Goal: Task Accomplishment & Management: Complete application form

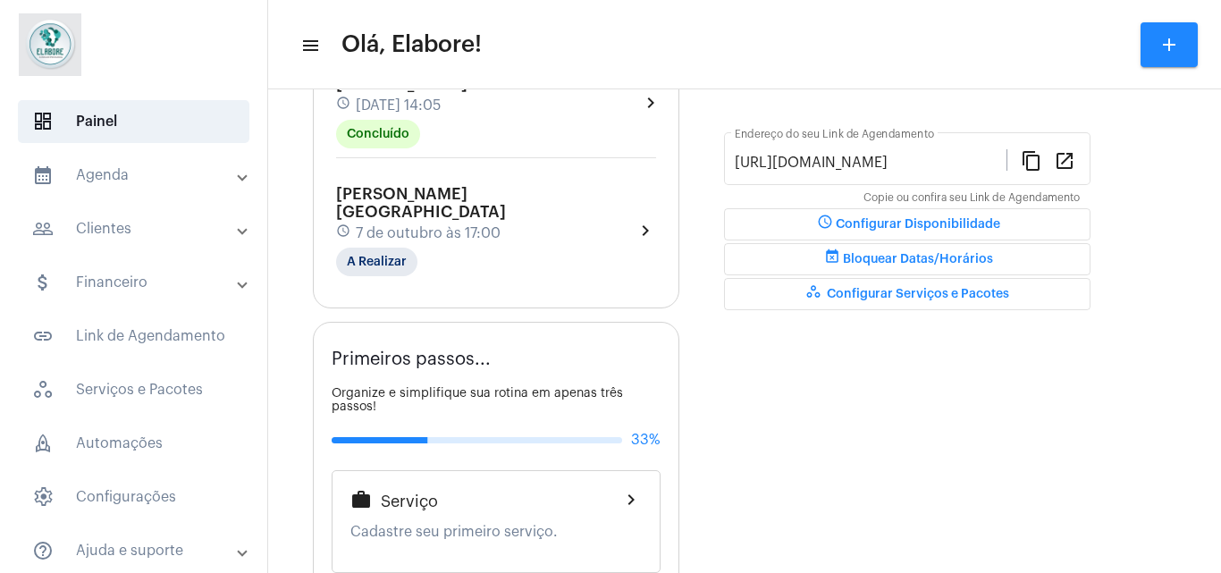
scroll to position [449, 0]
click at [392, 249] on mat-chip "A Realizar" at bounding box center [376, 263] width 81 height 29
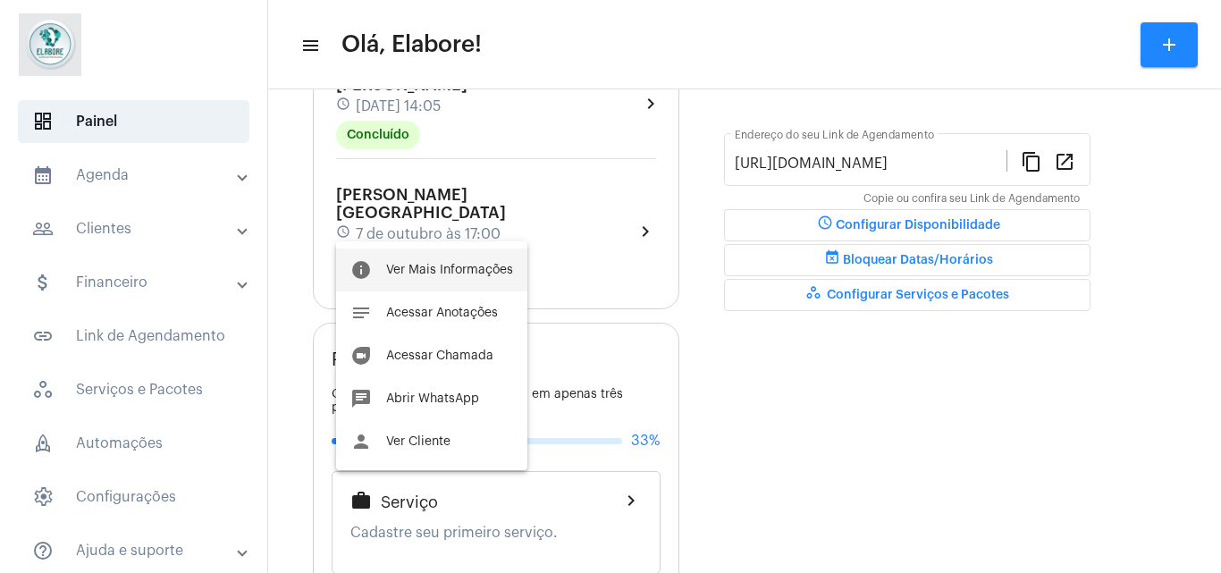
click at [461, 274] on span "Ver Mais Informações" at bounding box center [449, 270] width 127 height 13
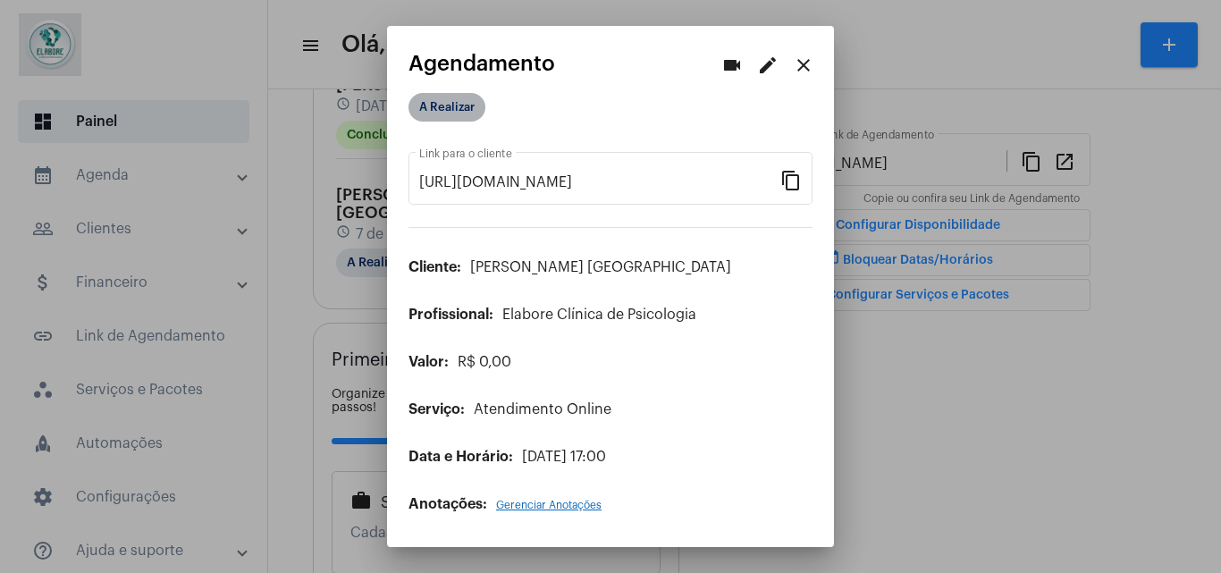
click at [455, 105] on mat-chip "A Realizar" at bounding box center [447, 107] width 77 height 29
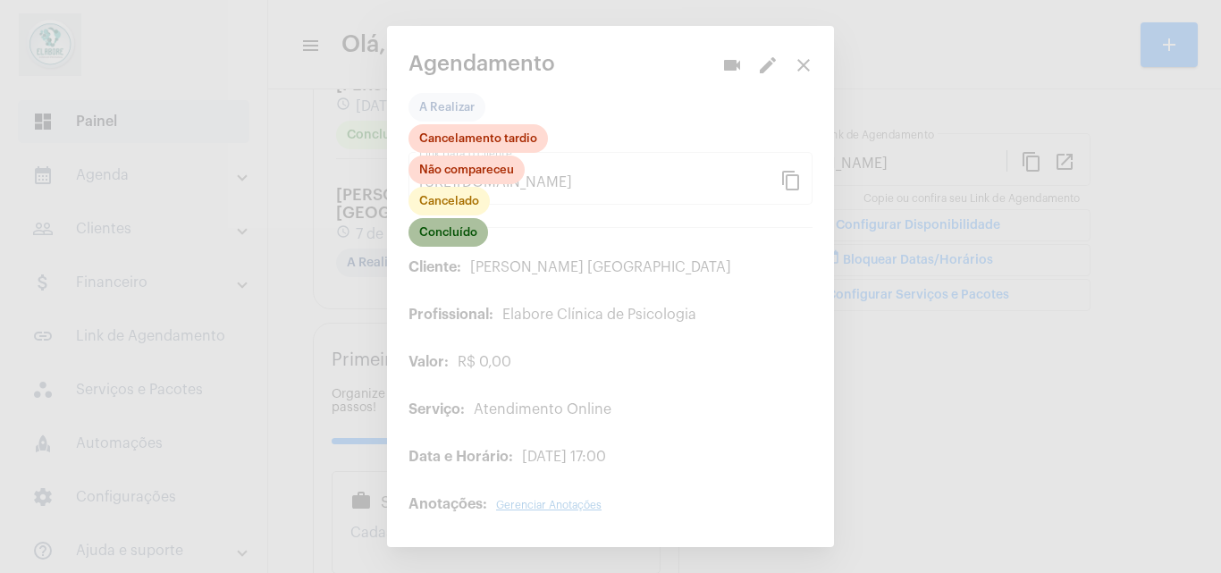
click at [453, 234] on mat-chip "Concluído" at bounding box center [449, 232] width 80 height 29
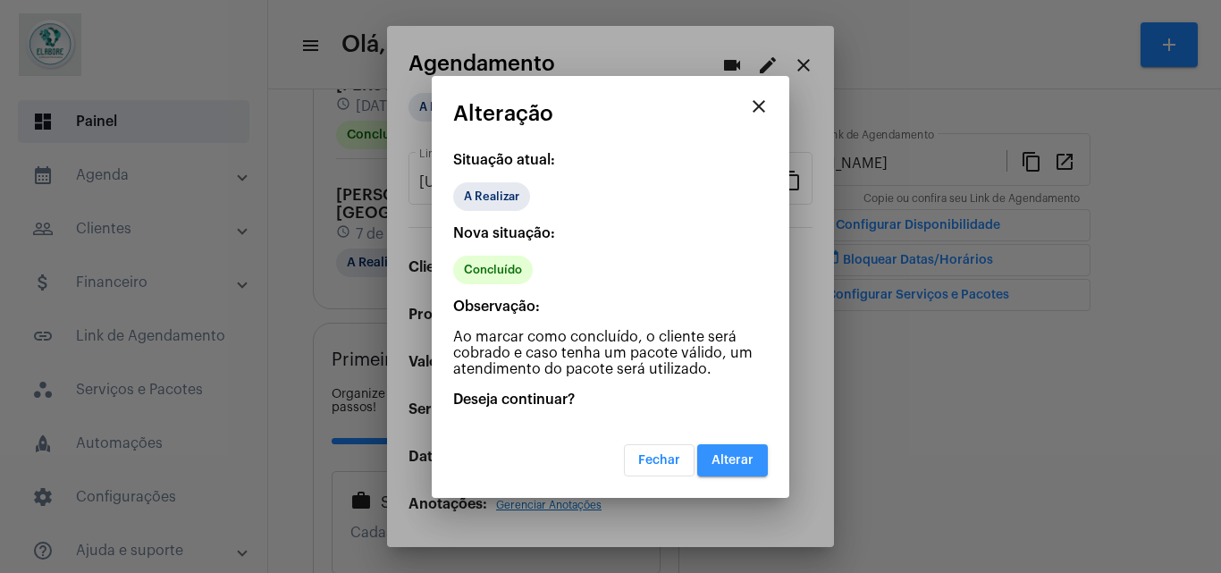
click at [728, 455] on span "Alterar" at bounding box center [733, 460] width 42 height 13
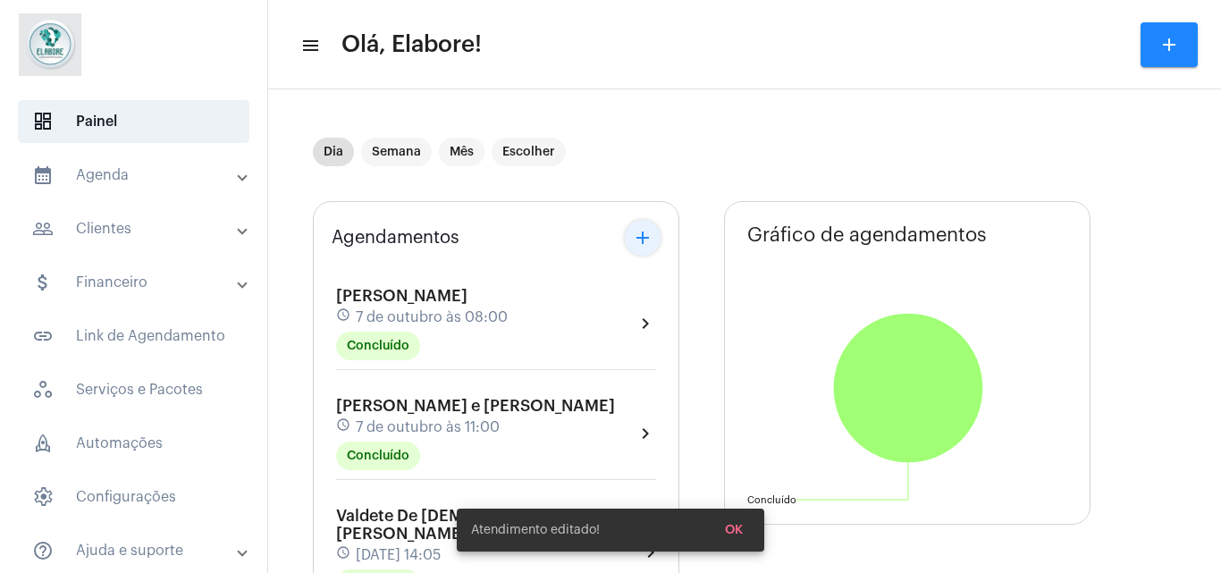
click at [645, 241] on mat-icon "add" at bounding box center [642, 237] width 21 height 21
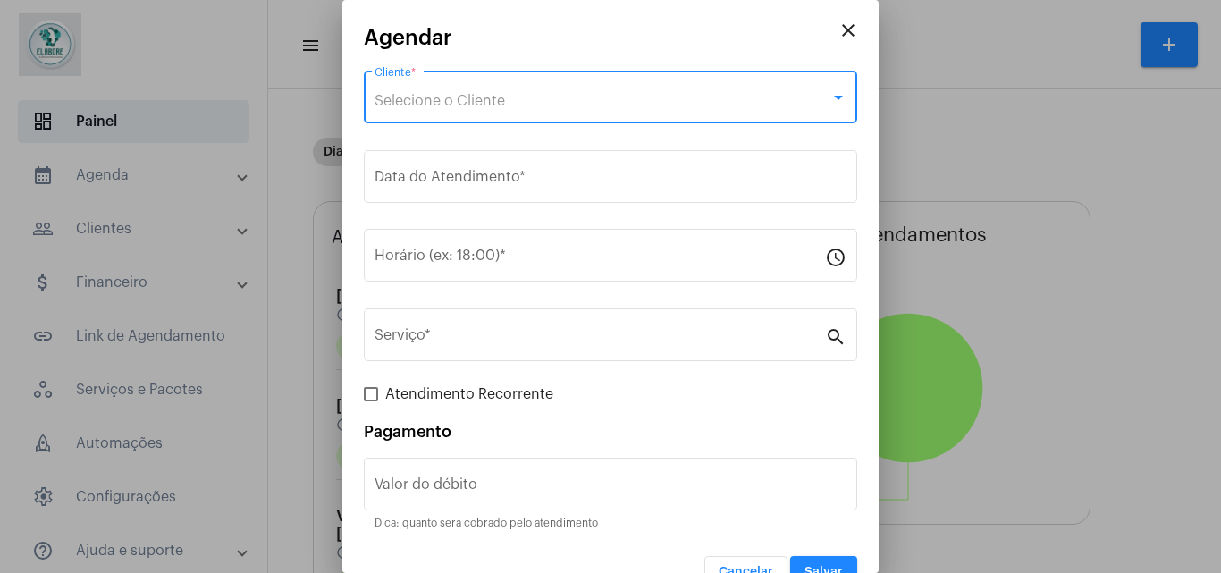
click at [464, 95] on span "Selecione o Cliente" at bounding box center [440, 101] width 131 height 14
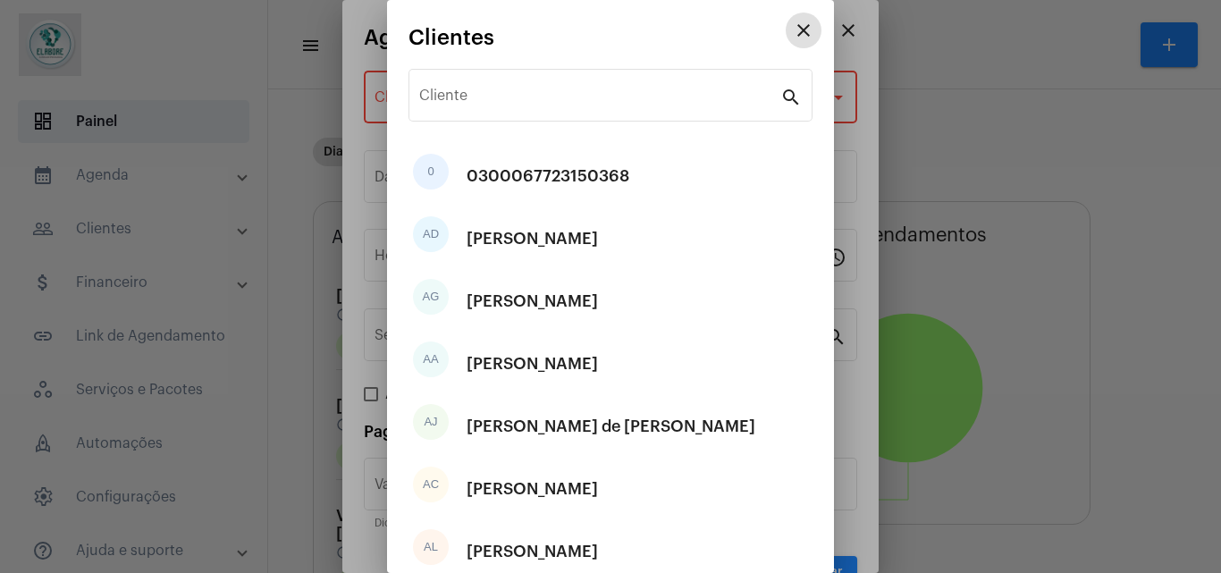
click at [464, 95] on input "Cliente" at bounding box center [599, 99] width 361 height 16
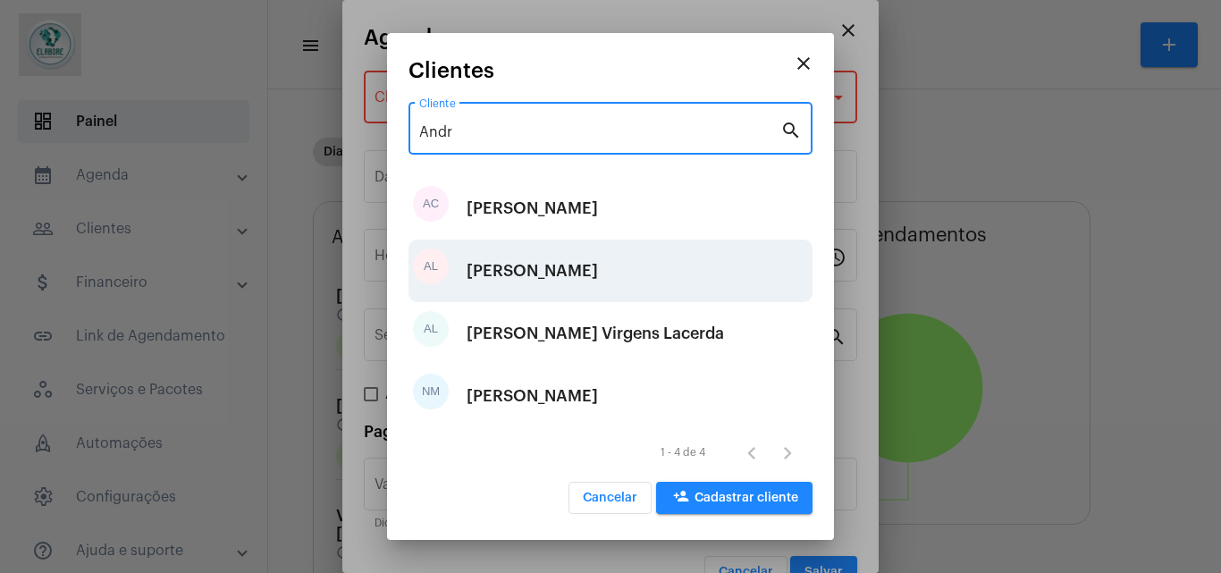
type input "Andr"
click at [512, 266] on div "[PERSON_NAME]" at bounding box center [532, 271] width 131 height 54
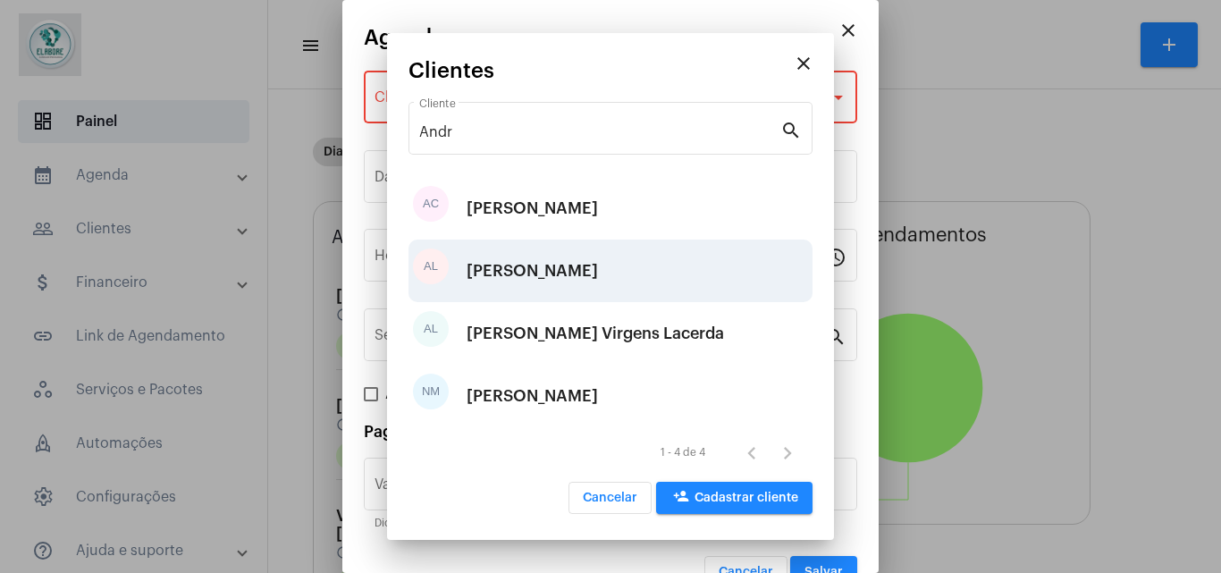
type input "R$"
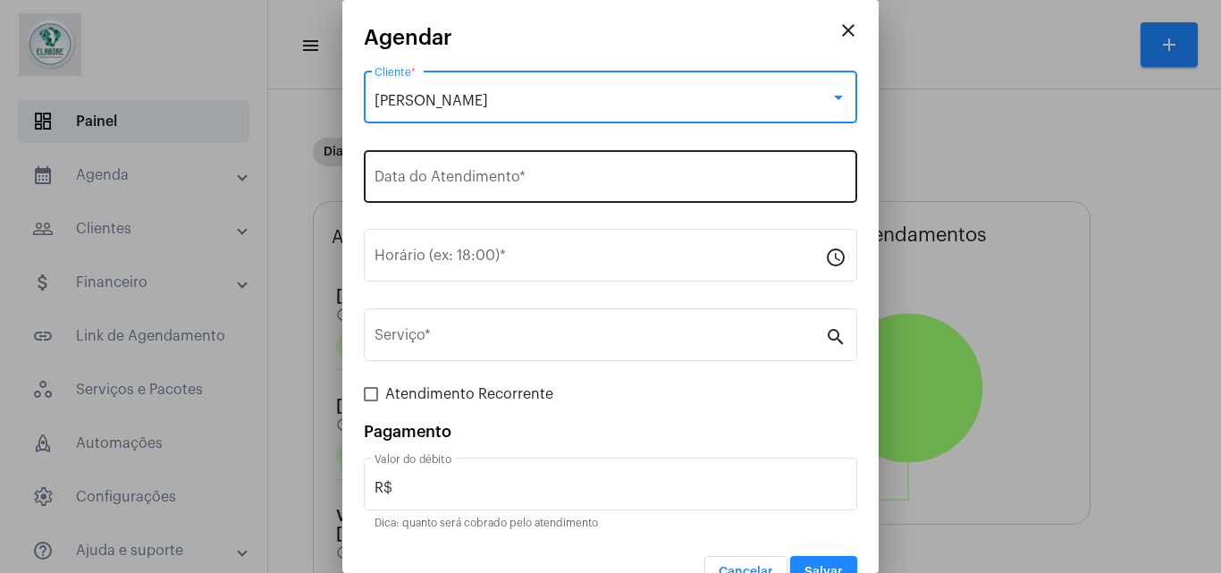
click at [496, 174] on input "Data do Atendimento *" at bounding box center [611, 181] width 472 height 16
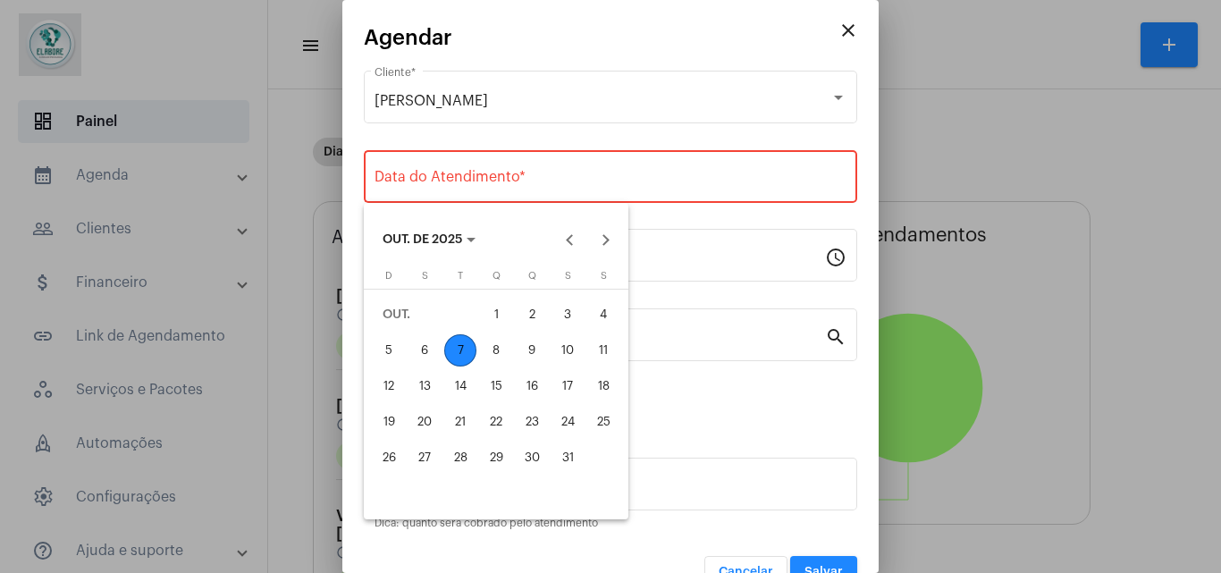
click at [459, 351] on div "7" at bounding box center [460, 350] width 32 height 32
type input "07/10/2025"
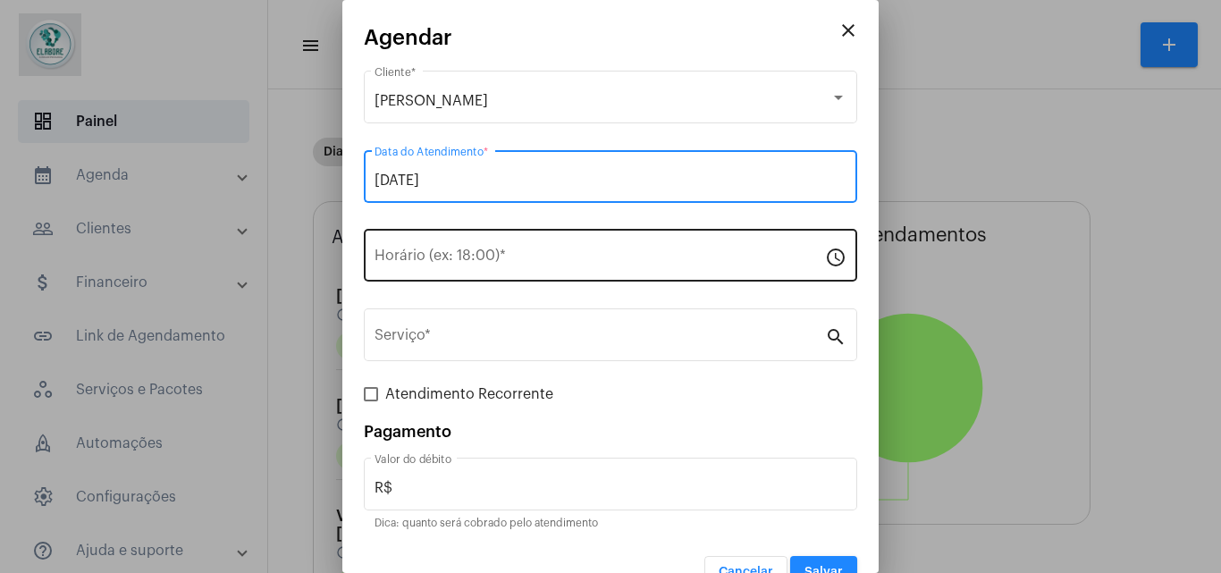
click at [503, 261] on input "Horário (ex: 18:00) *" at bounding box center [600, 259] width 451 height 16
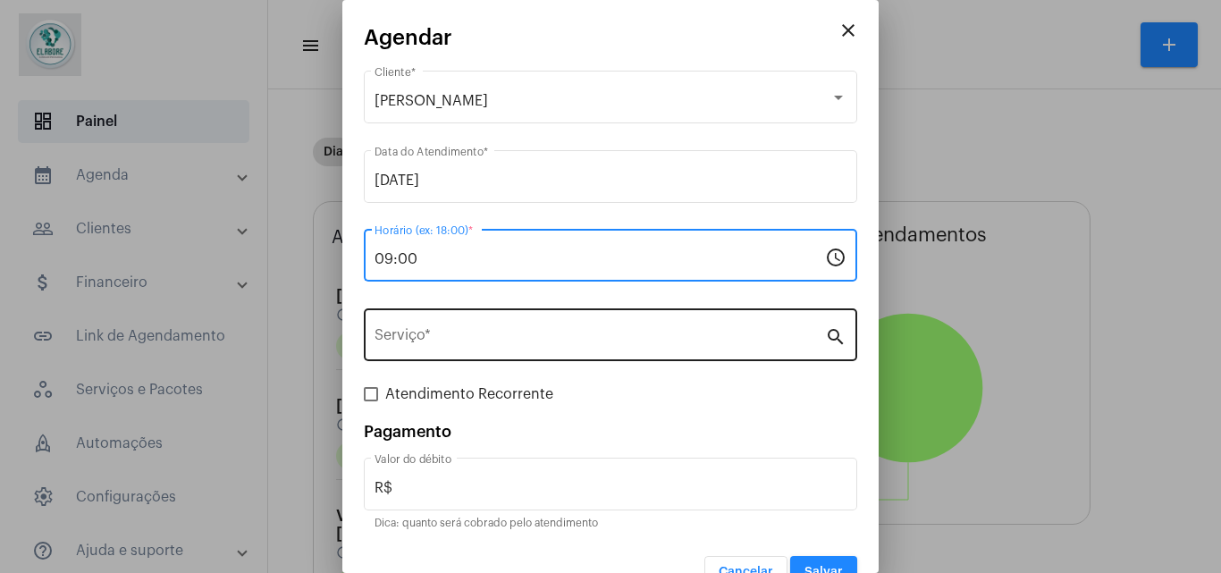
type input "09:00"
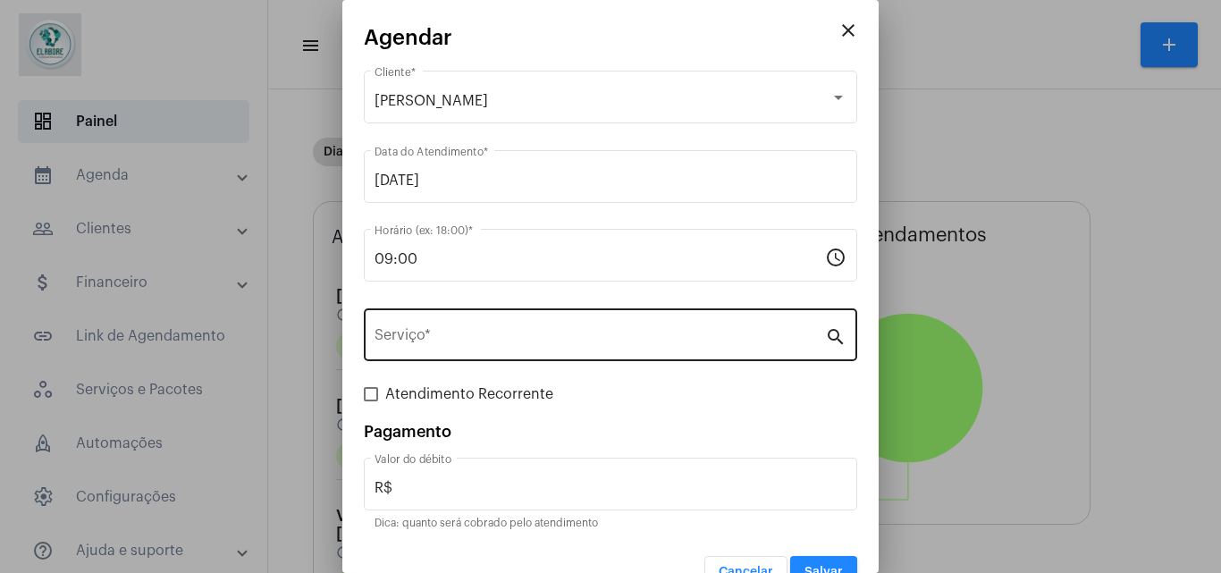
click at [509, 326] on div "Serviço *" at bounding box center [600, 333] width 451 height 56
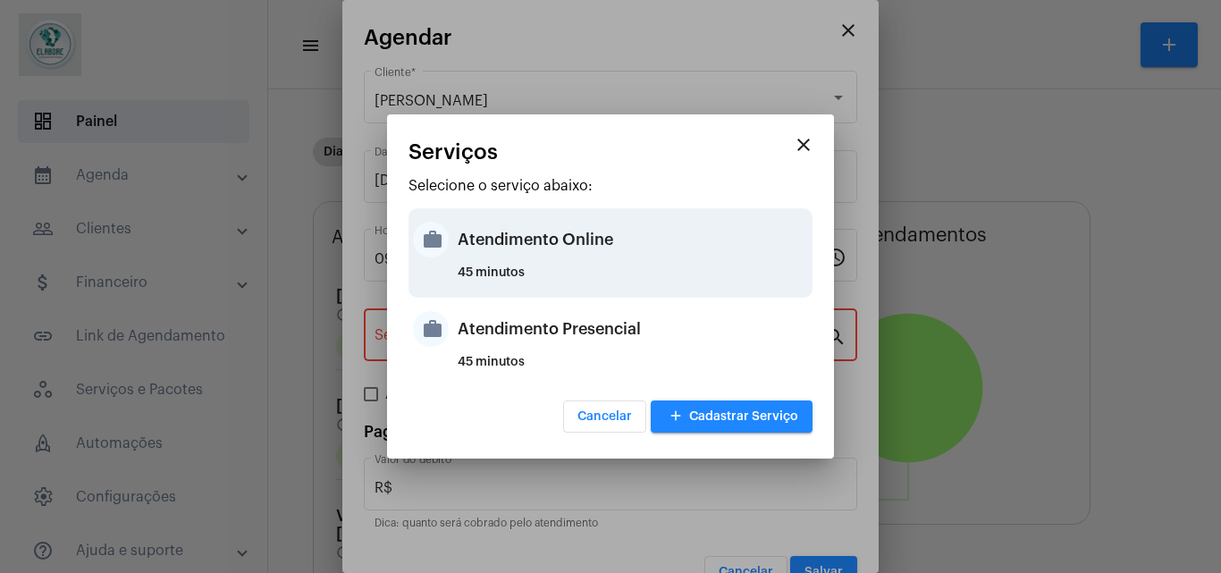
click at [504, 233] on div "Atendimento Online" at bounding box center [633, 240] width 350 height 54
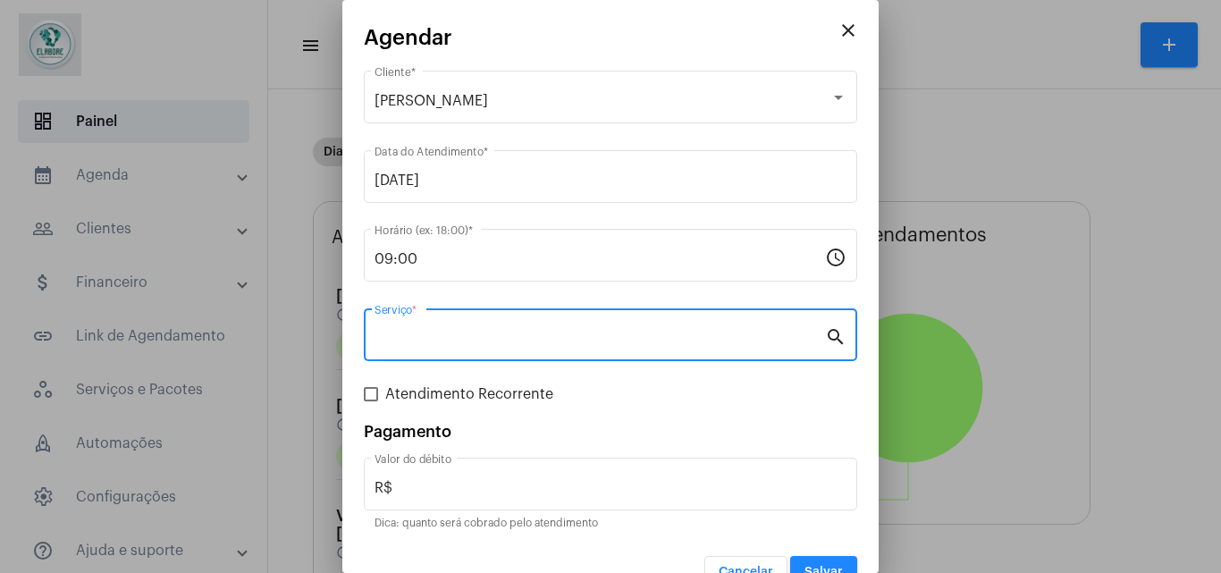
type input "Atendimento Online"
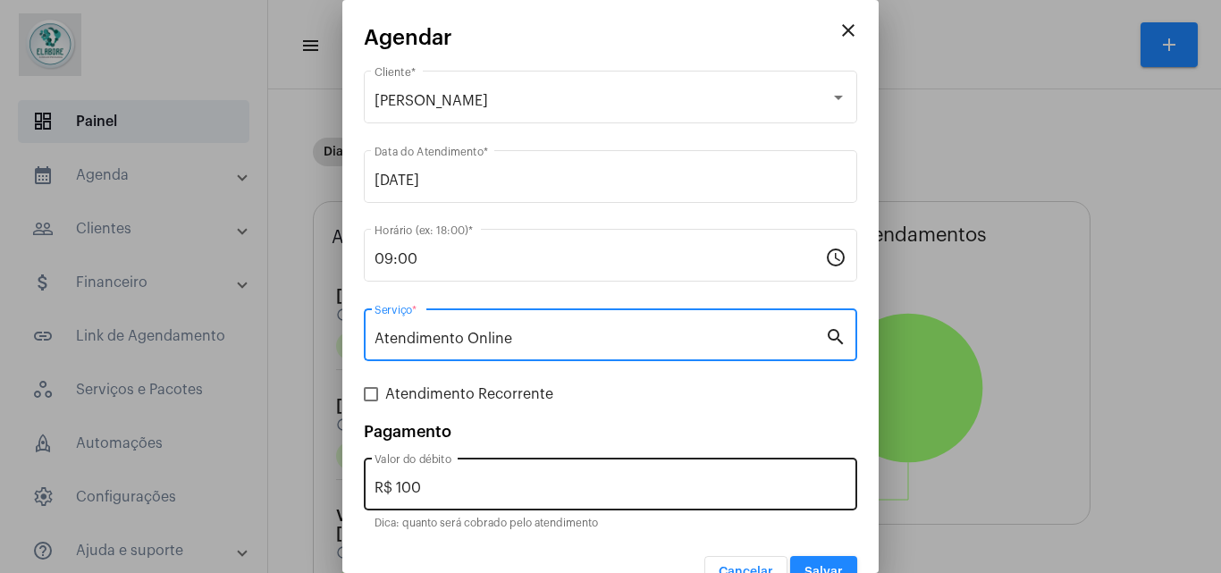
click at [476, 480] on input "R$ 100" at bounding box center [611, 488] width 472 height 16
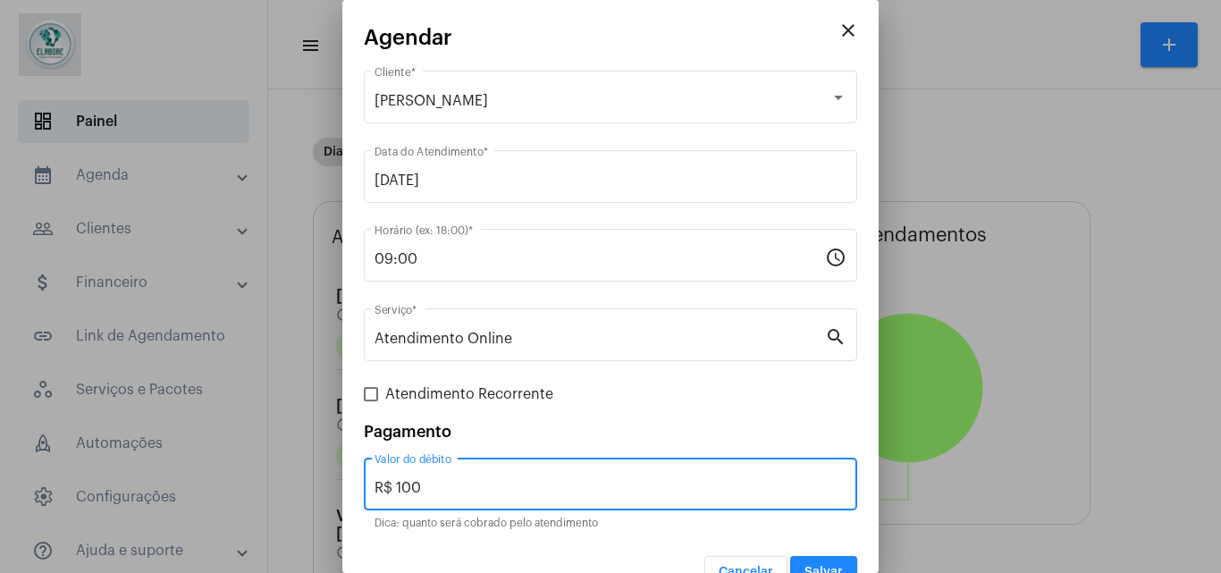
click at [476, 480] on input "R$ 100" at bounding box center [611, 488] width 472 height 16
type input "R$ 0"
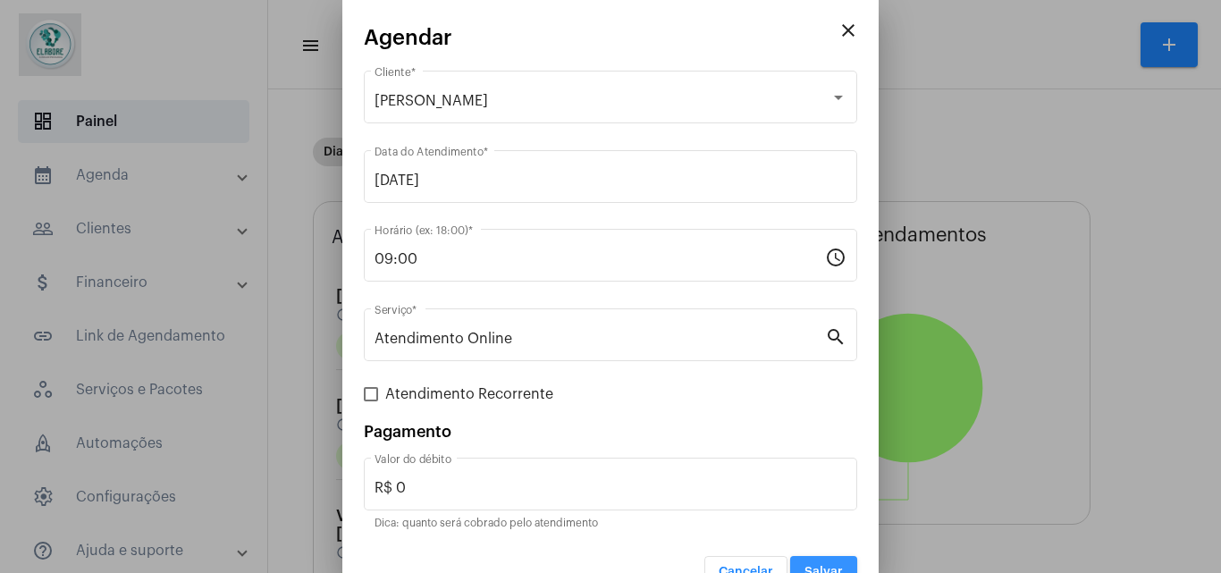
click at [827, 566] on span "Salvar" at bounding box center [824, 572] width 38 height 13
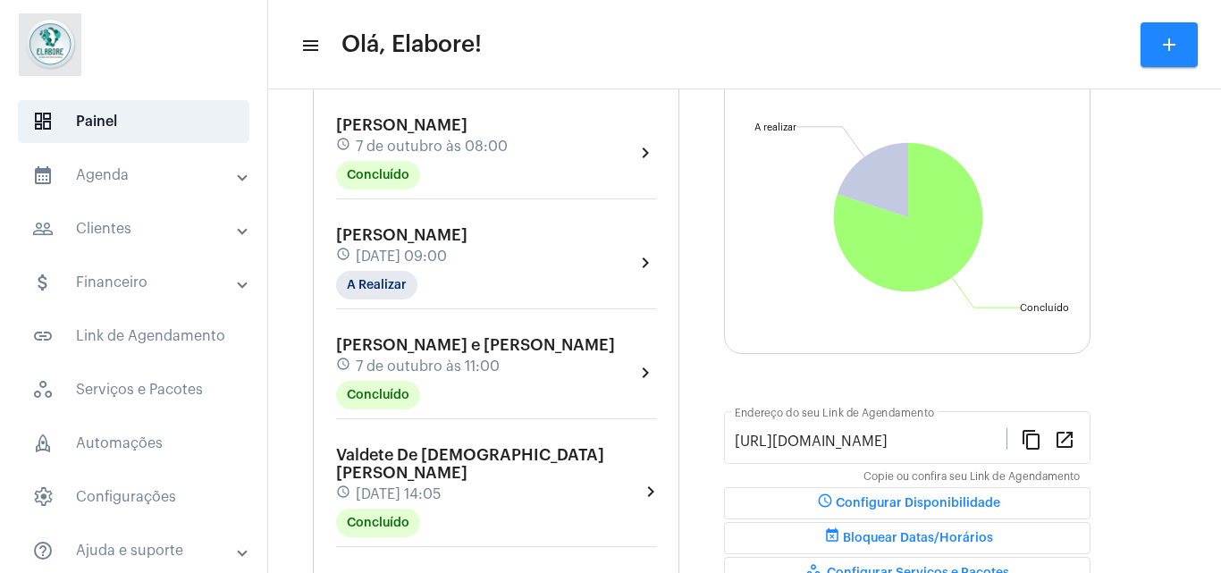
scroll to position [169, 0]
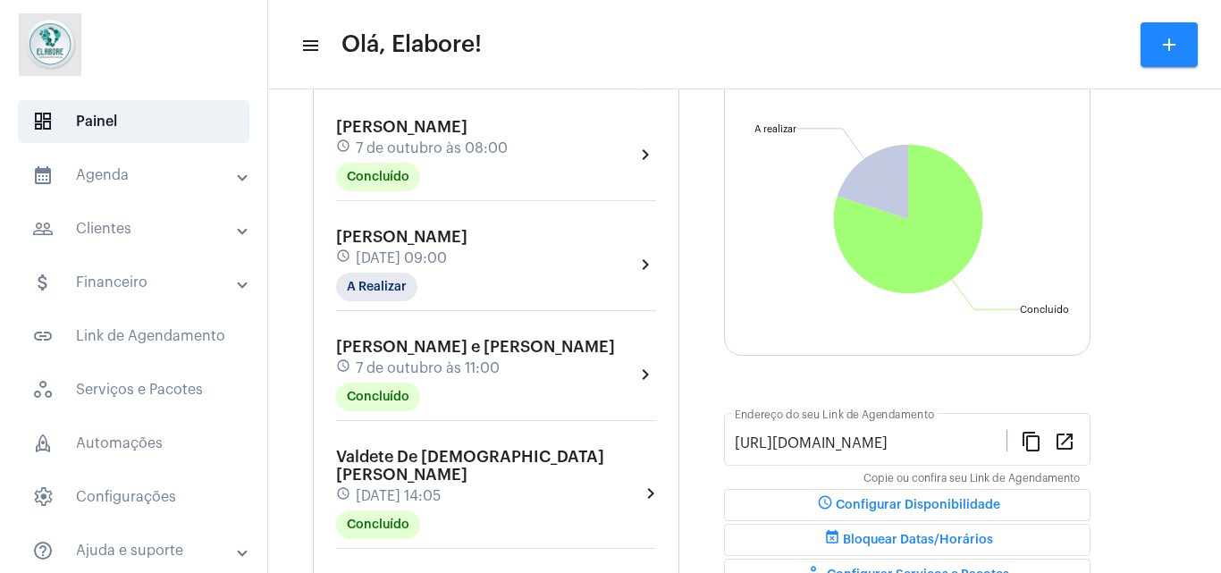
click at [468, 232] on span "[PERSON_NAME]" at bounding box center [401, 237] width 131 height 16
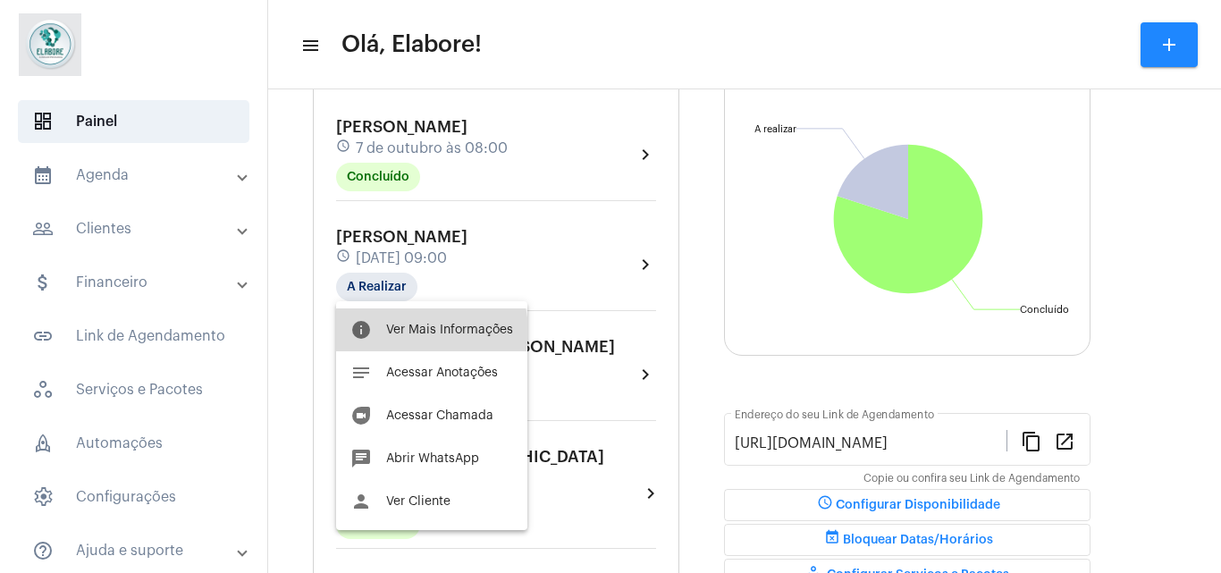
click at [425, 331] on span "Ver Mais Informações" at bounding box center [449, 330] width 127 height 13
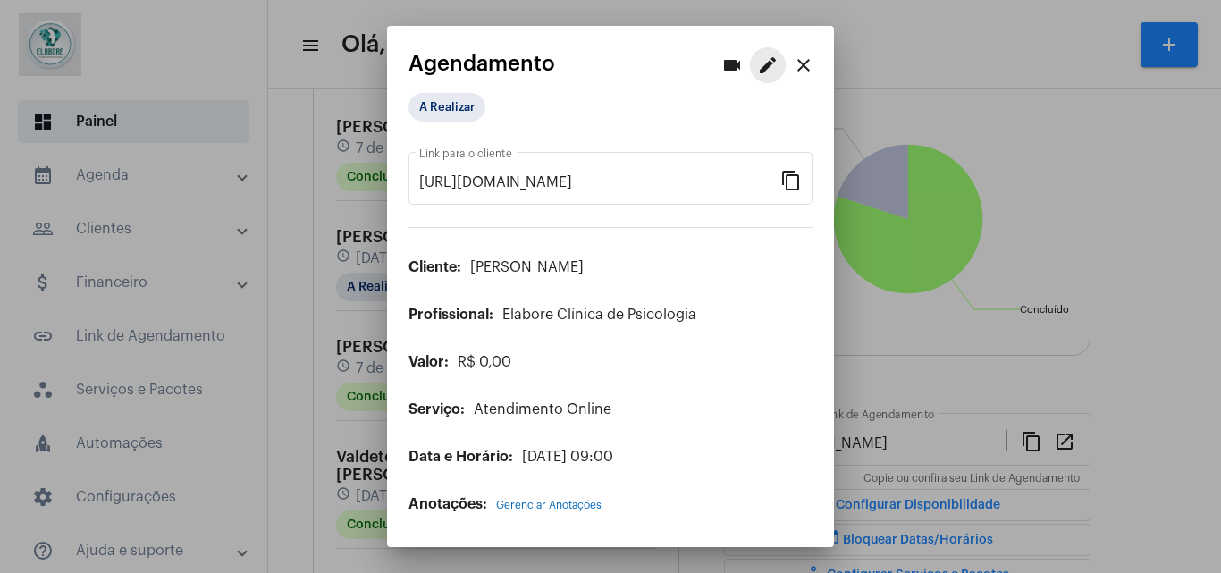
click at [767, 68] on mat-icon "edit" at bounding box center [767, 65] width 21 height 21
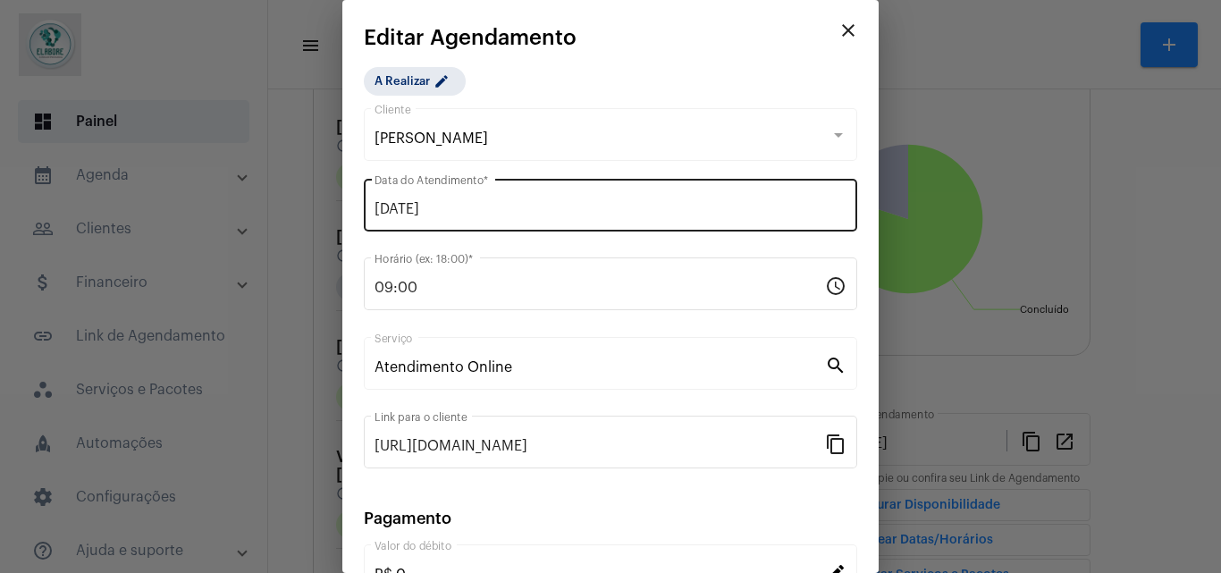
click at [465, 223] on div "07/10/2025 Data do Atendimento *" at bounding box center [611, 203] width 472 height 56
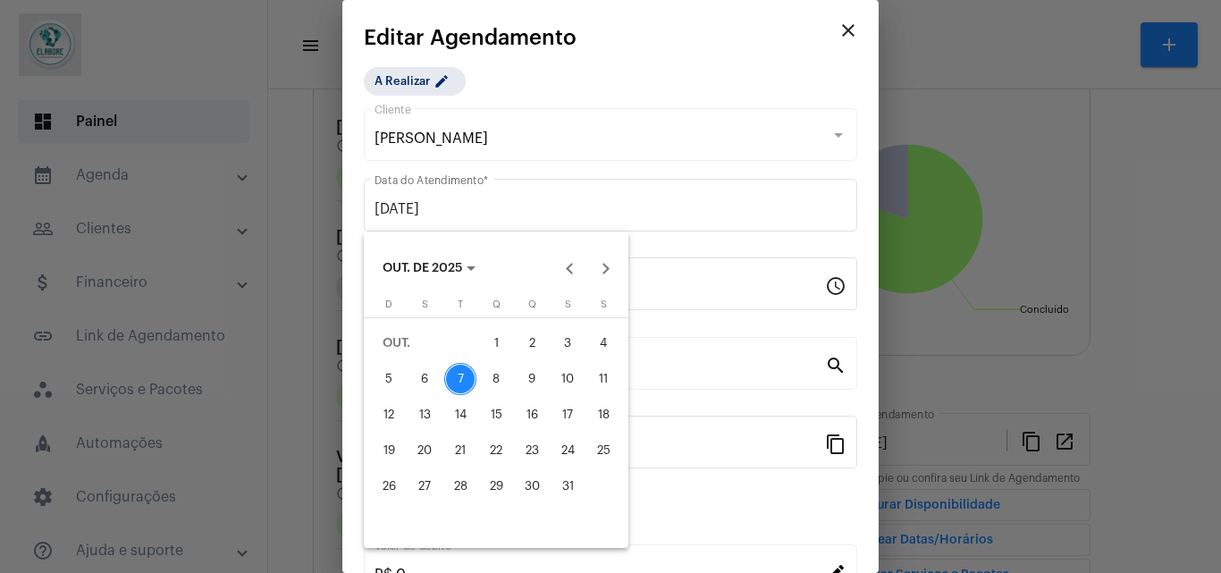
click at [486, 375] on div "8" at bounding box center [496, 379] width 32 height 32
type input "[DATE]"
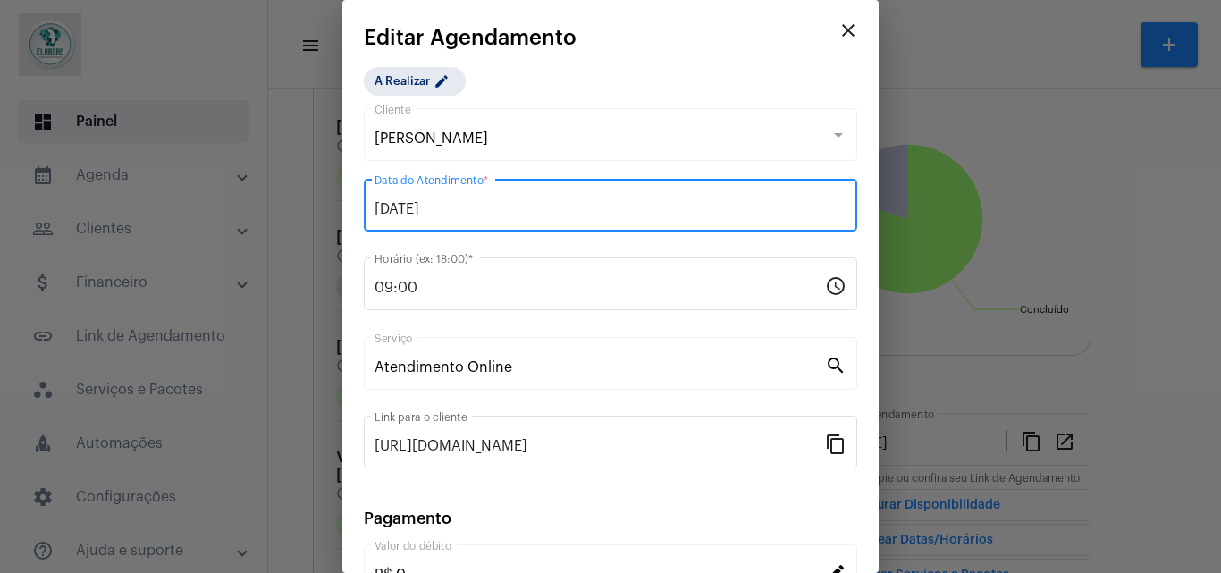
scroll to position [197, 0]
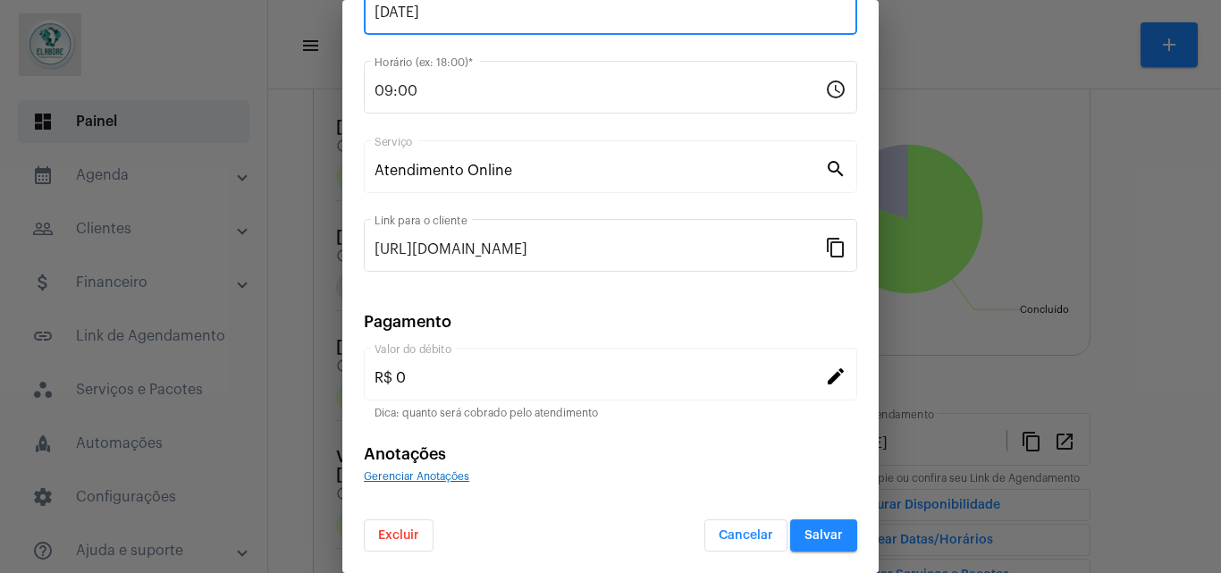
click at [809, 533] on span "Salvar" at bounding box center [824, 535] width 38 height 13
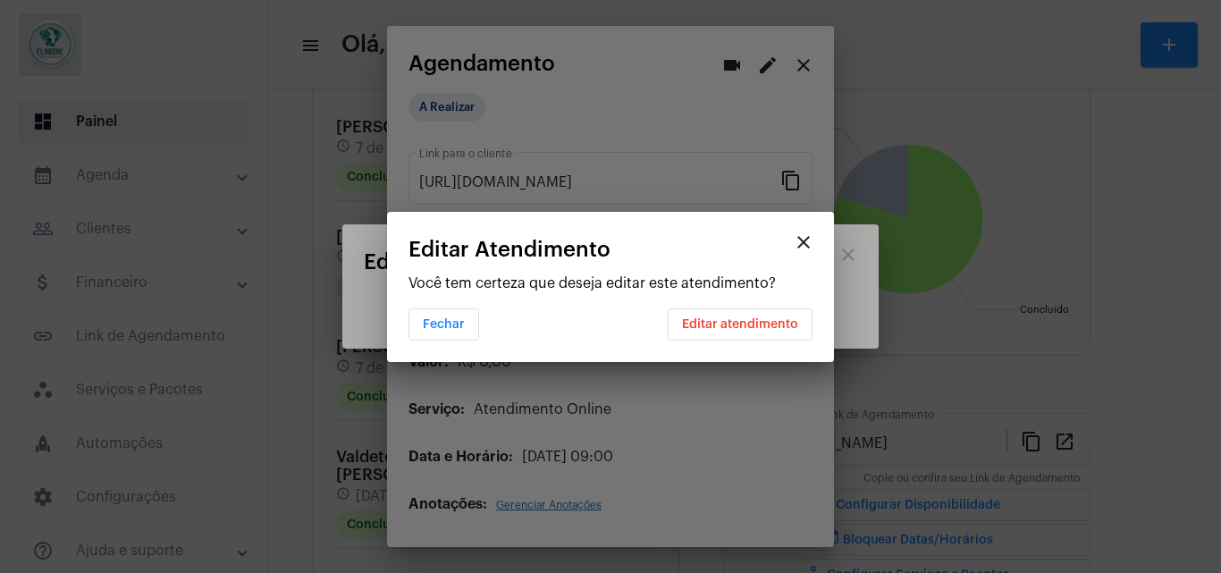
scroll to position [0, 0]
click at [752, 324] on span "Editar atendimento" at bounding box center [740, 324] width 116 height 13
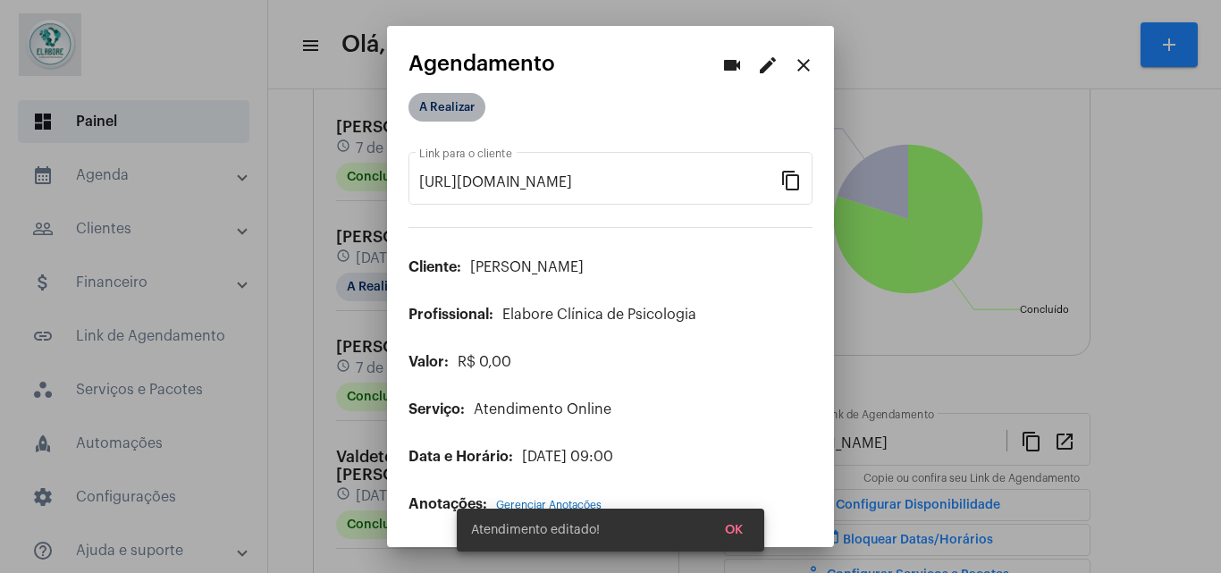
click at [433, 119] on mat-chip "A Realizar" at bounding box center [447, 107] width 77 height 29
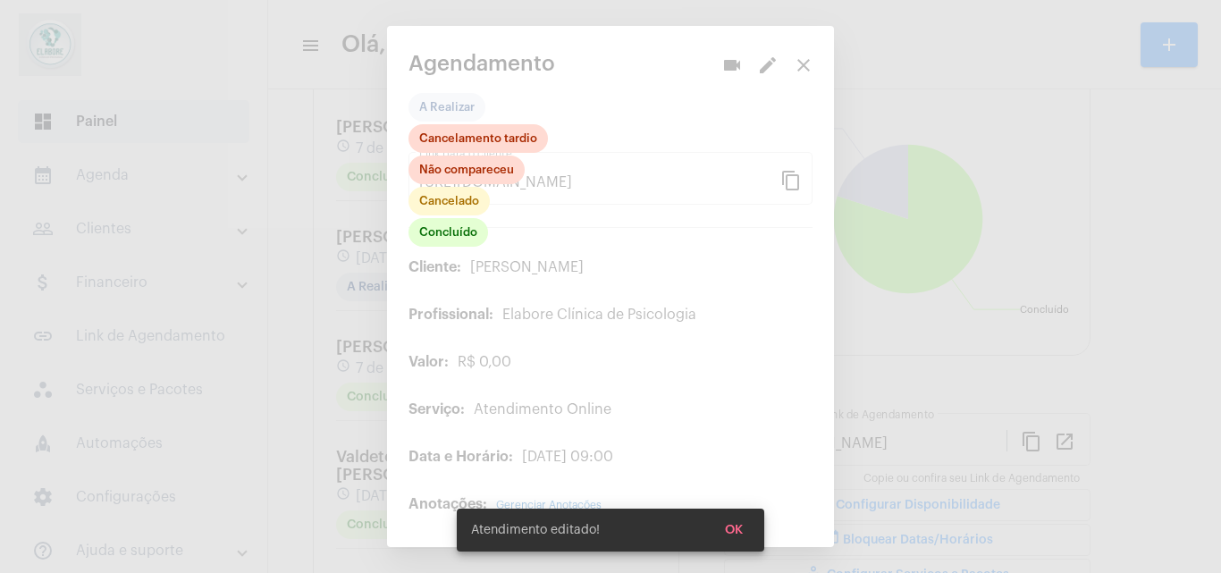
click at [659, 68] on div at bounding box center [610, 286] width 1221 height 573
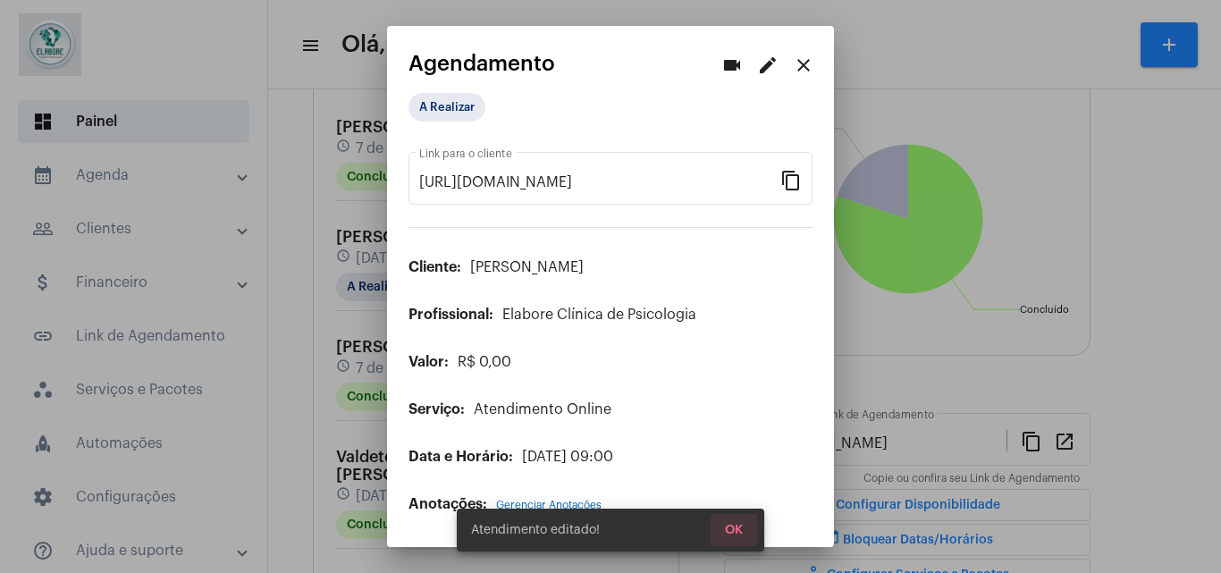
click at [736, 521] on button "OK" at bounding box center [734, 530] width 46 height 32
click at [735, 532] on span "OK" at bounding box center [734, 530] width 18 height 13
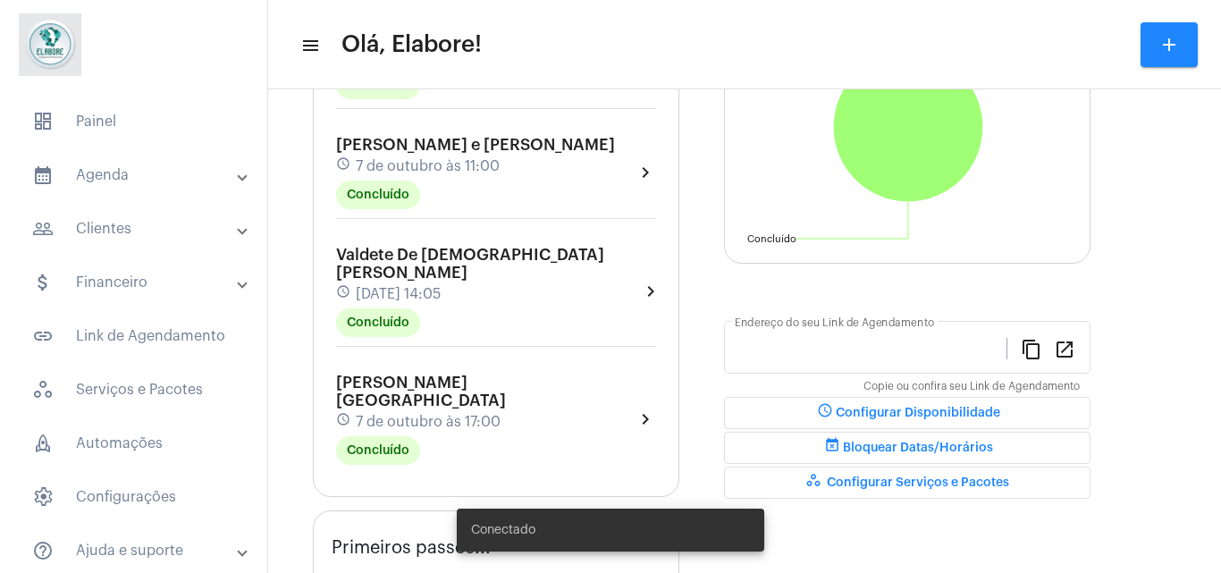
type input "[URL][DOMAIN_NAME]"
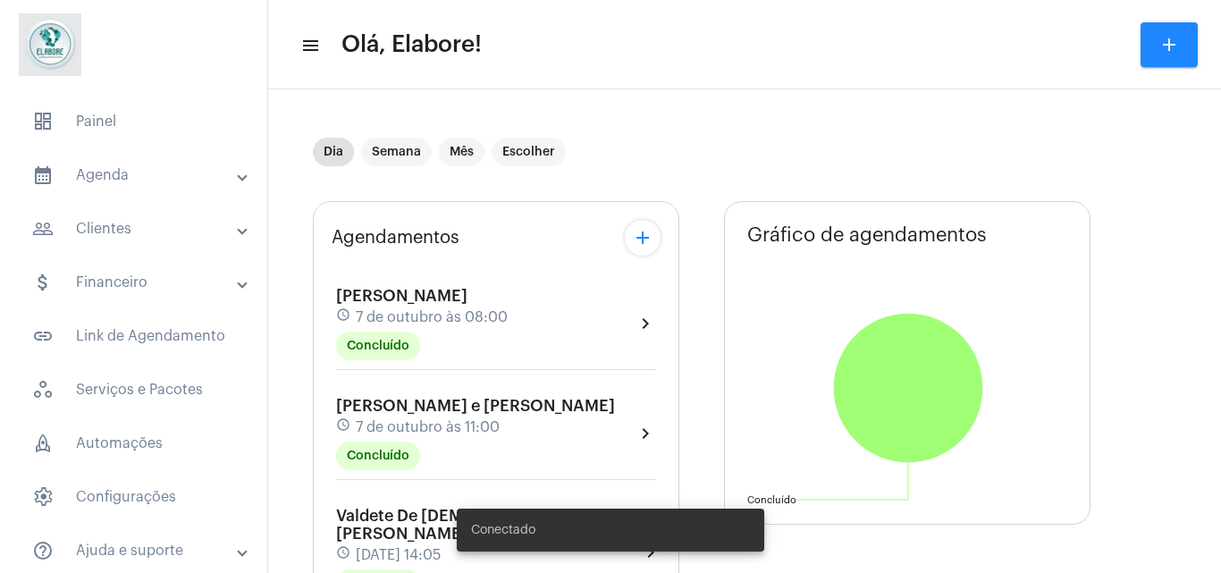
click at [633, 236] on mat-icon "add" at bounding box center [642, 237] width 21 height 21
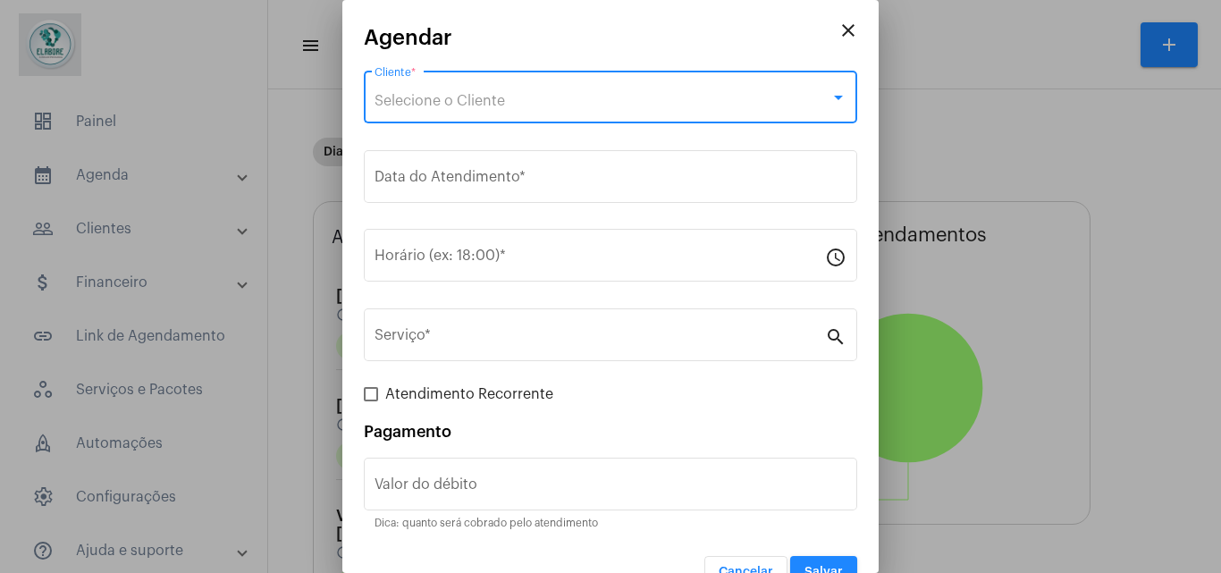
click at [495, 93] on div "Selecione o Cliente" at bounding box center [603, 101] width 456 height 16
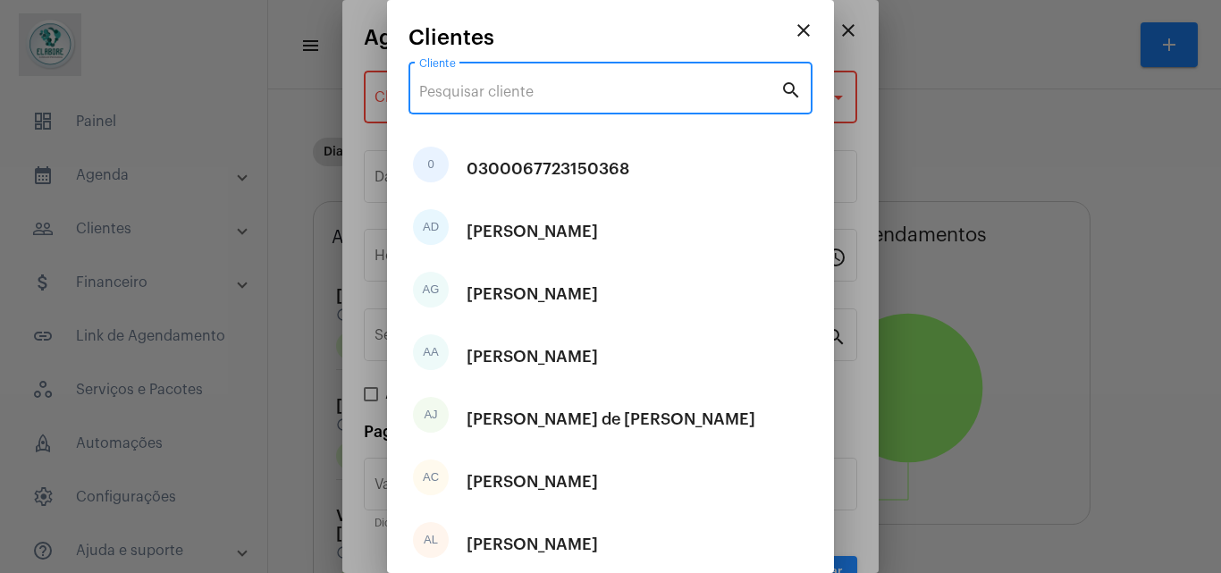
click at [495, 93] on input "Cliente" at bounding box center [599, 92] width 361 height 16
click at [496, 93] on input "Cliente" at bounding box center [599, 92] width 361 height 16
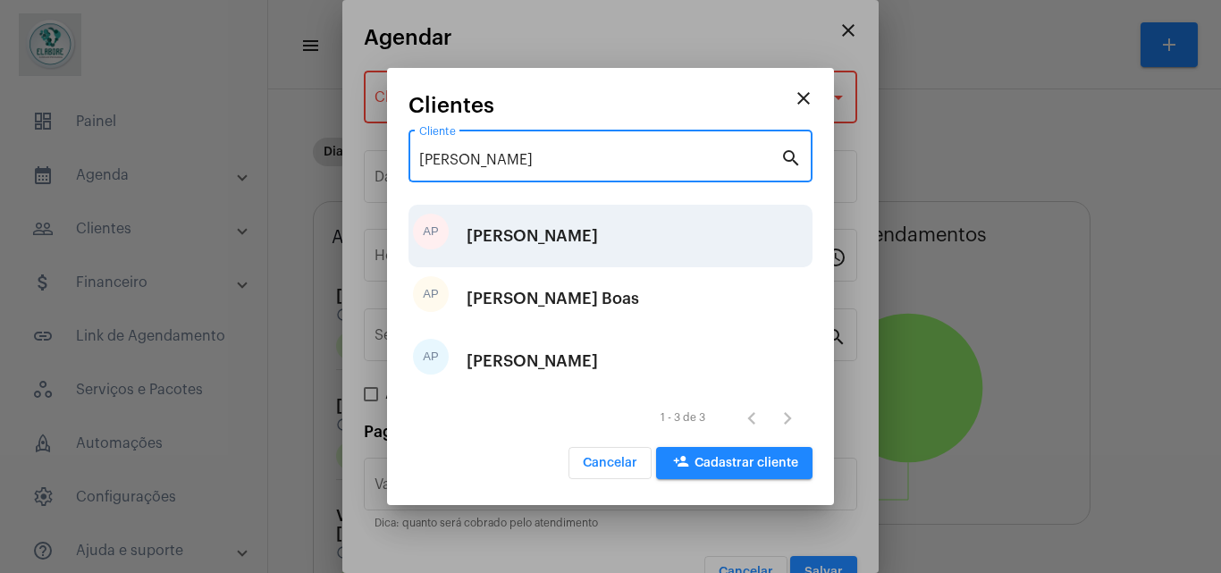
type input "[PERSON_NAME]"
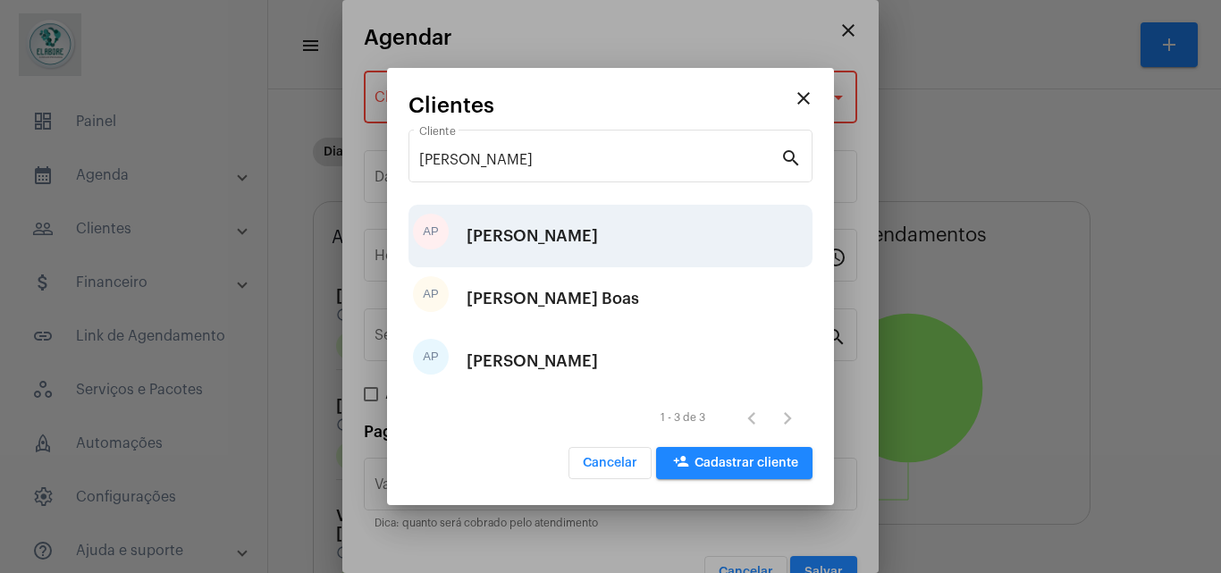
click at [555, 232] on div "[PERSON_NAME]" at bounding box center [532, 236] width 131 height 54
type input "R$"
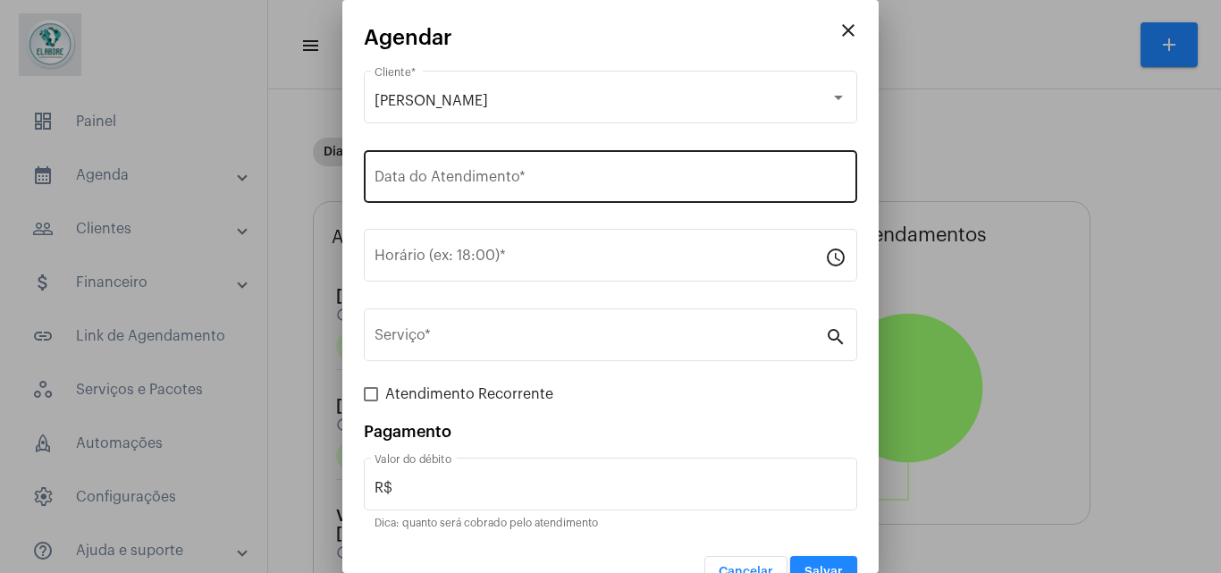
click at [510, 169] on div "Data do Atendimento *" at bounding box center [611, 175] width 472 height 56
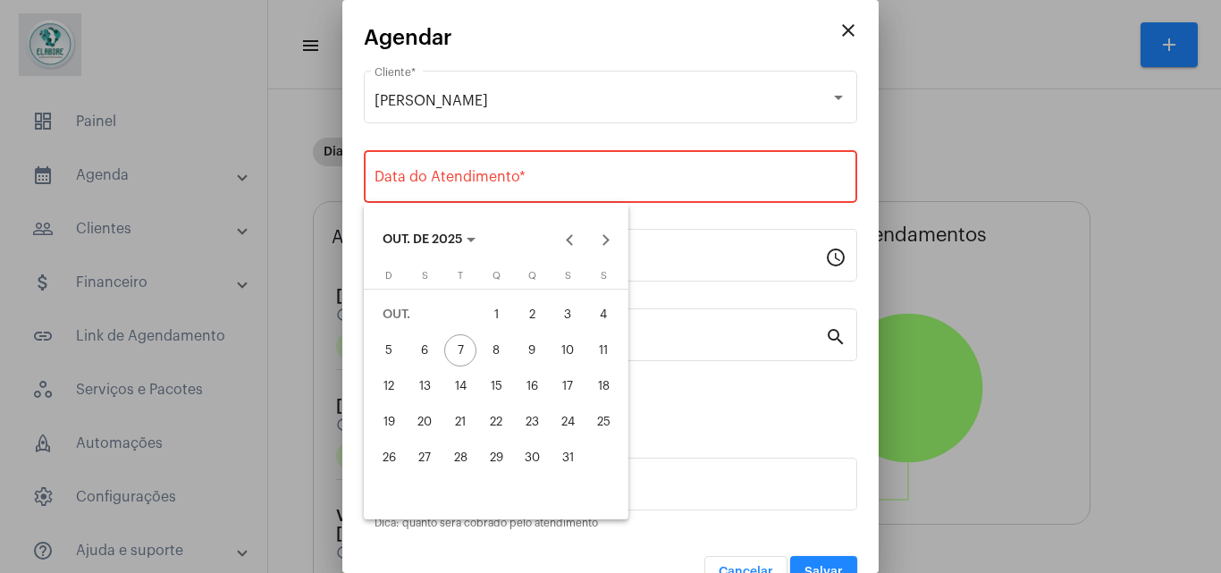
click at [512, 337] on button "8" at bounding box center [496, 351] width 36 height 36
type input "[DATE]"
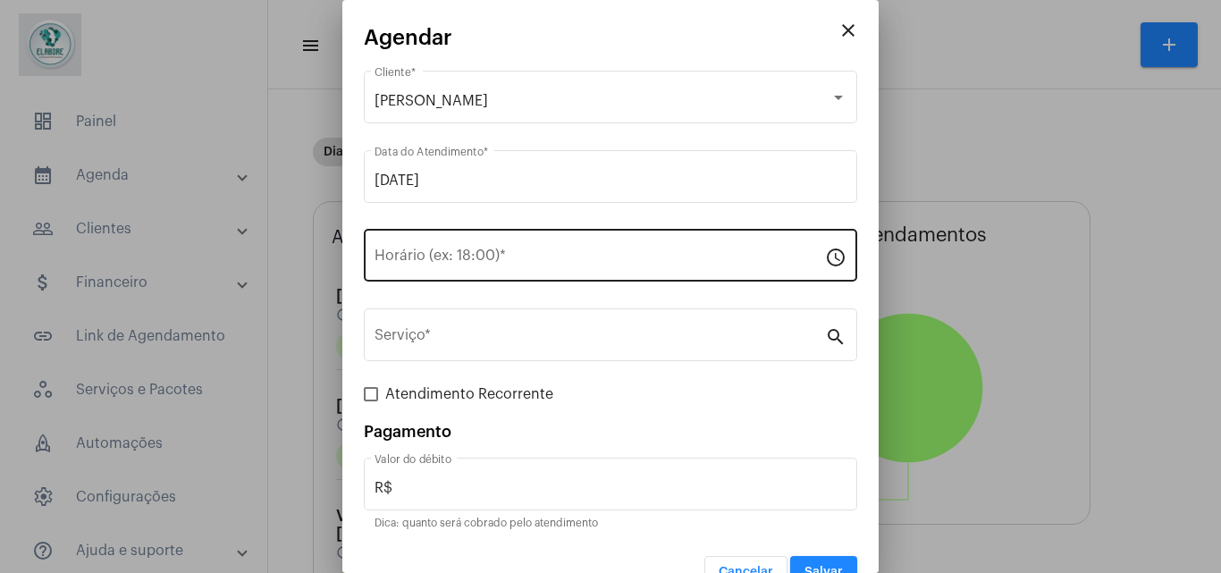
click at [514, 250] on div "Horário (ex: 18:00) *" at bounding box center [600, 253] width 451 height 56
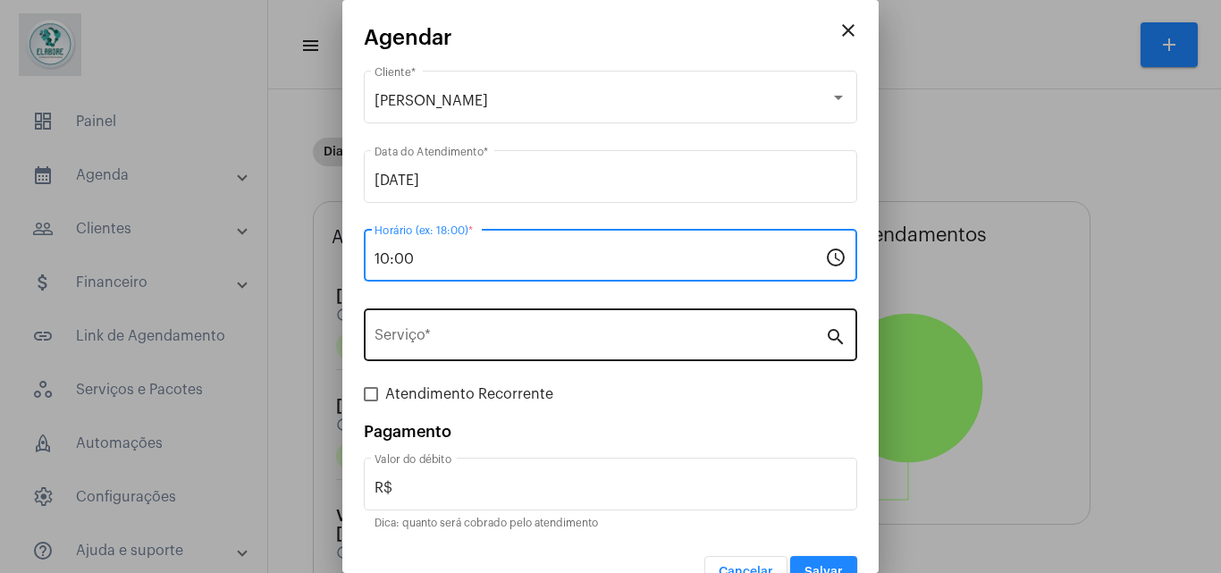
type input "10:00"
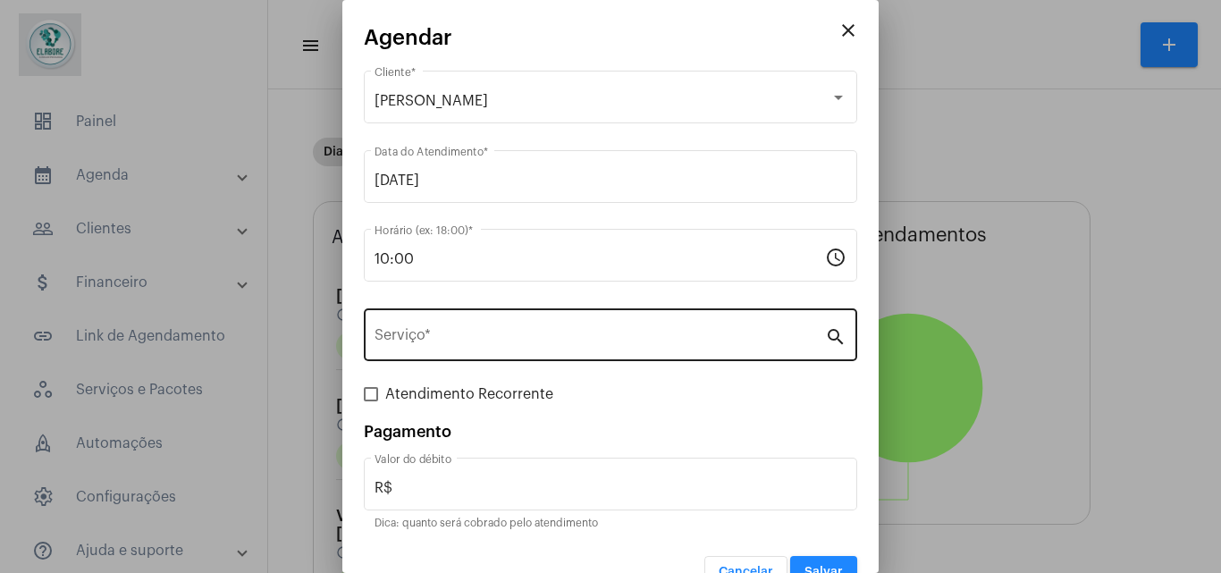
click at [541, 347] on div "Serviço *" at bounding box center [600, 333] width 451 height 56
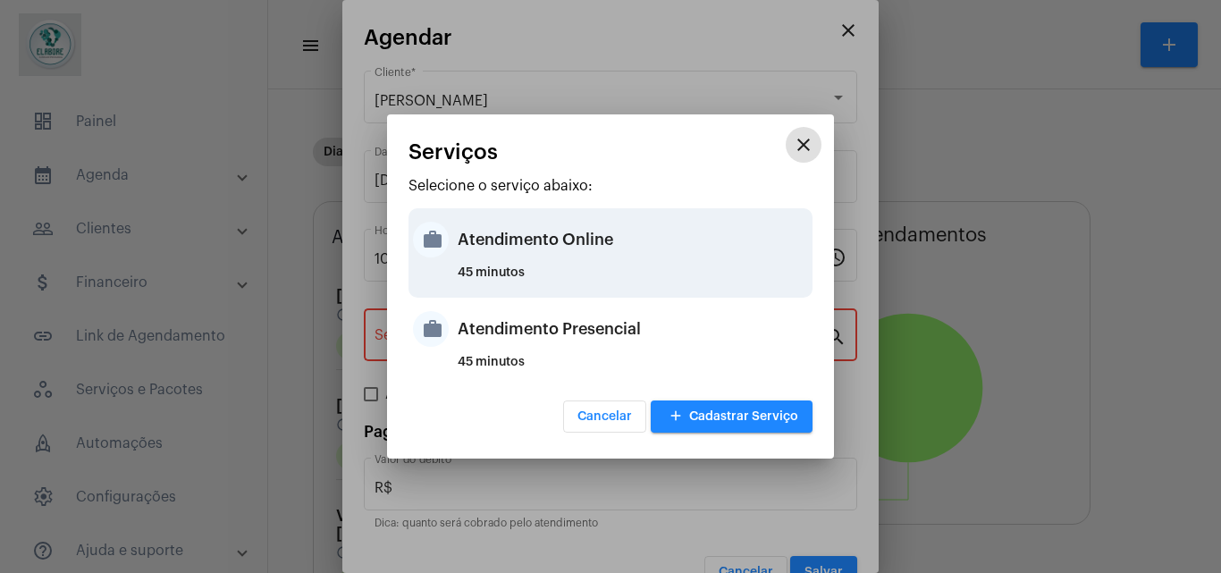
click at [535, 261] on div "Atendimento Online" at bounding box center [633, 240] width 350 height 54
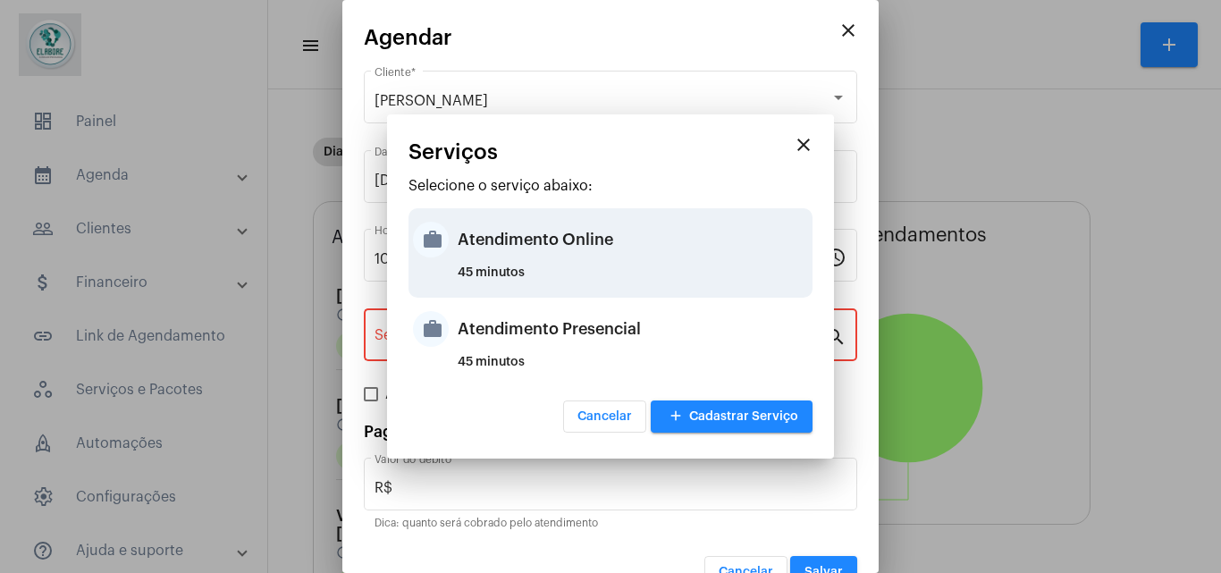
type input "Atendimento Online"
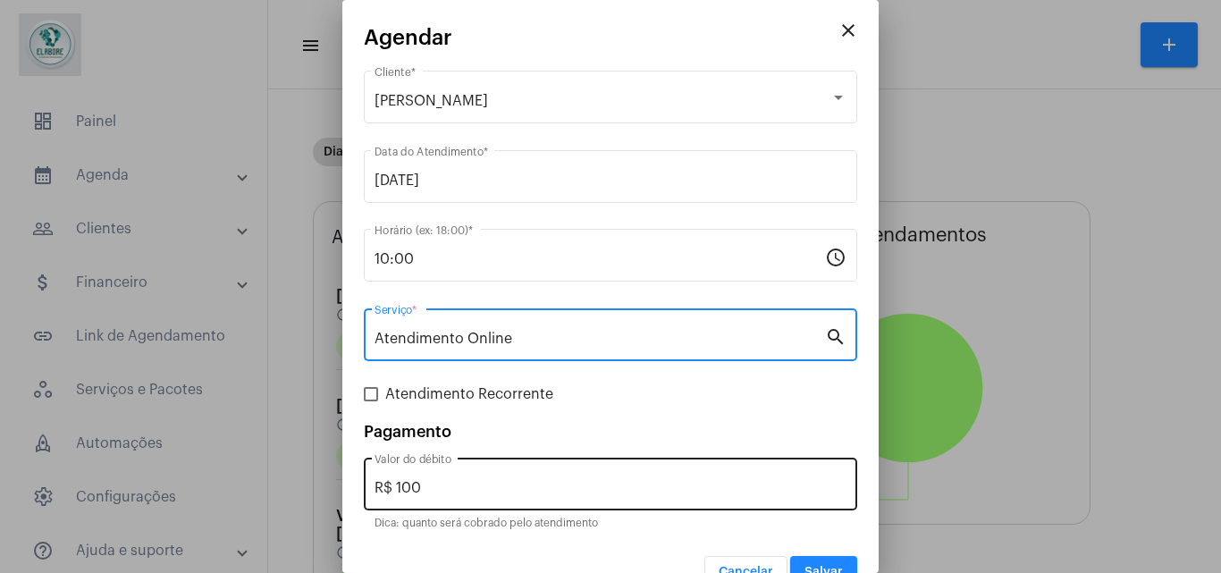
click at [479, 482] on input "R$ 100" at bounding box center [611, 488] width 472 height 16
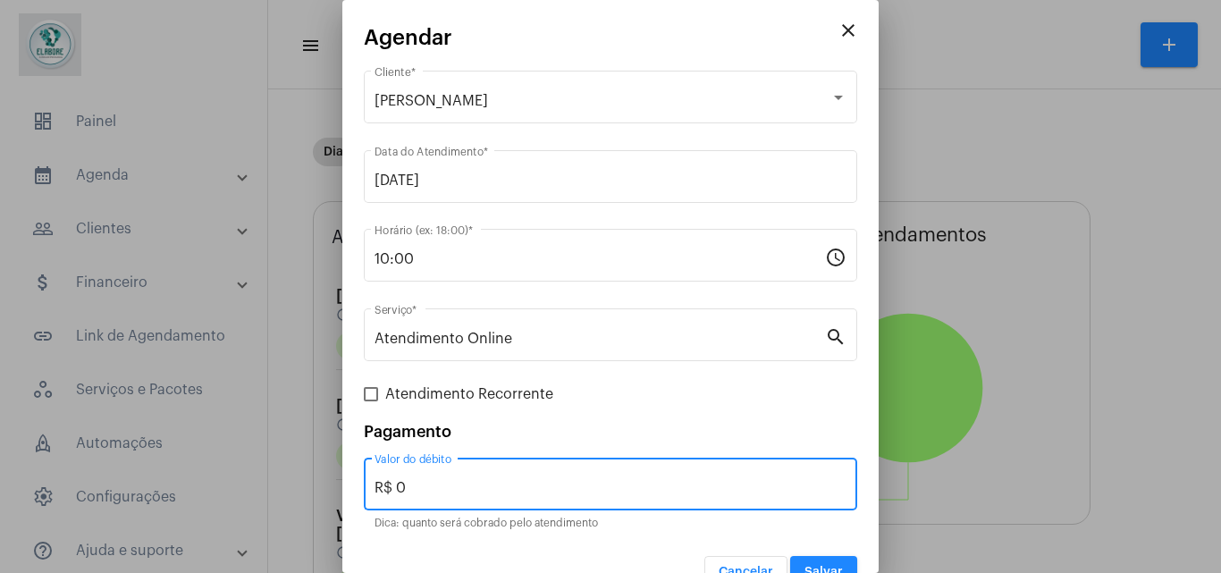
type input "R$ 0"
click at [805, 566] on span "Salvar" at bounding box center [824, 572] width 38 height 13
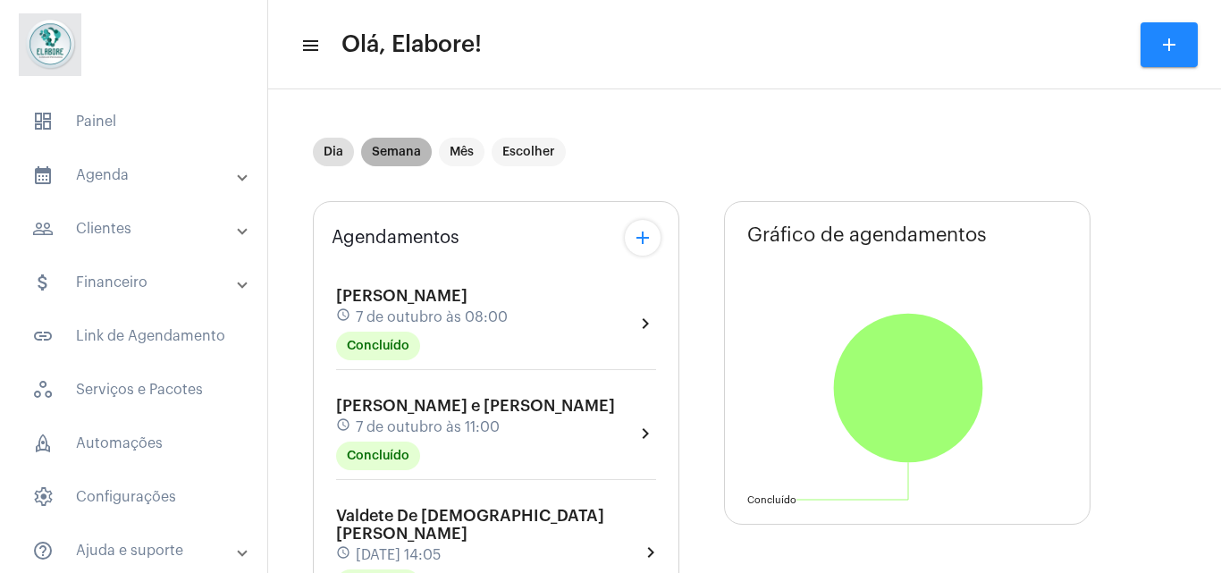
click at [376, 148] on mat-chip "Semana" at bounding box center [396, 152] width 71 height 29
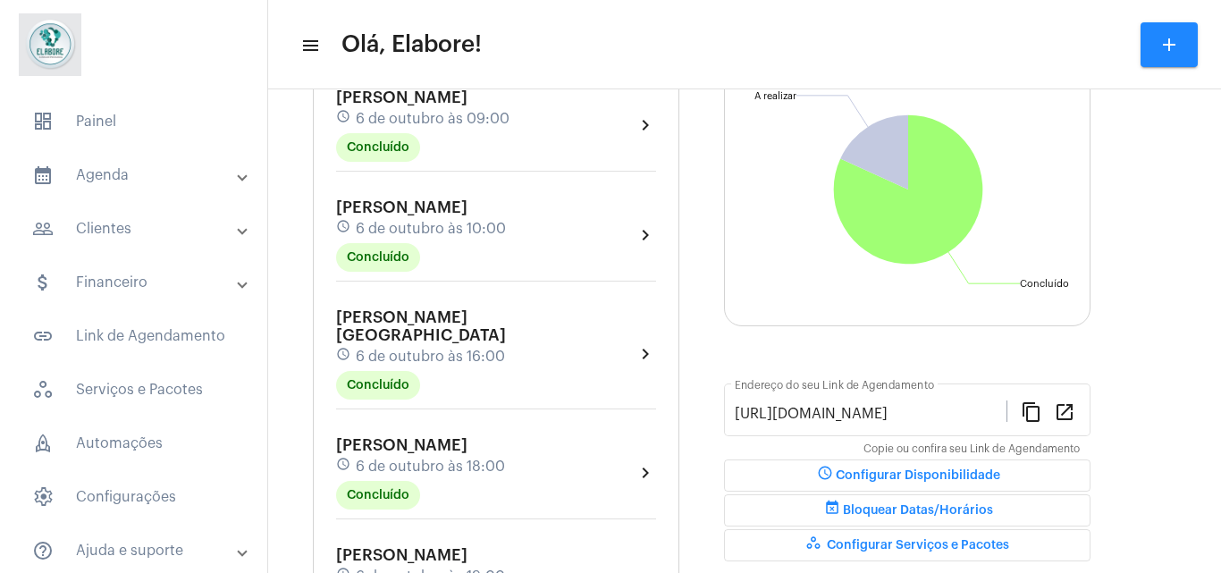
scroll to position [108, 0]
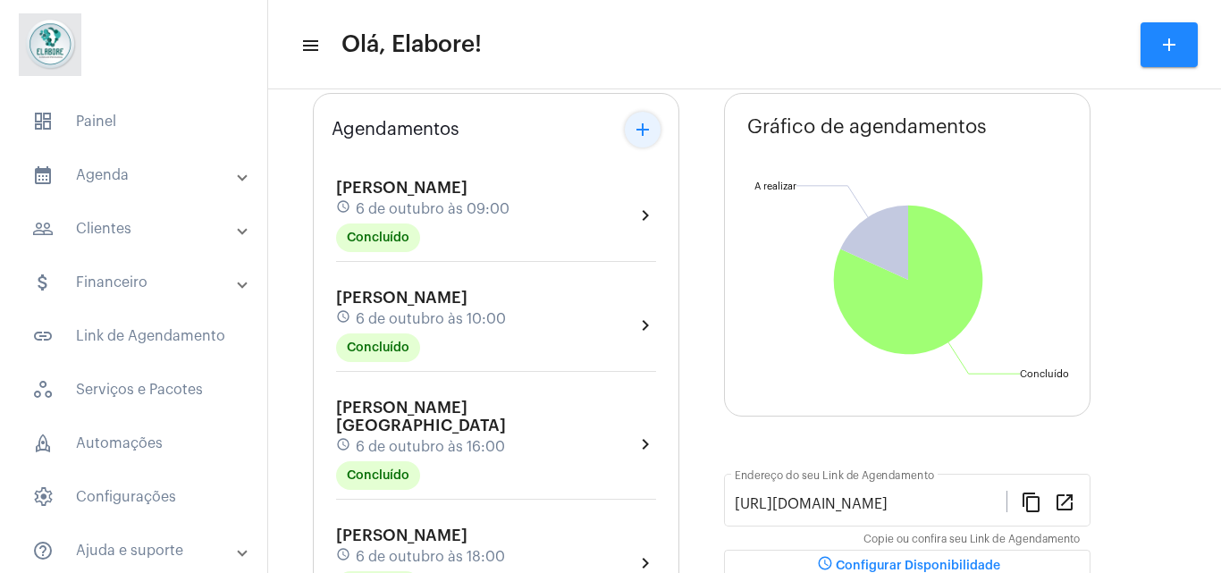
click at [645, 125] on mat-icon "add" at bounding box center [642, 129] width 21 height 21
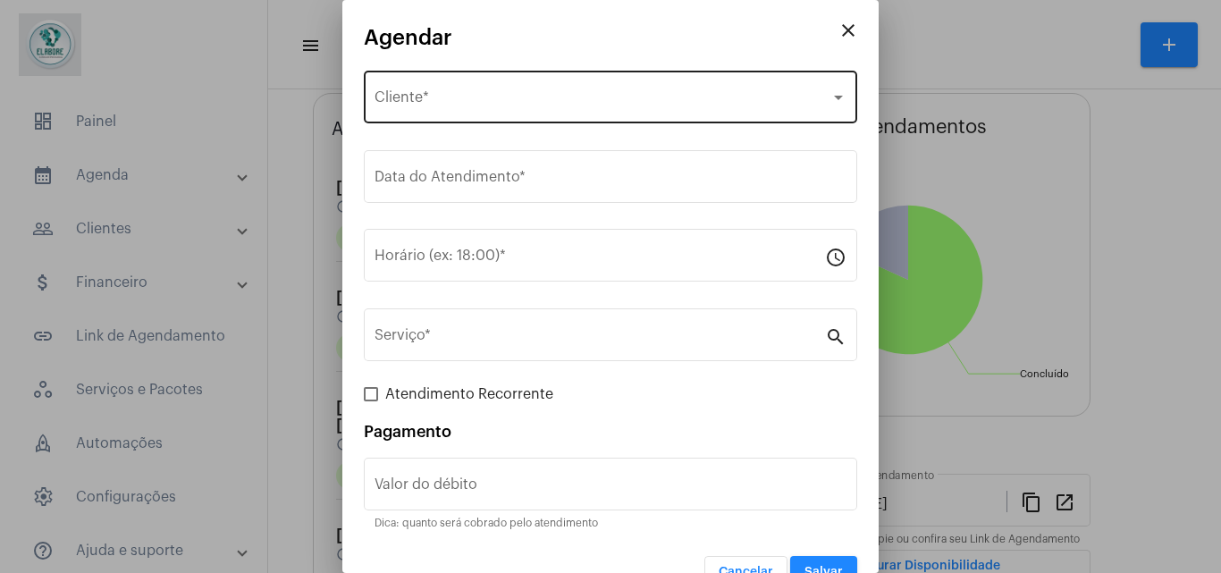
click at [469, 111] on div "Selecione o Cliente Cliente *" at bounding box center [611, 95] width 472 height 56
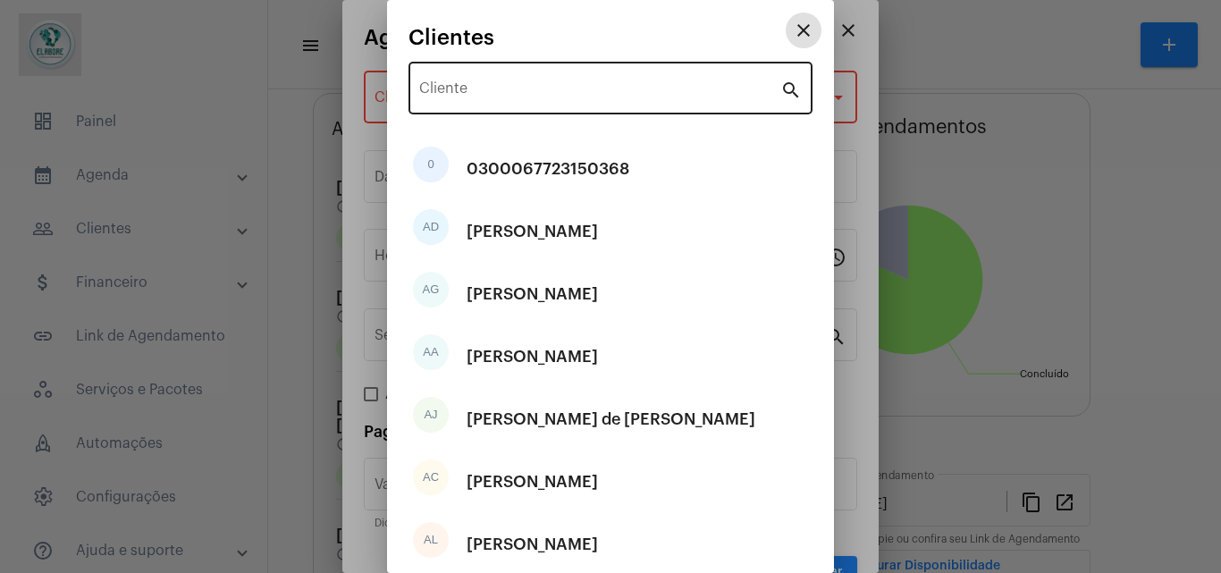
click at [478, 77] on div "Cliente" at bounding box center [599, 86] width 361 height 56
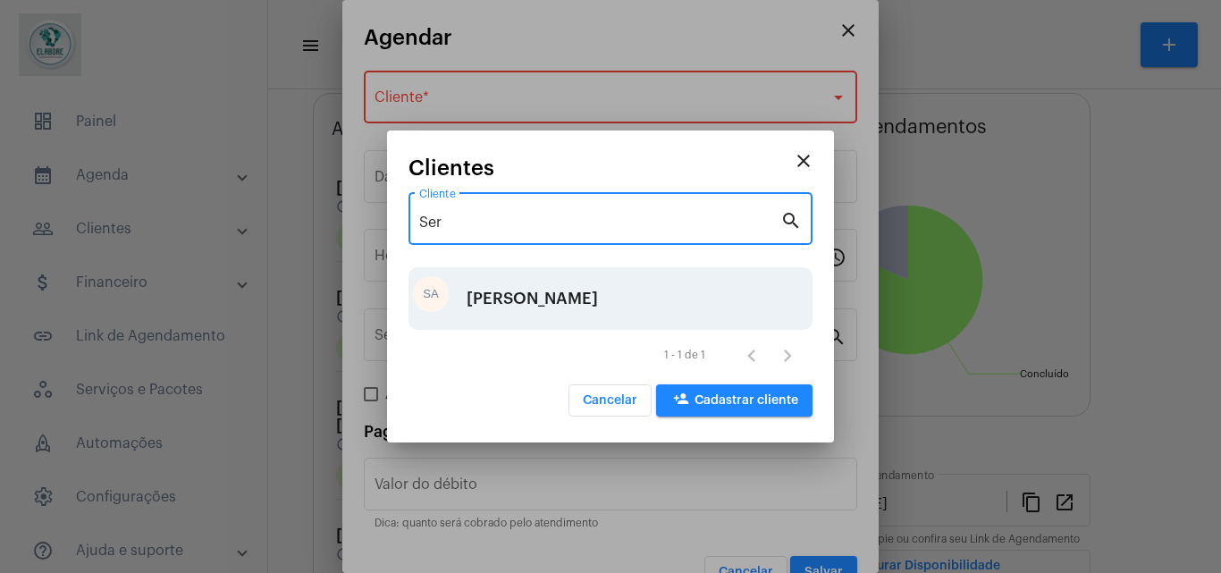
type input "Ser"
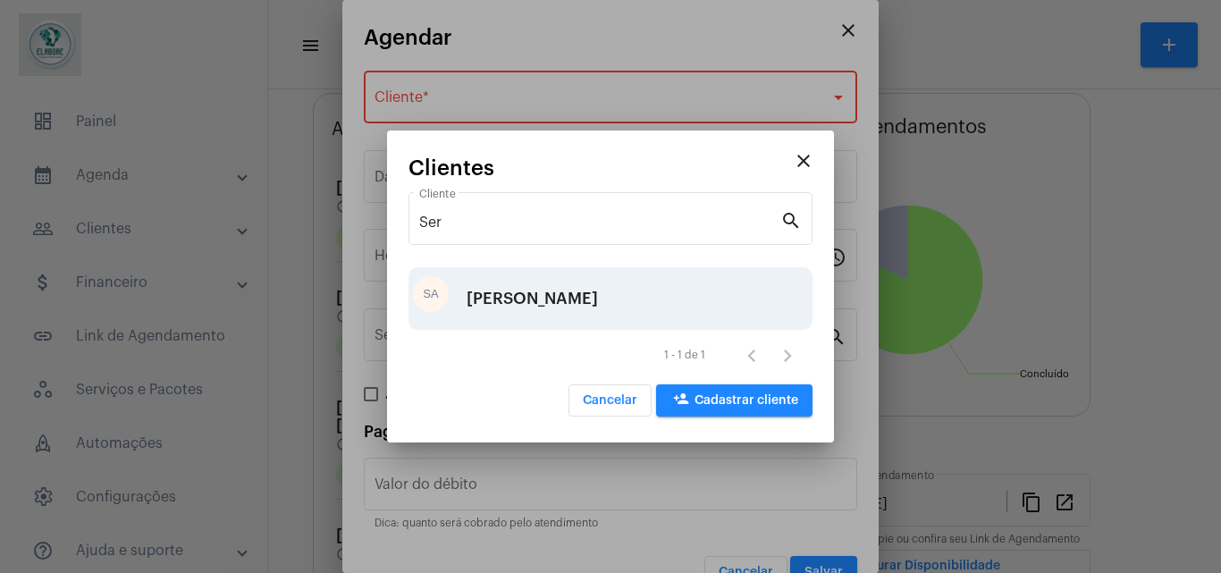
click at [548, 298] on div "[PERSON_NAME]" at bounding box center [532, 299] width 131 height 54
type input "R$"
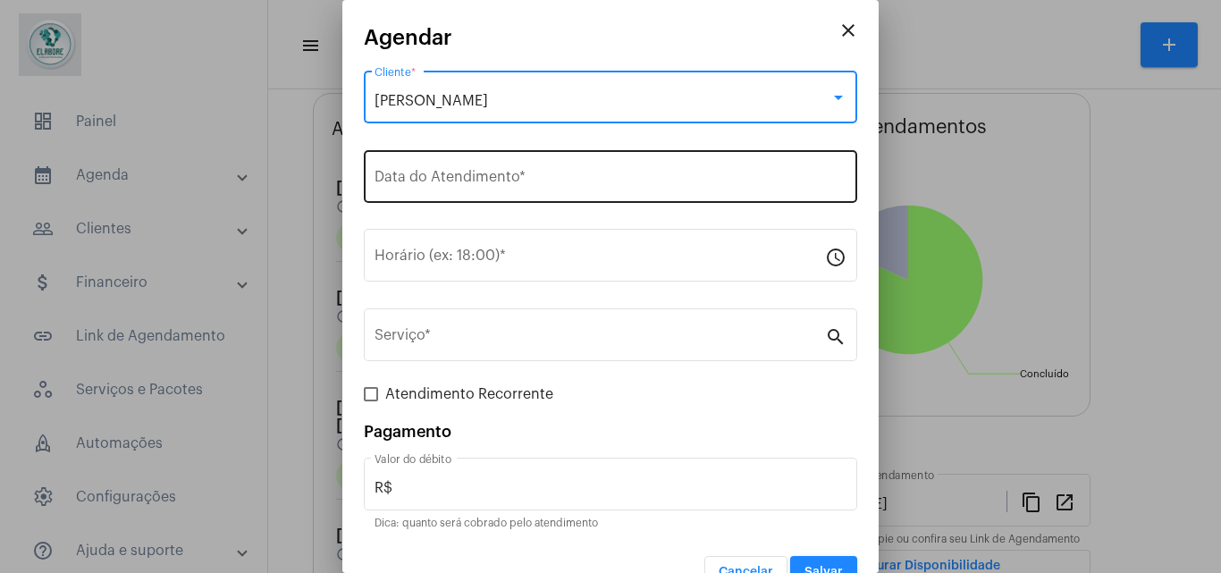
click at [535, 173] on input "Data do Atendimento *" at bounding box center [611, 181] width 472 height 16
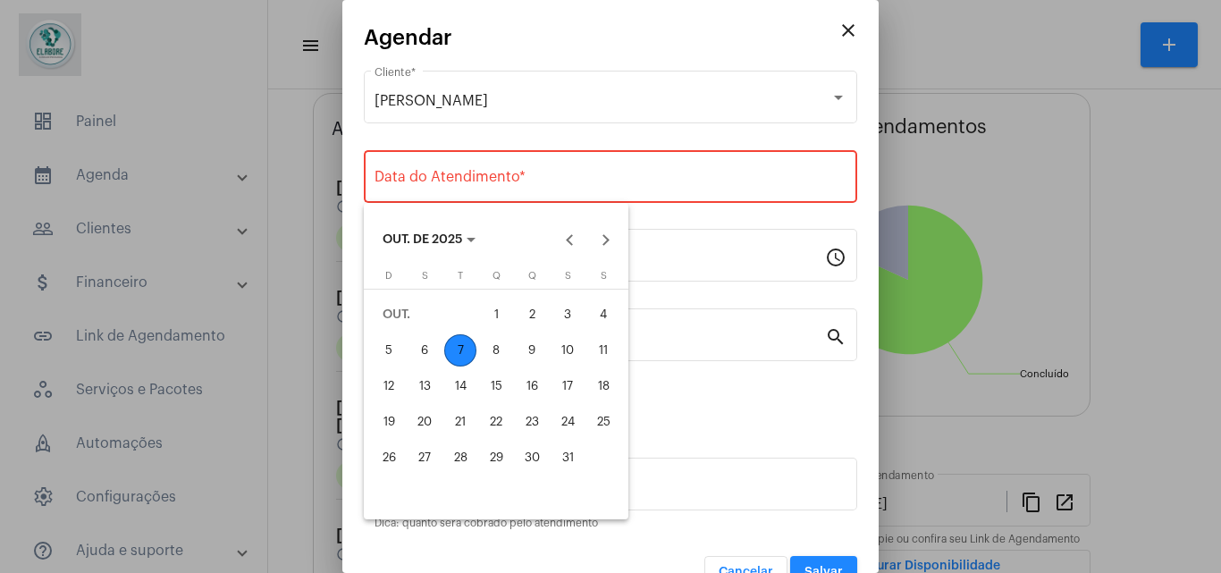
click at [488, 349] on div "8" at bounding box center [496, 350] width 32 height 32
type input "[DATE]"
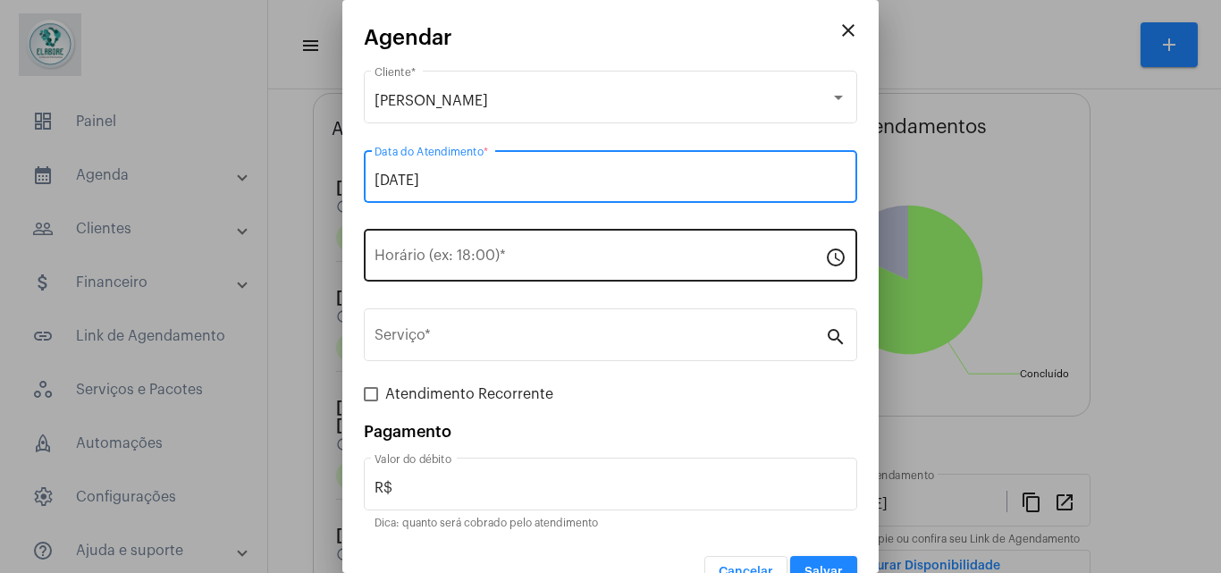
click at [516, 251] on input "Horário (ex: 18:00) *" at bounding box center [600, 259] width 451 height 16
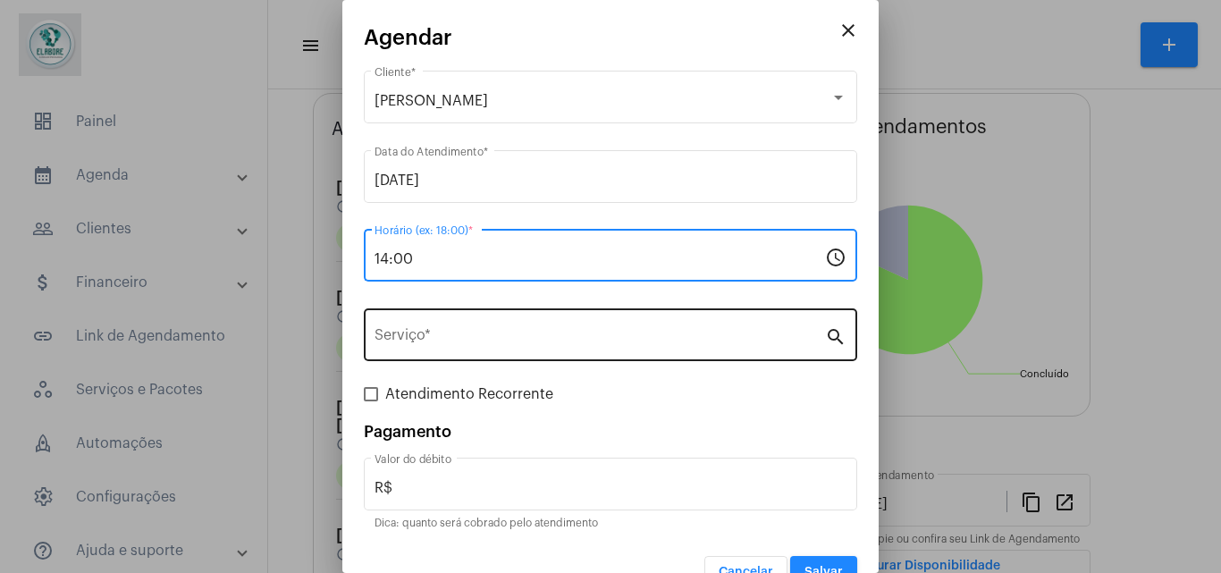
type input "14:00"
click at [545, 343] on input "Serviço *" at bounding box center [600, 339] width 451 height 16
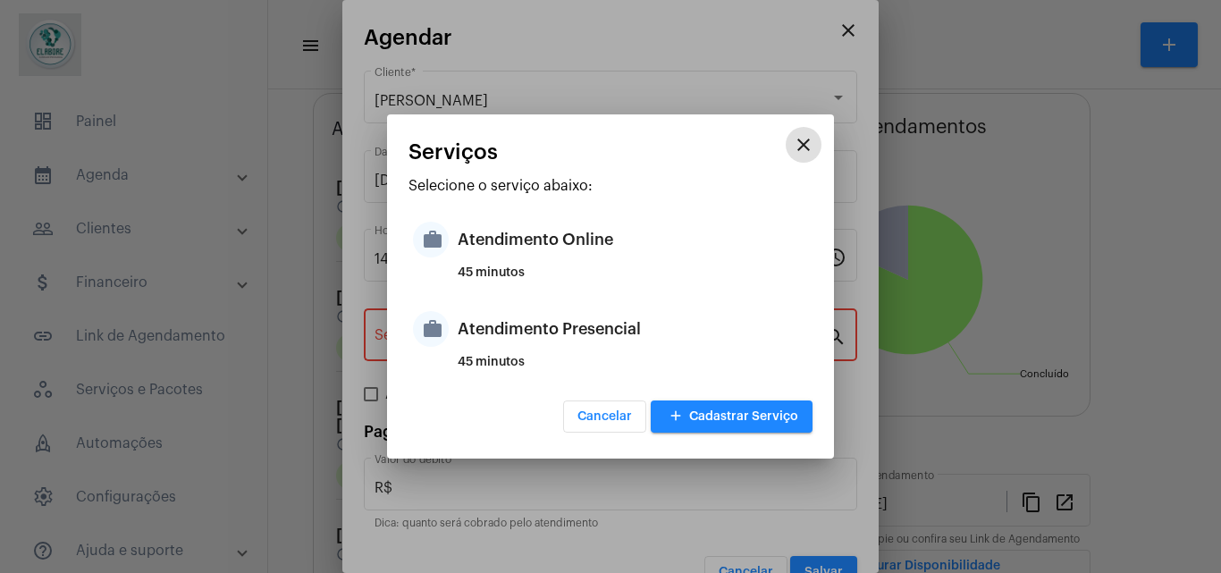
click at [536, 264] on div "Atendimento Online" at bounding box center [633, 240] width 350 height 54
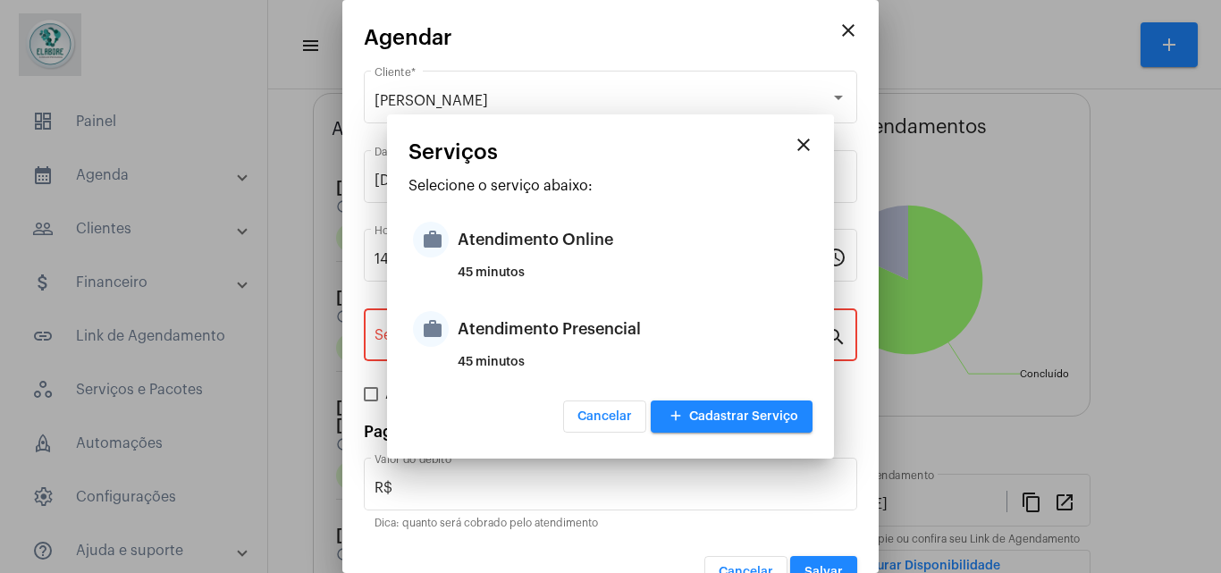
type input "Atendimento Online"
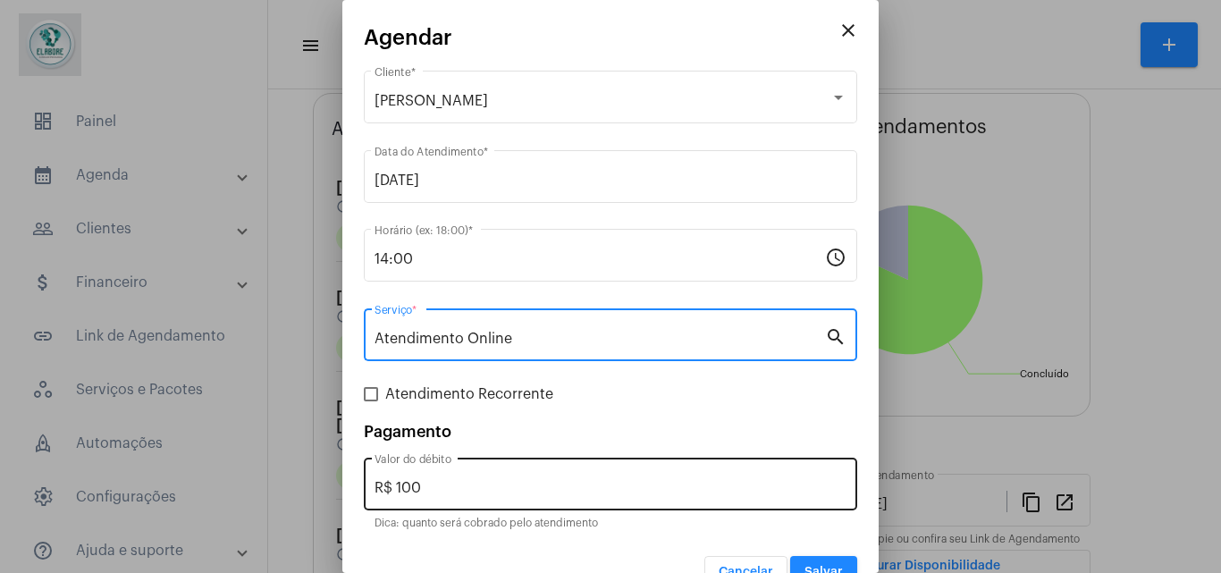
click at [484, 496] on div "R$ 100 Valor do débito" at bounding box center [611, 482] width 472 height 56
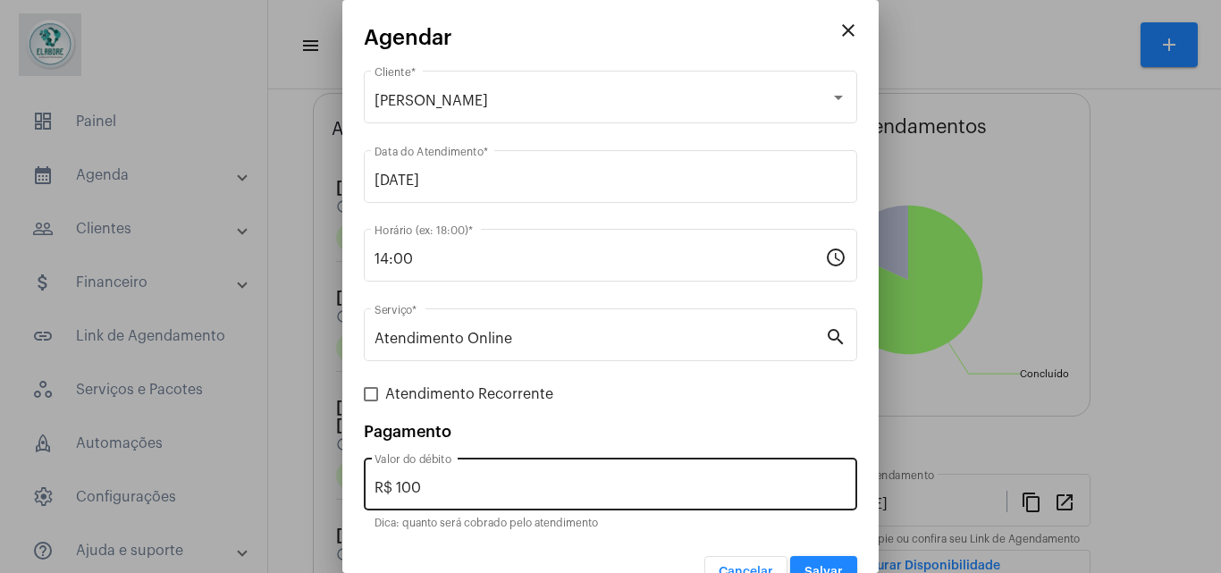
click at [484, 496] on div "R$ 100 Valor do débito" at bounding box center [611, 482] width 472 height 56
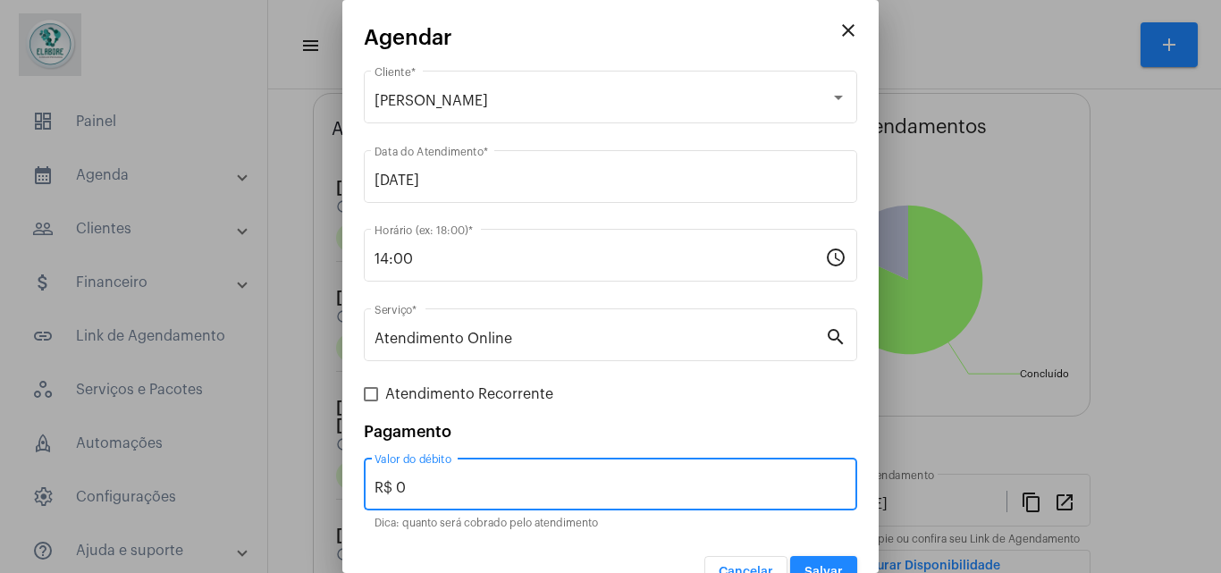
type input "R$ 0"
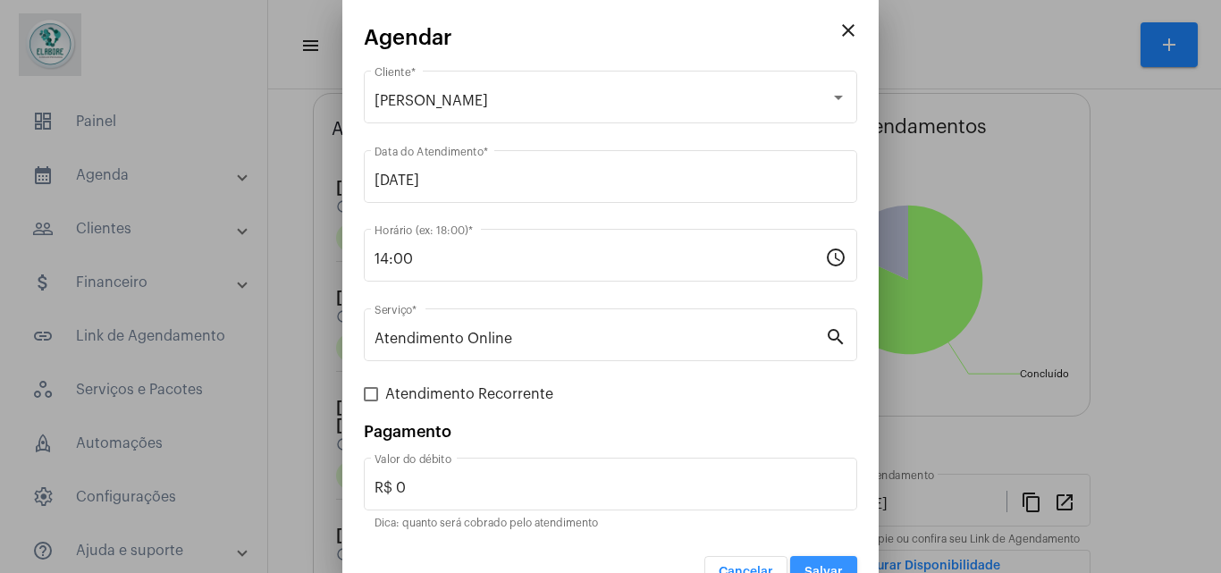
click at [803, 562] on button "Salvar" at bounding box center [823, 572] width 67 height 32
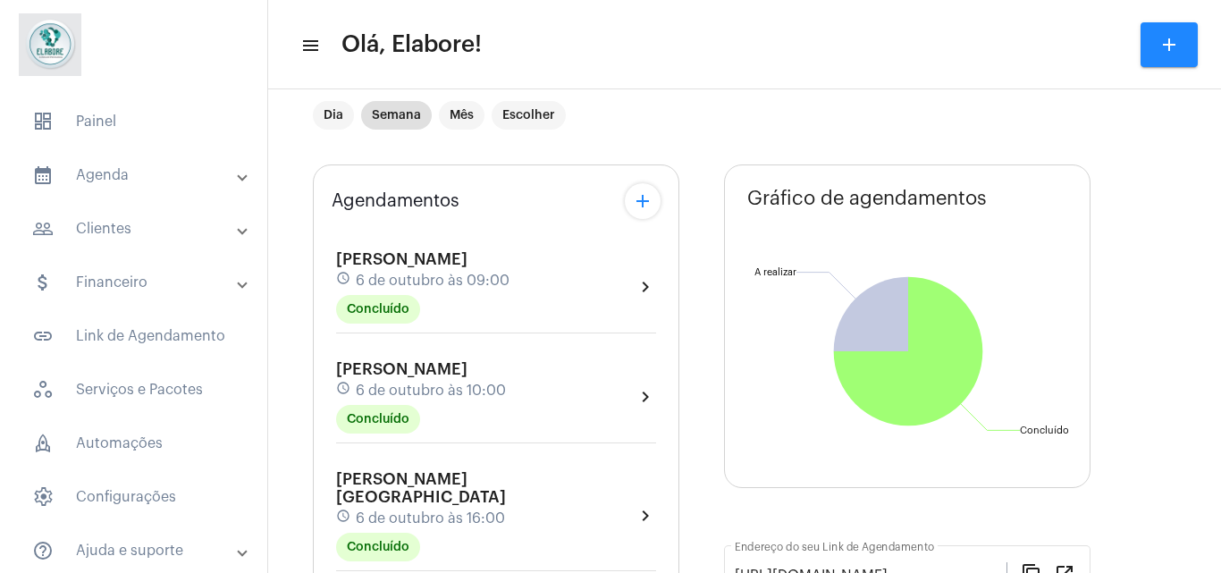
scroll to position [30, 0]
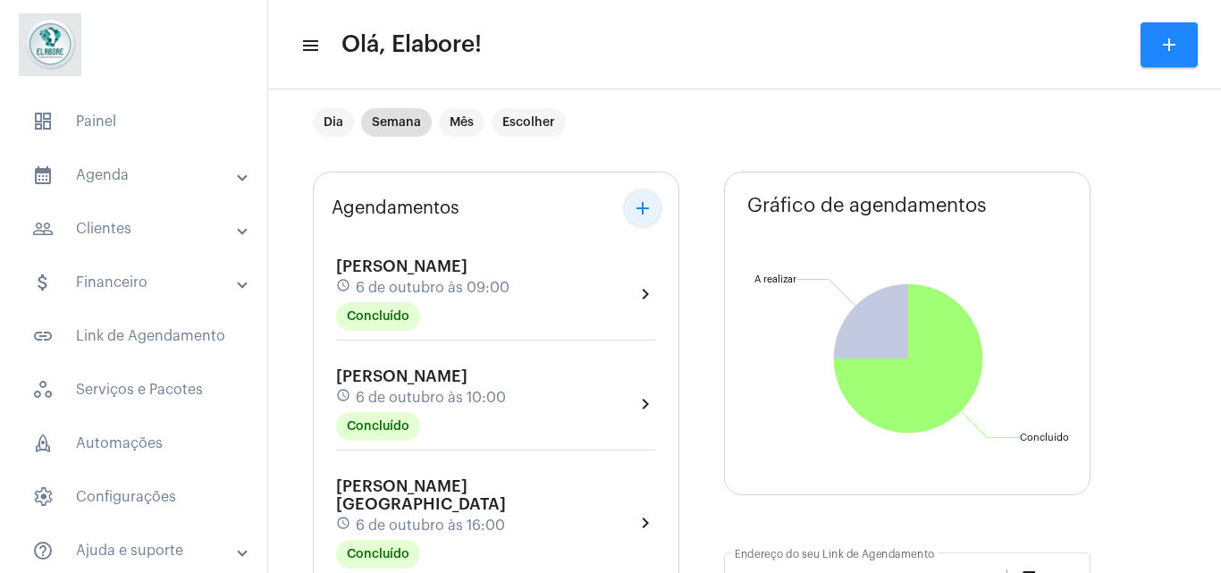
click at [641, 214] on mat-icon "add" at bounding box center [642, 208] width 21 height 21
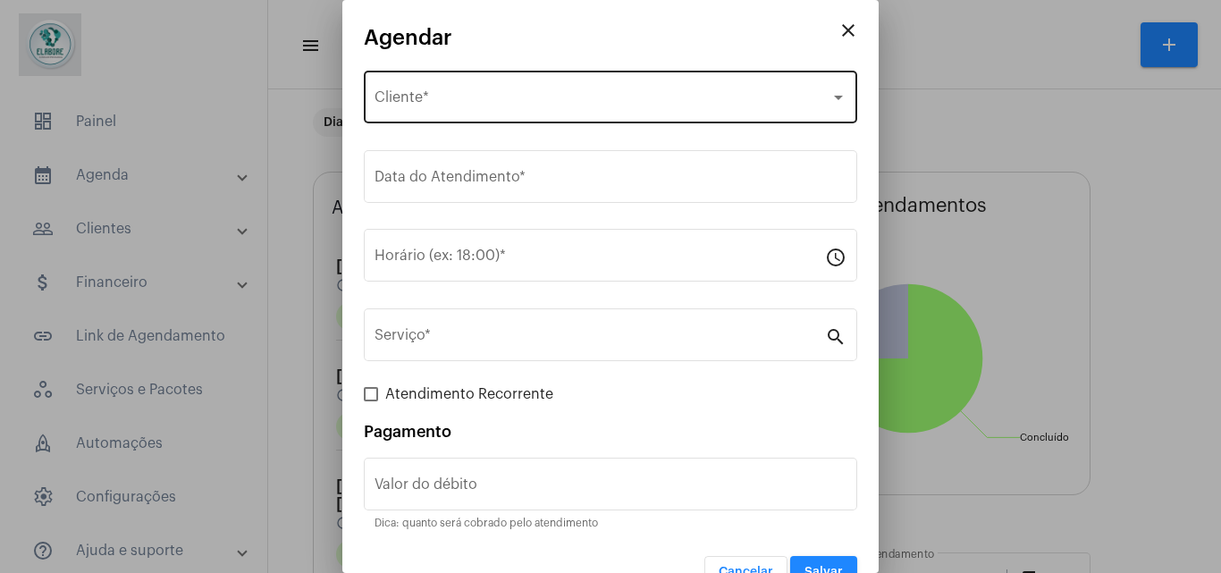
click at [573, 86] on div "Selecione o Cliente Cliente *" at bounding box center [611, 95] width 472 height 56
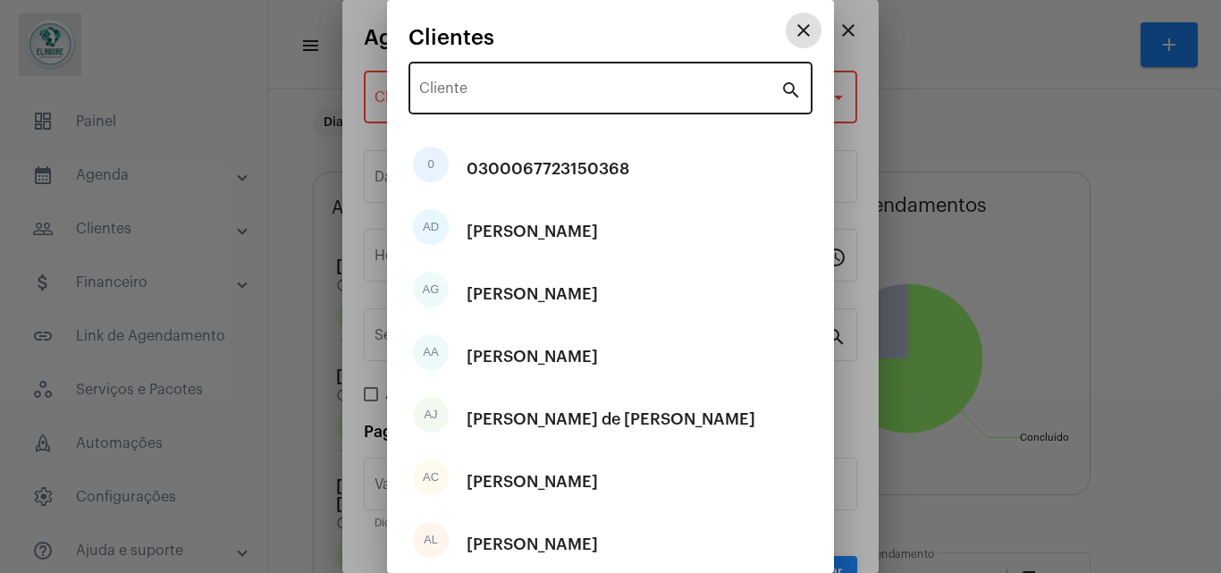
click at [573, 85] on input "Cliente" at bounding box center [599, 92] width 361 height 16
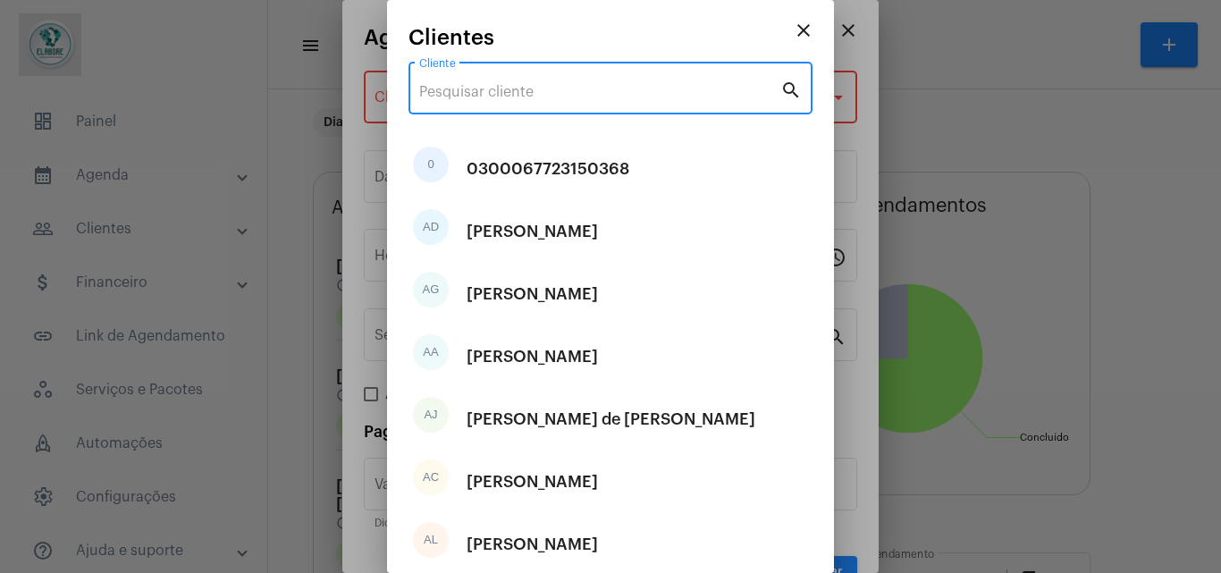
click at [573, 85] on input "Cliente" at bounding box center [599, 92] width 361 height 16
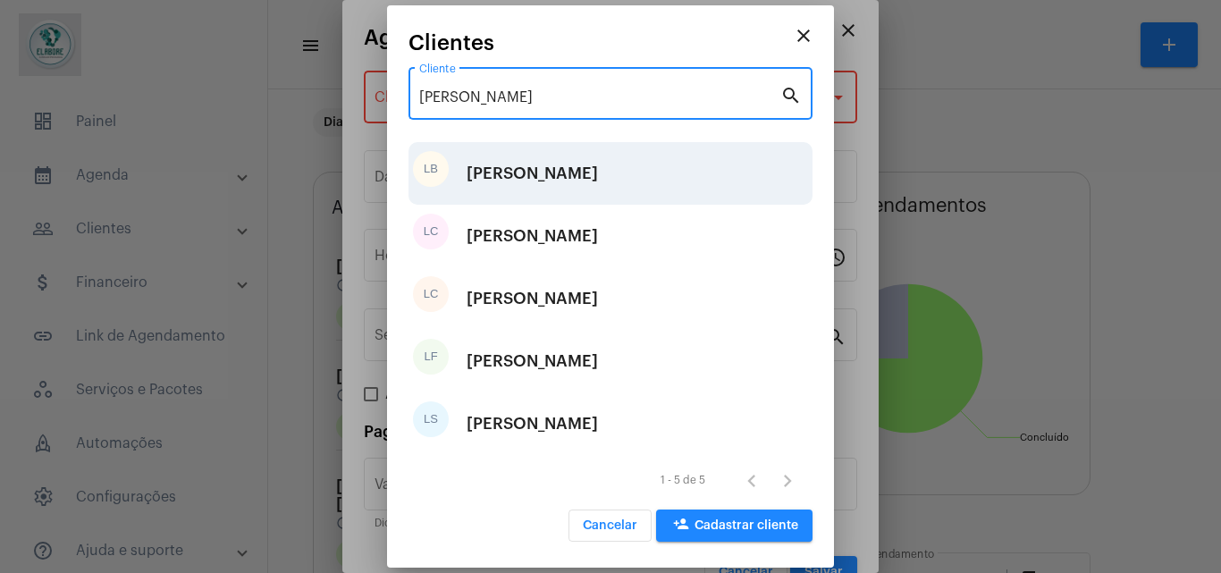
type input "[PERSON_NAME]"
click at [583, 157] on div "[PERSON_NAME]" at bounding box center [532, 174] width 131 height 54
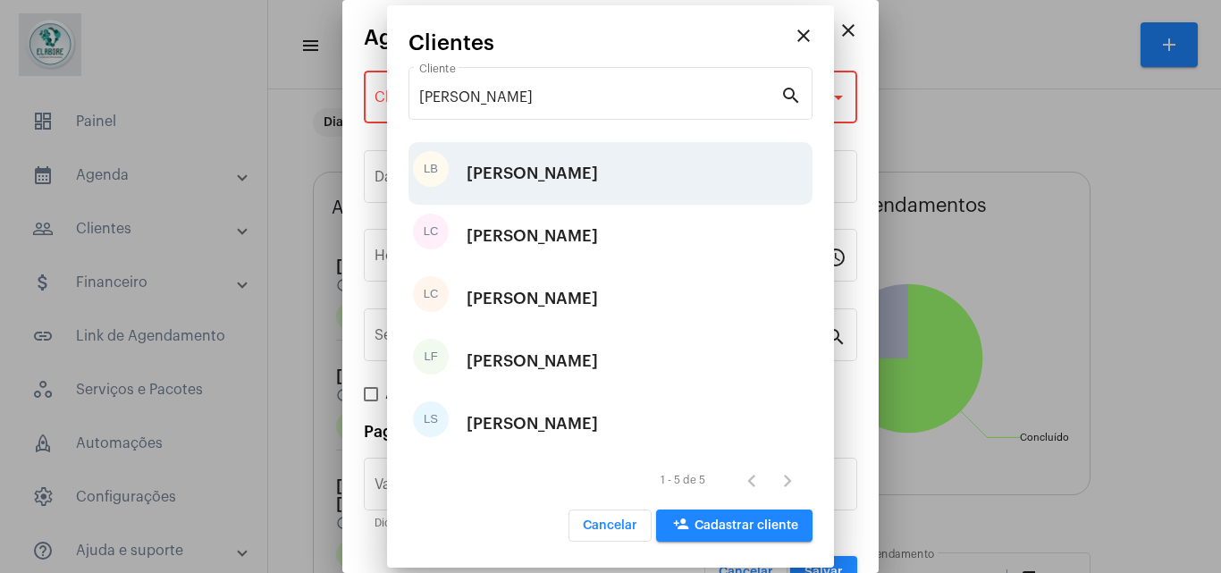
type input "R$"
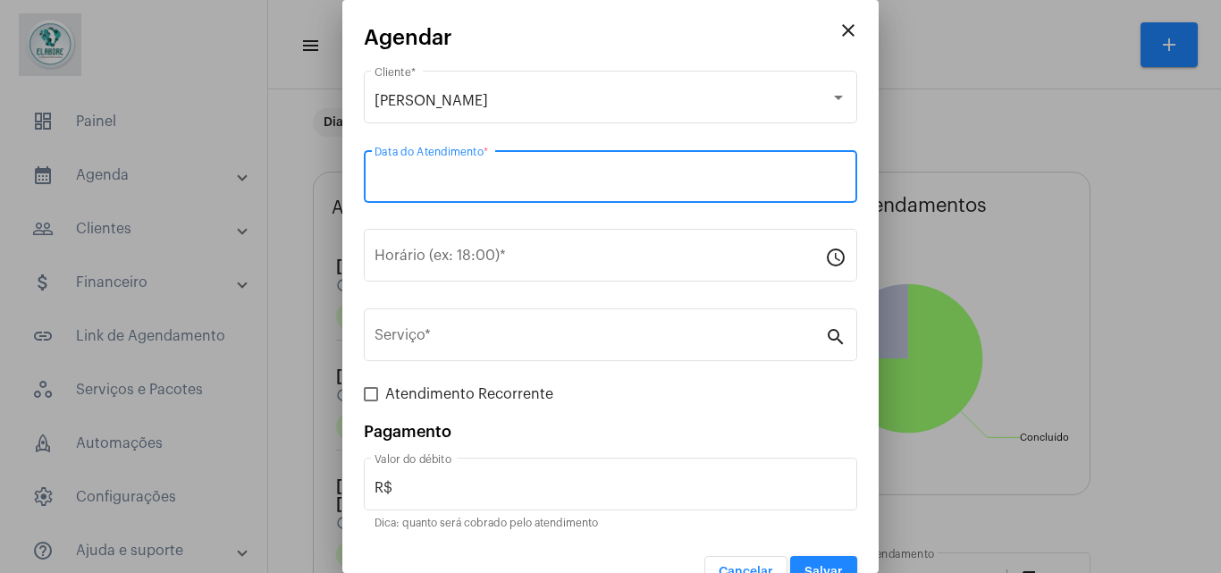
click at [562, 175] on input "Data do Atendimento *" at bounding box center [611, 181] width 472 height 16
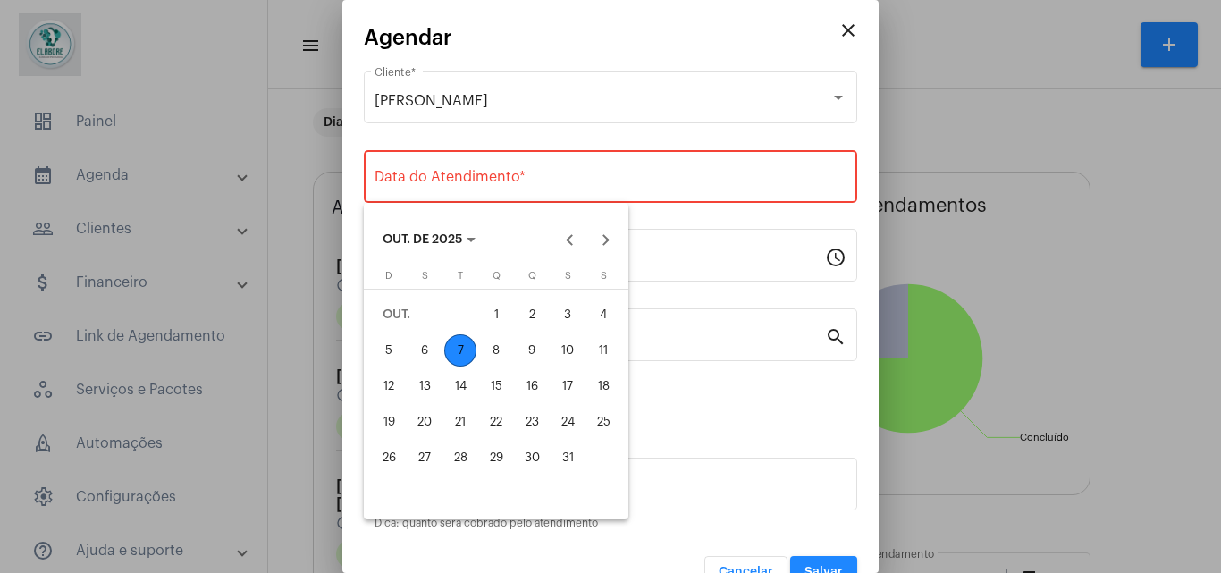
click at [502, 359] on div "8" at bounding box center [496, 350] width 32 height 32
type input "[DATE]"
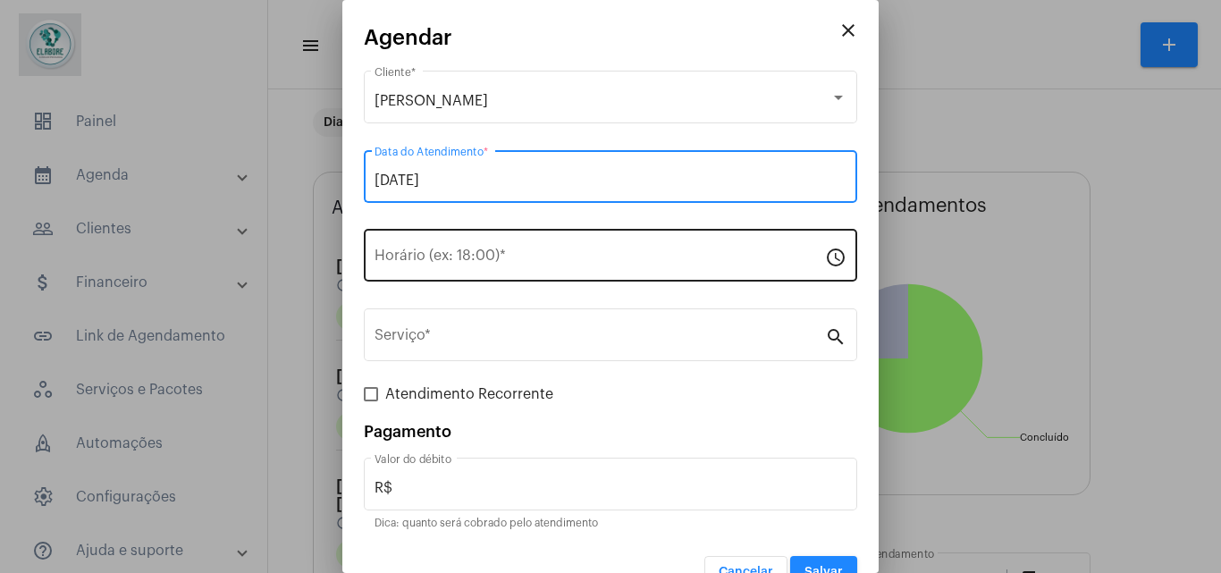
click at [489, 273] on div "Horário (ex: 18:00) *" at bounding box center [600, 253] width 451 height 56
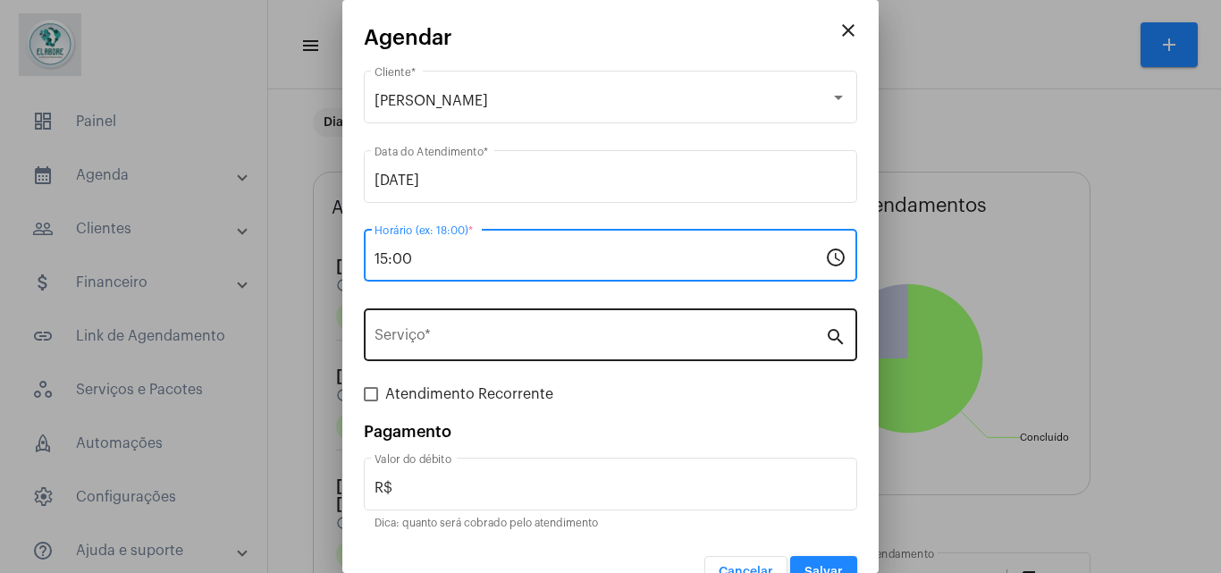
type input "15:00"
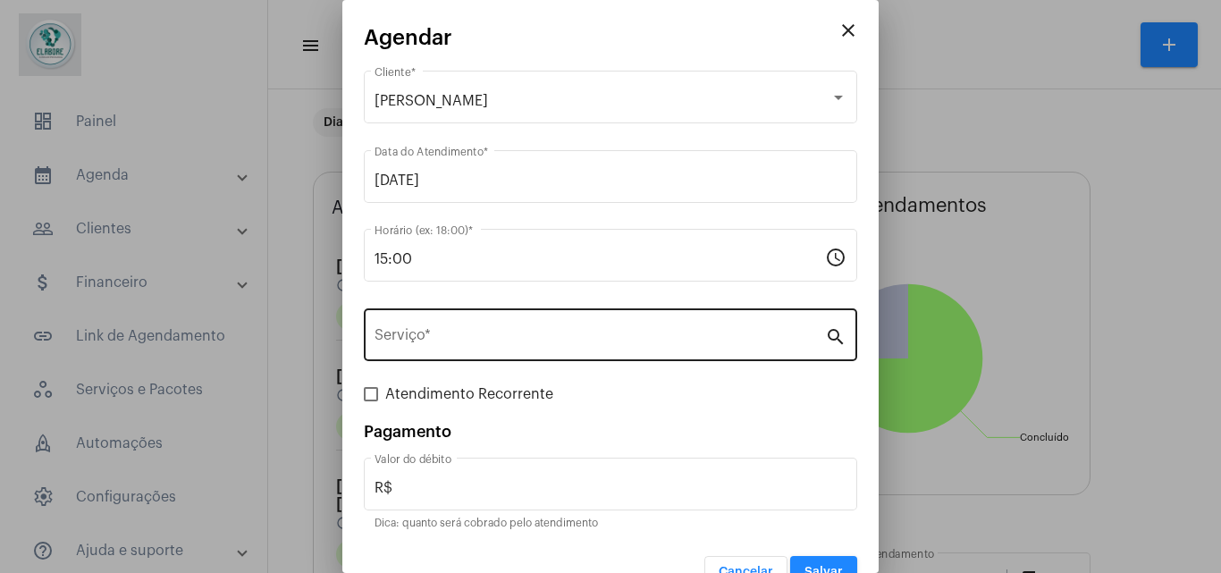
click at [485, 318] on div "Serviço *" at bounding box center [600, 333] width 451 height 56
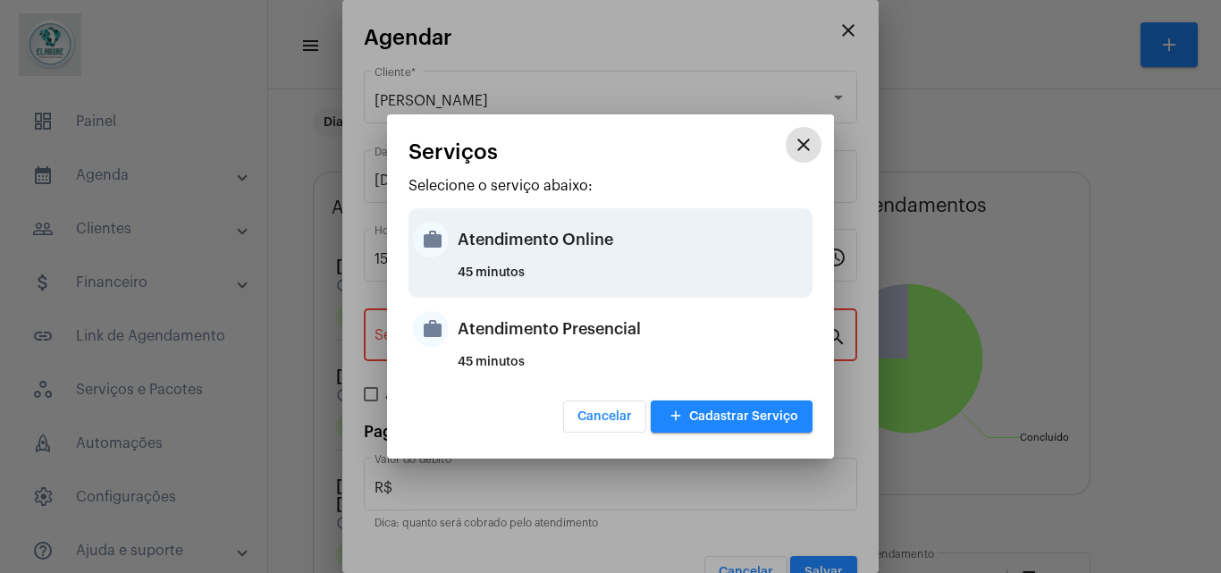
click at [489, 291] on div "45 minutos" at bounding box center [633, 279] width 350 height 27
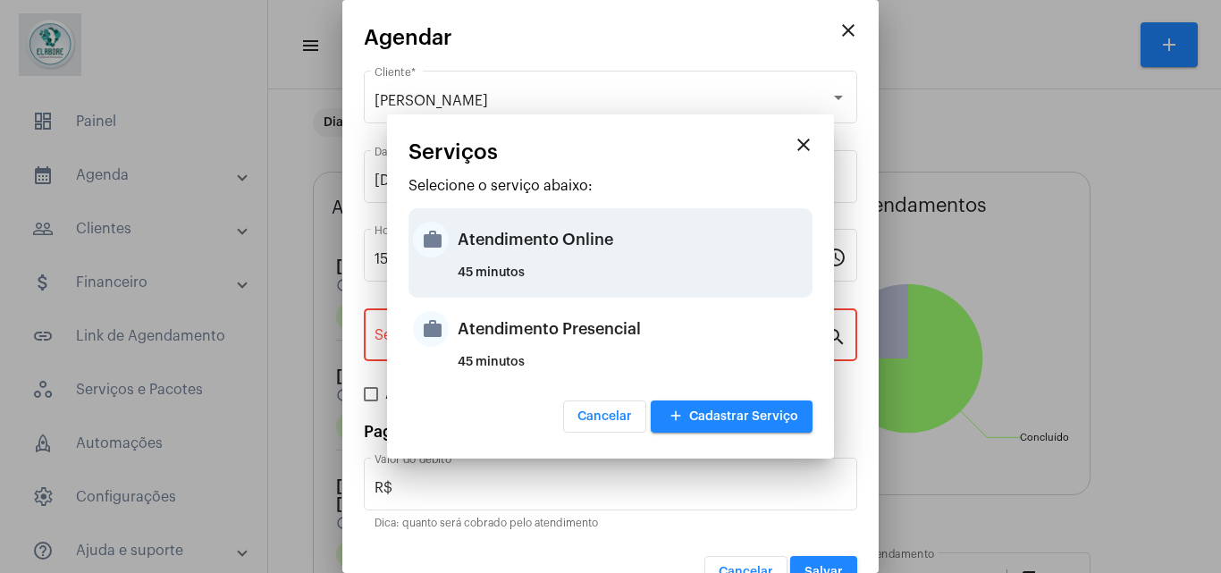
type input "Atendimento Online"
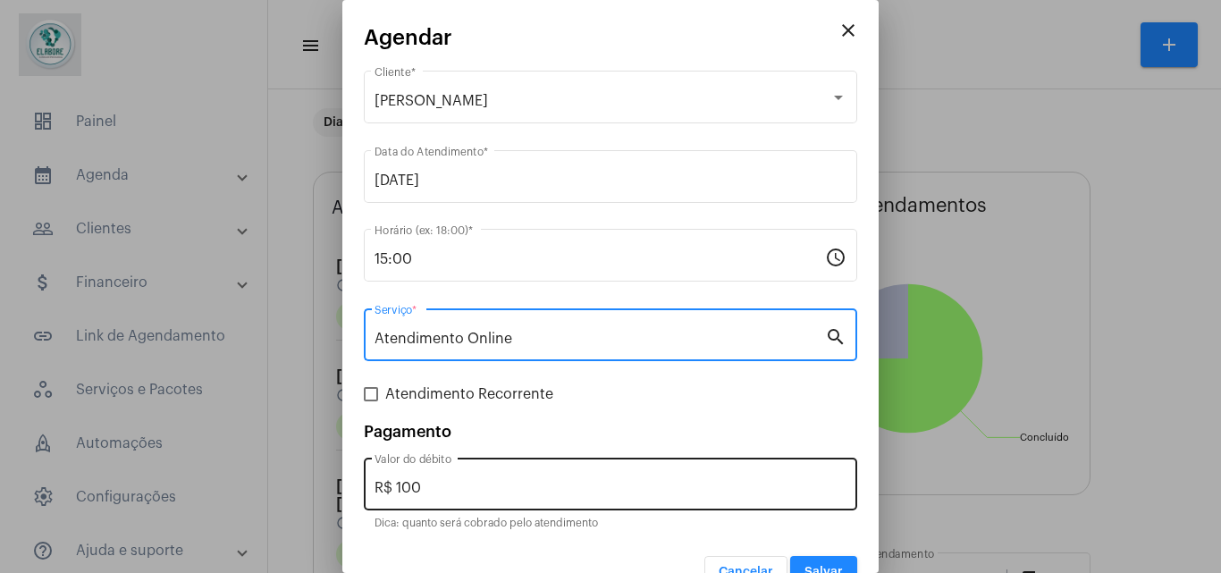
click at [458, 470] on div "R$ 100 Valor do débito" at bounding box center [611, 482] width 472 height 56
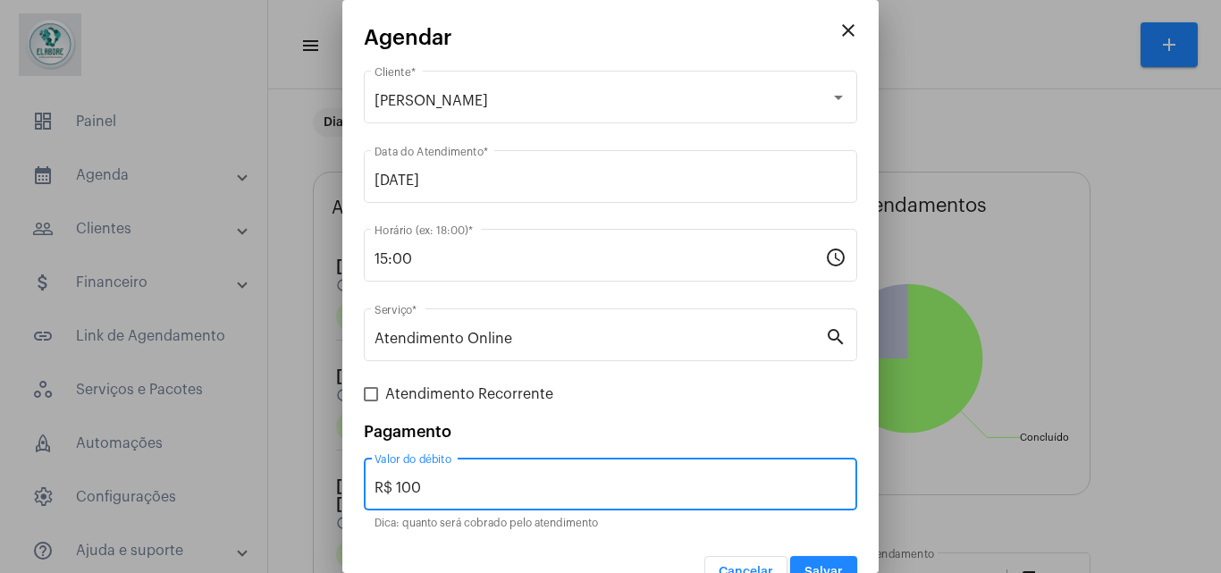
click at [458, 481] on input "R$ 100" at bounding box center [611, 488] width 472 height 16
type input "R$ 0"
click button "Cancelar" at bounding box center [745, 572] width 83 height 32
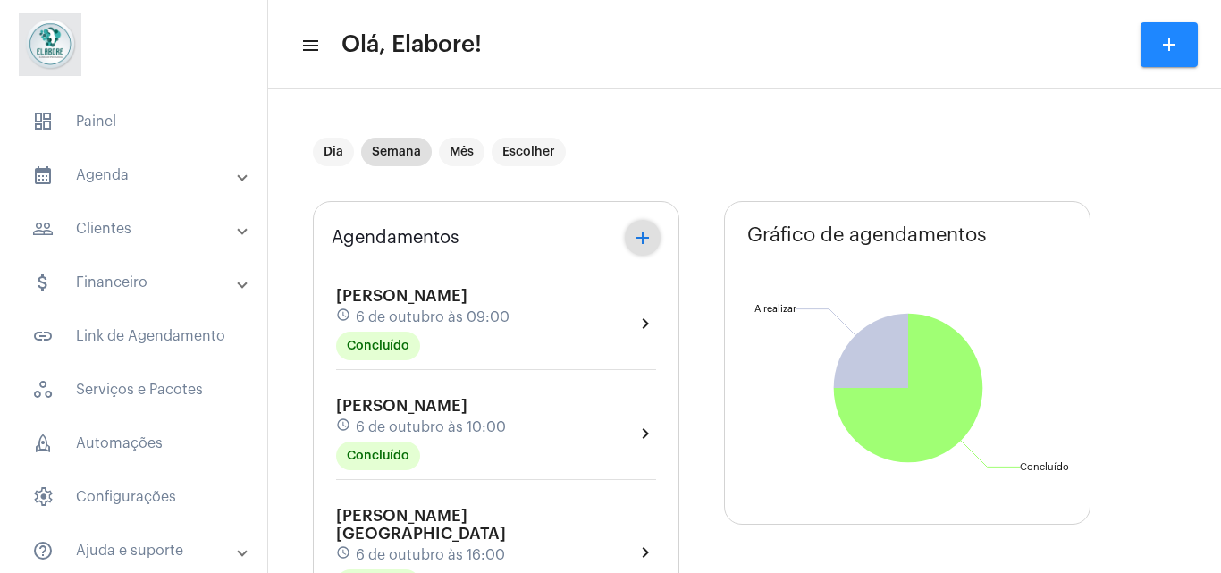
click at [647, 249] on mat-icon "add" at bounding box center [642, 237] width 21 height 21
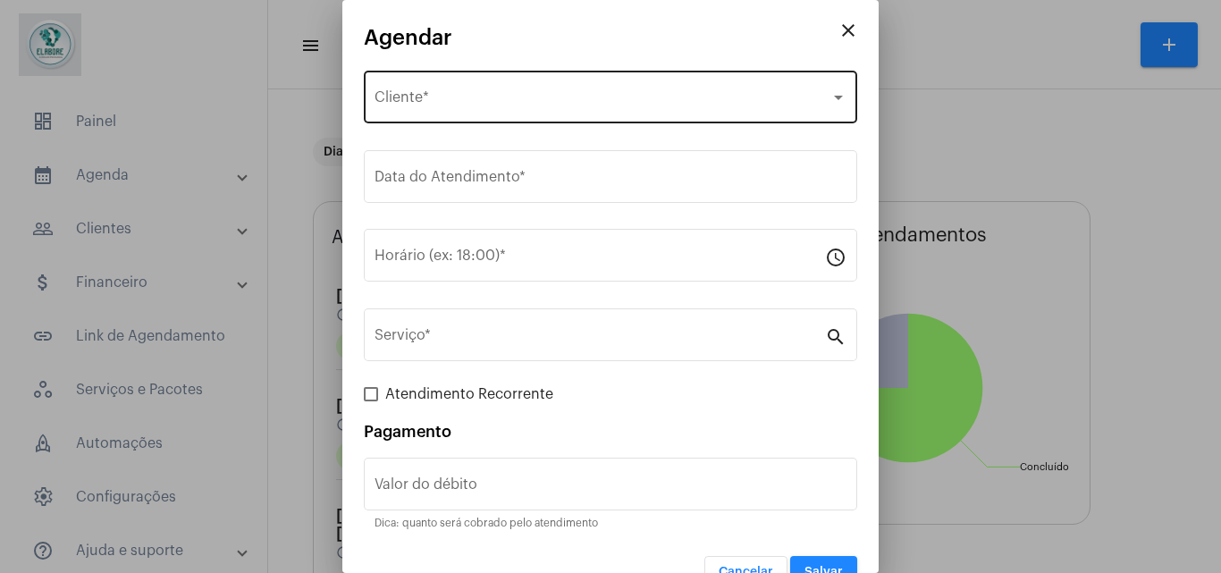
click at [467, 115] on div "Selecione o Cliente Cliente *" at bounding box center [611, 95] width 472 height 56
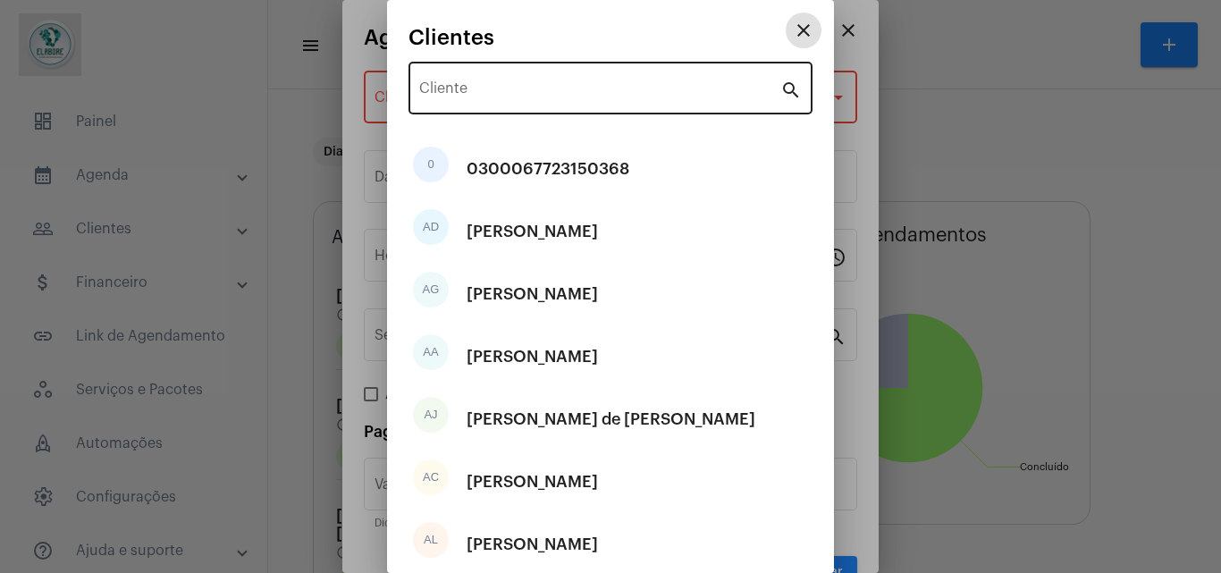
click at [485, 86] on input "Cliente" at bounding box center [599, 92] width 361 height 16
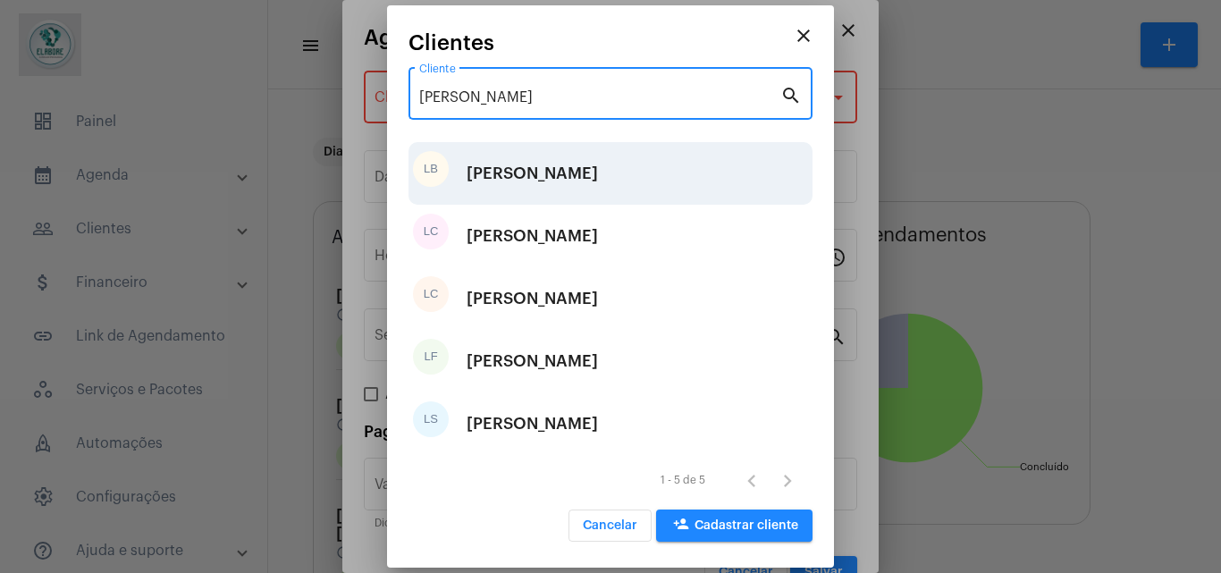
type input "[PERSON_NAME]"
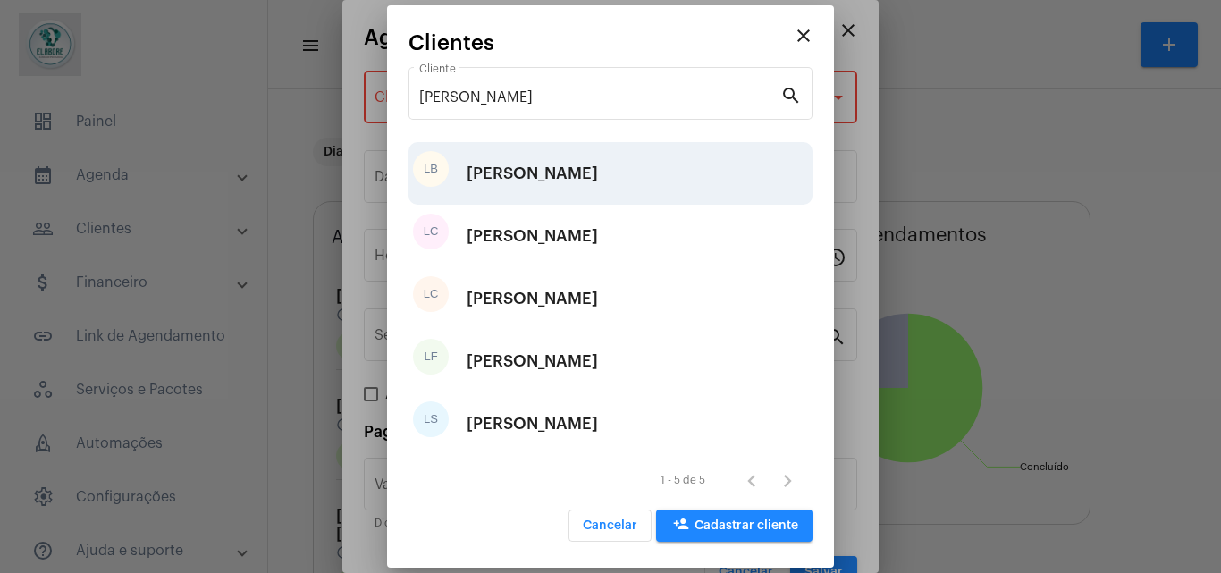
click at [542, 190] on div "[PERSON_NAME]" at bounding box center [532, 174] width 131 height 54
type input "R$"
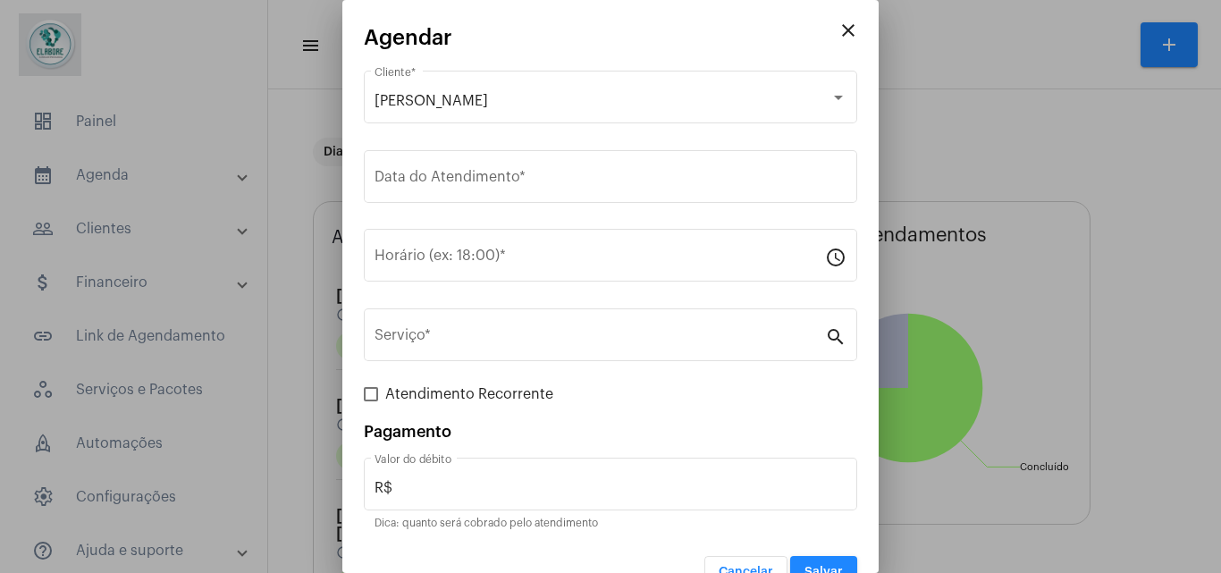
click at [542, 190] on div "Data do Atendimento *" at bounding box center [611, 175] width 472 height 56
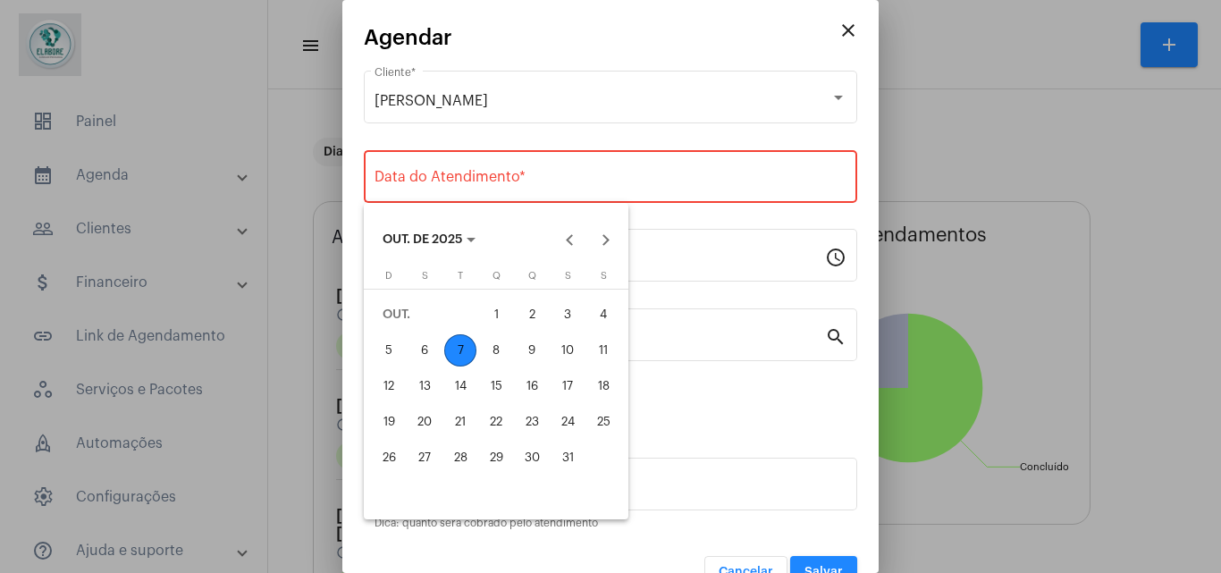
click at [497, 358] on div "8" at bounding box center [496, 350] width 32 height 32
type input "[DATE]"
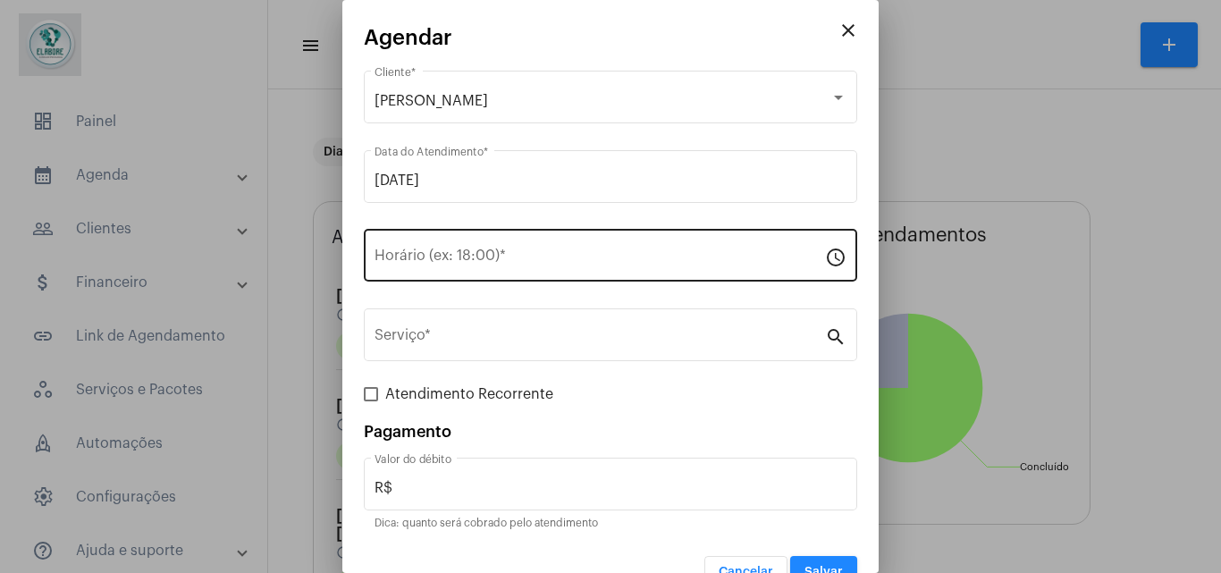
click at [493, 274] on div "Horário (ex: 18:00) *" at bounding box center [600, 253] width 451 height 56
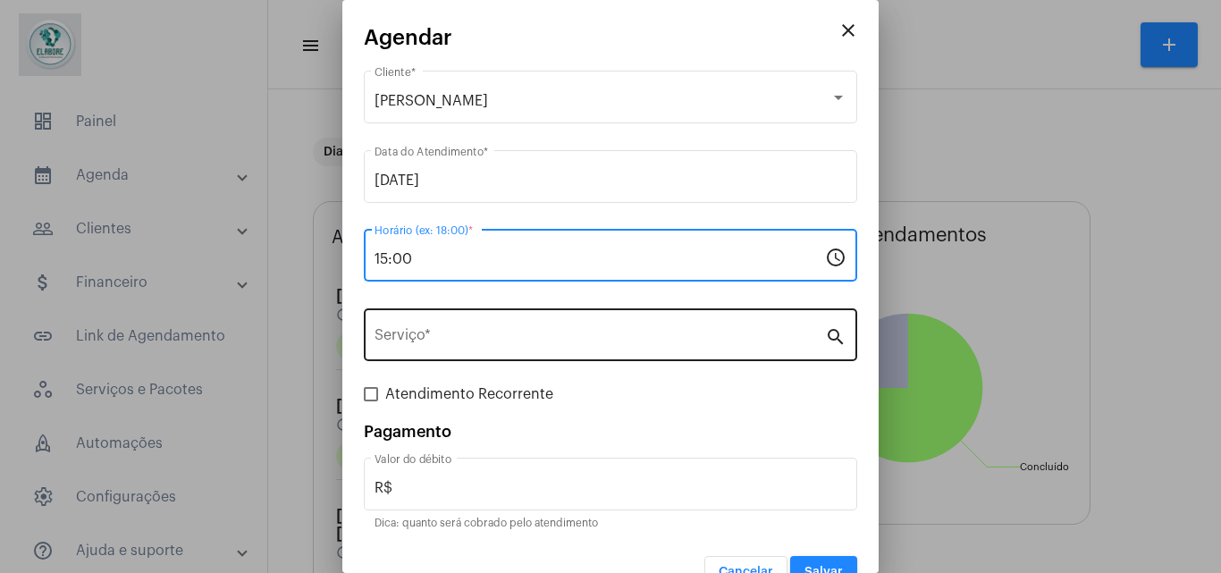
type input "15:00"
click at [509, 341] on input "Serviço *" at bounding box center [600, 339] width 451 height 16
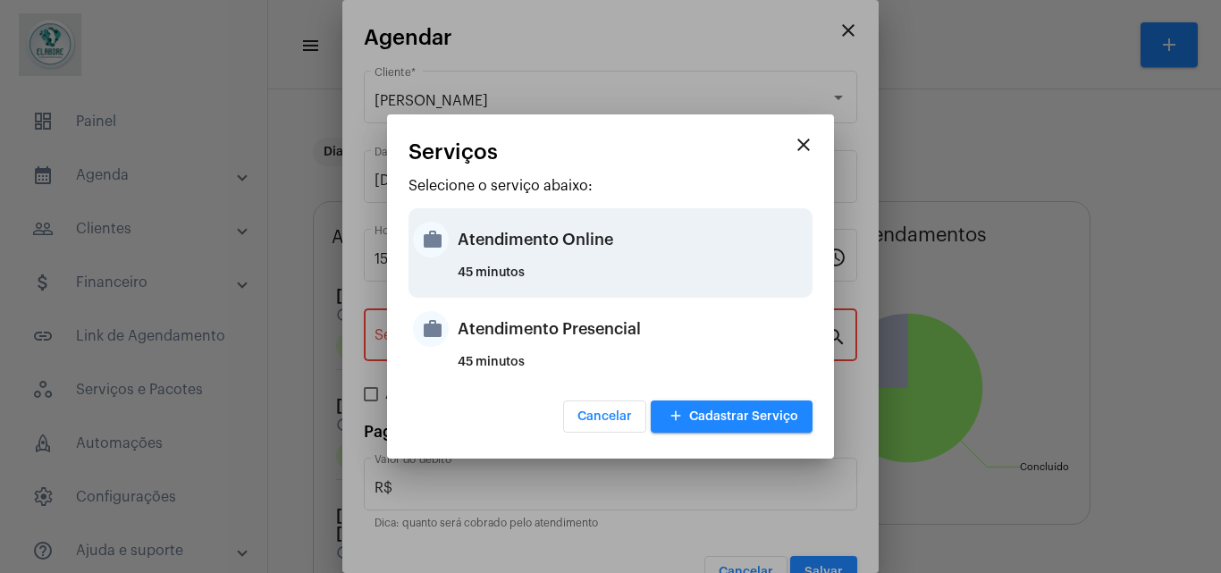
click at [495, 232] on div "Atendimento Online" at bounding box center [633, 240] width 350 height 54
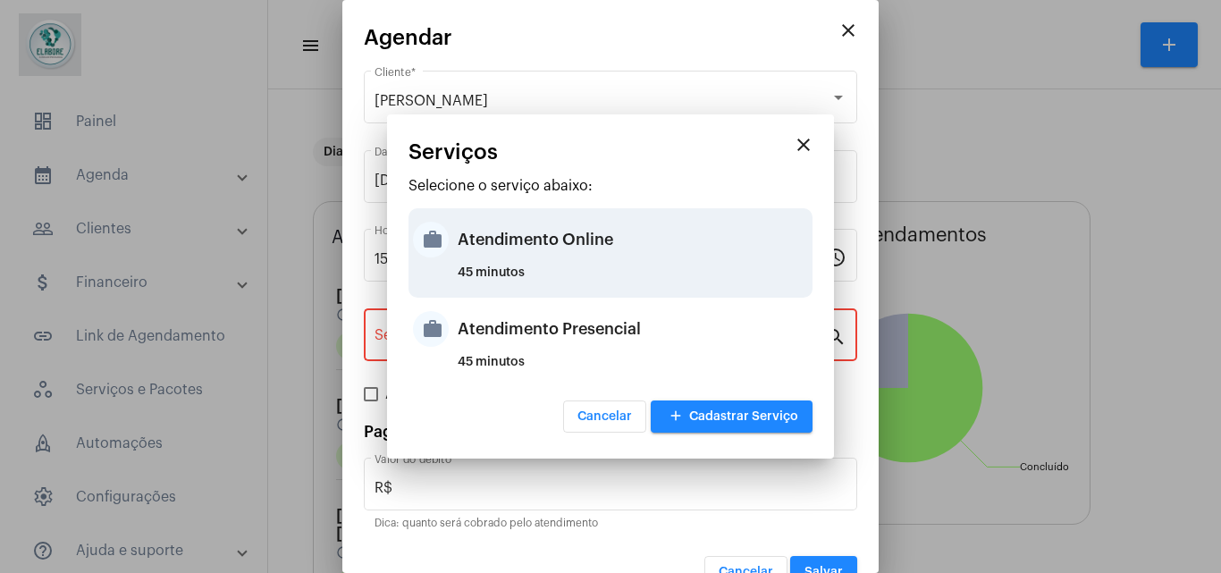
type input "Atendimento Online"
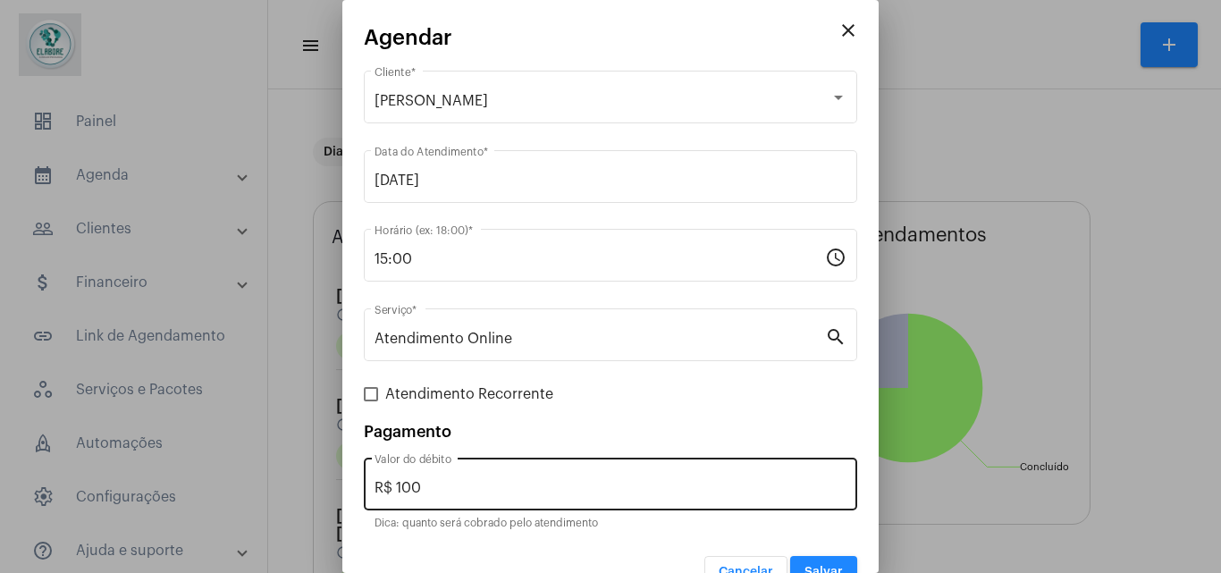
click at [492, 476] on div "R$ 100 Valor do débito" at bounding box center [611, 482] width 472 height 56
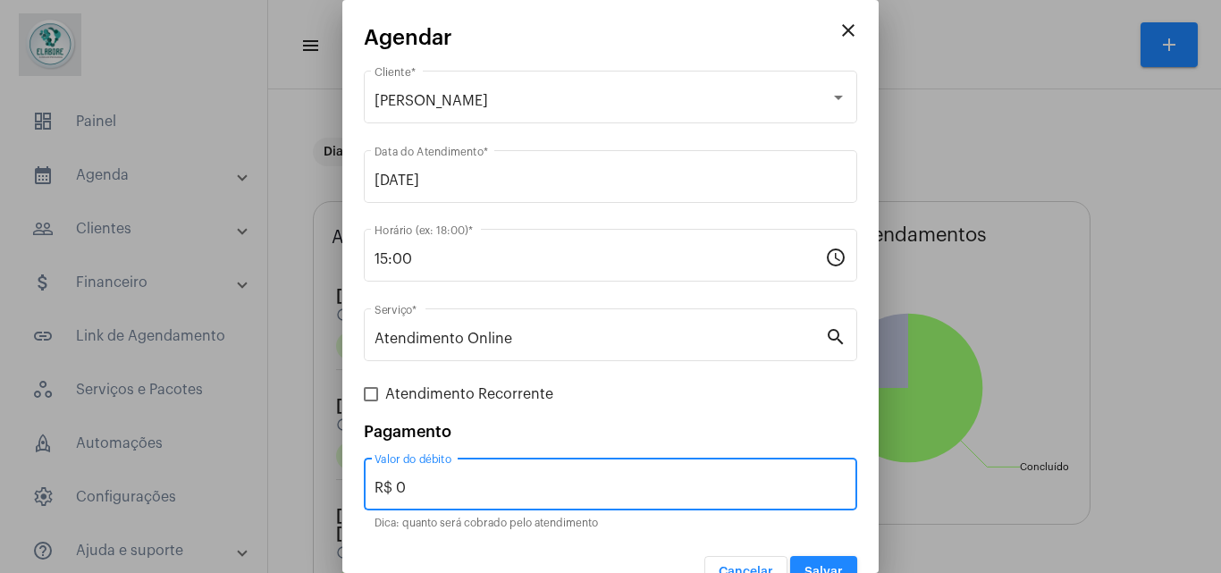
type input "R$ 0"
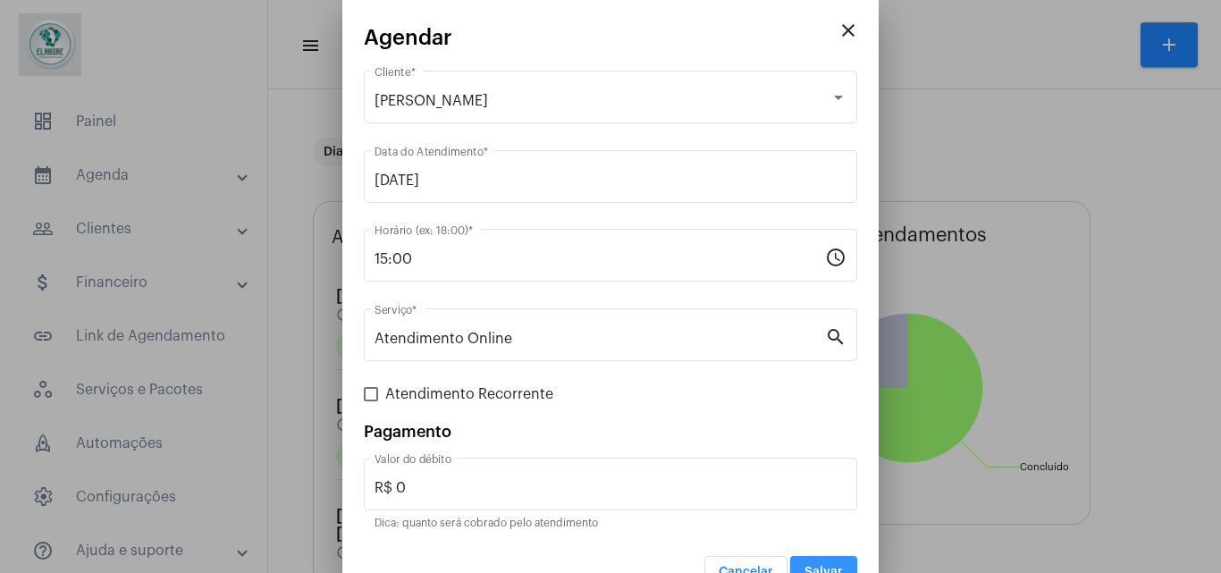
click at [837, 569] on button "Salvar" at bounding box center [823, 572] width 67 height 32
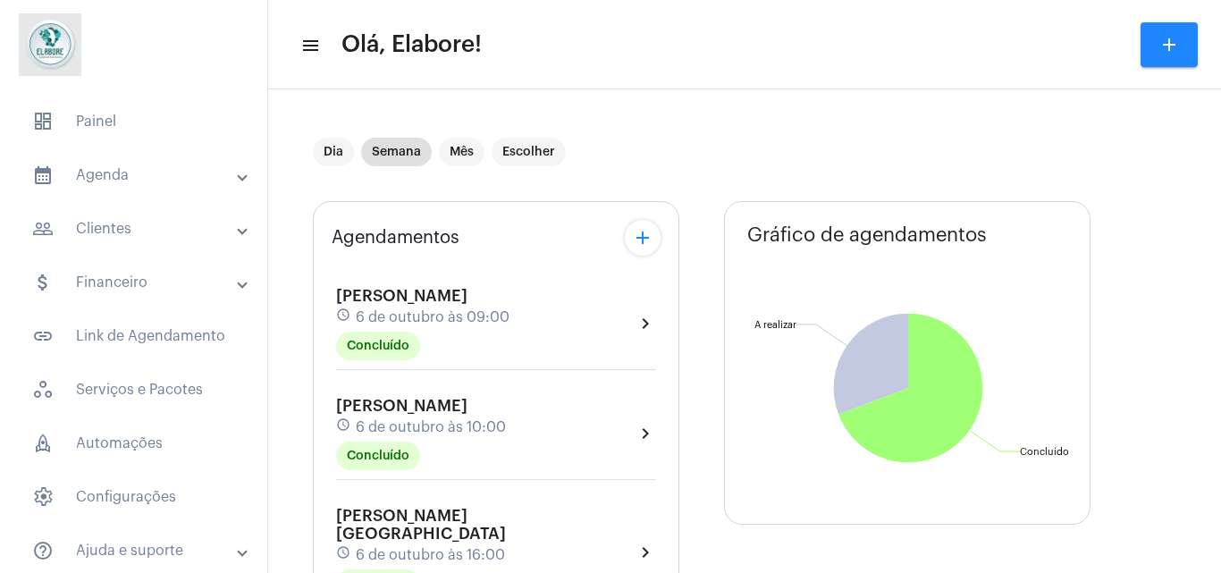
click at [635, 249] on button "add" at bounding box center [643, 238] width 36 height 36
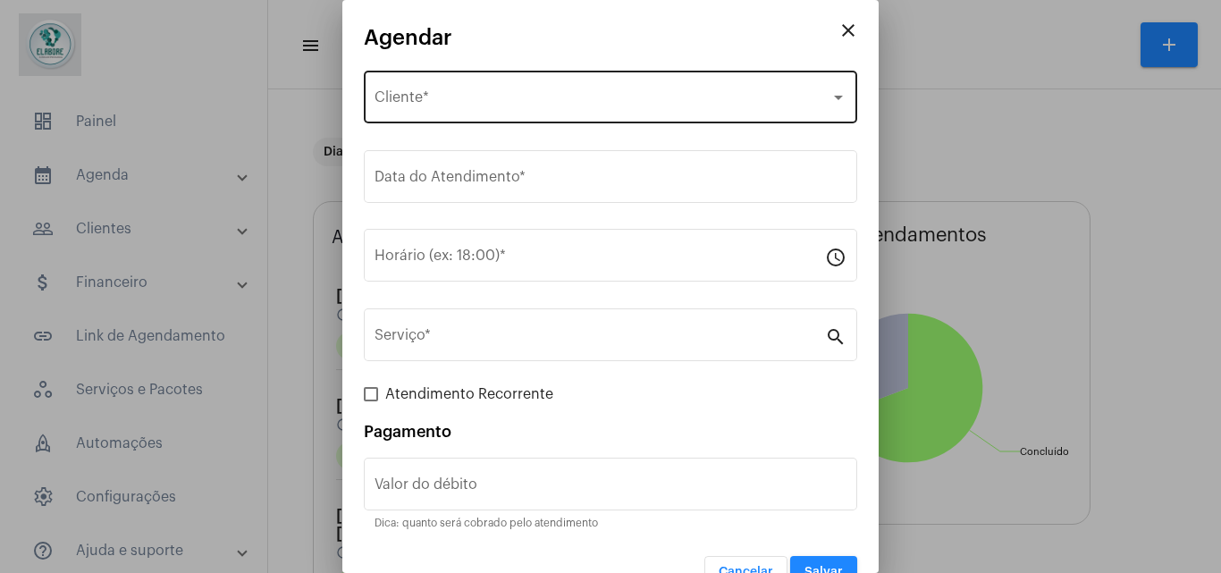
click at [523, 91] on div "Selecione o Cliente Cliente *" at bounding box center [611, 95] width 472 height 56
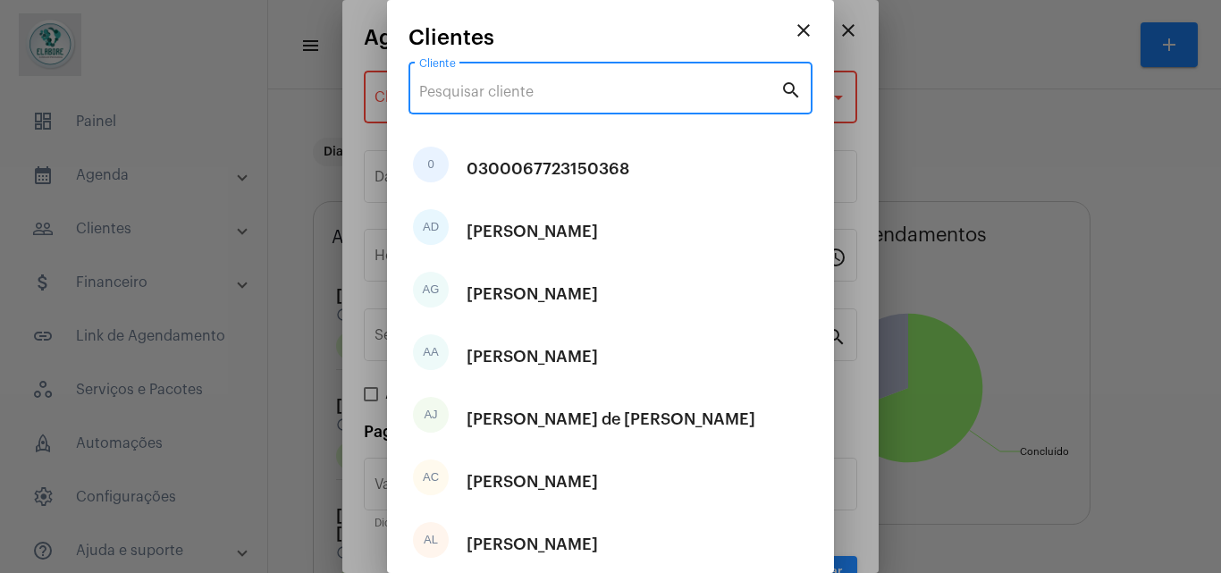
click at [524, 97] on input "Cliente" at bounding box center [599, 92] width 361 height 16
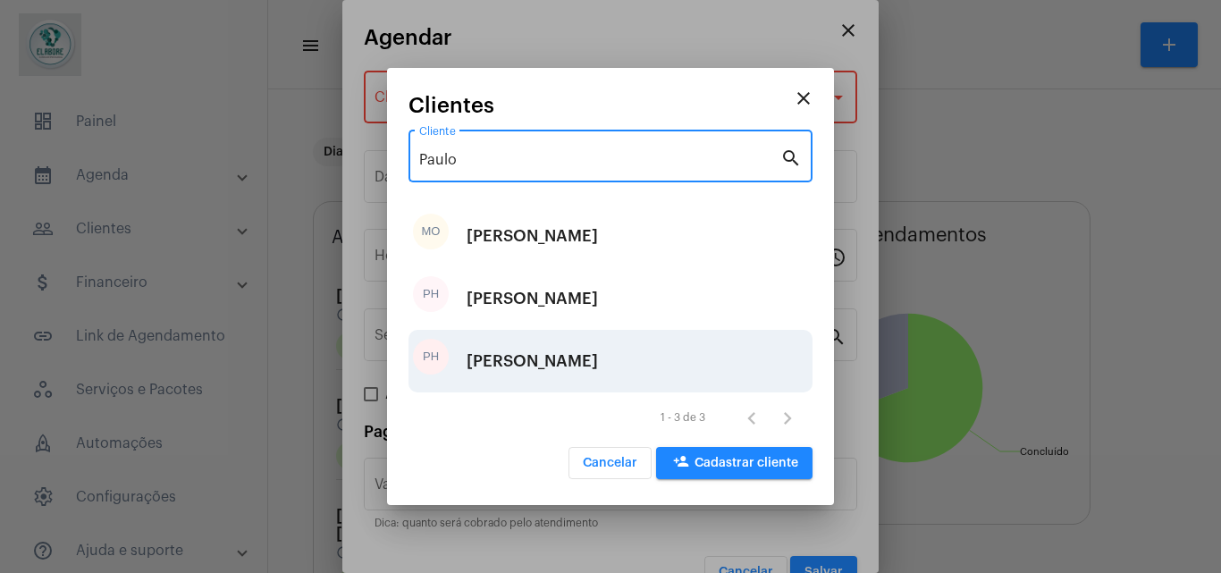
type input "Paulo"
click at [561, 348] on div "[PERSON_NAME]" at bounding box center [532, 361] width 131 height 54
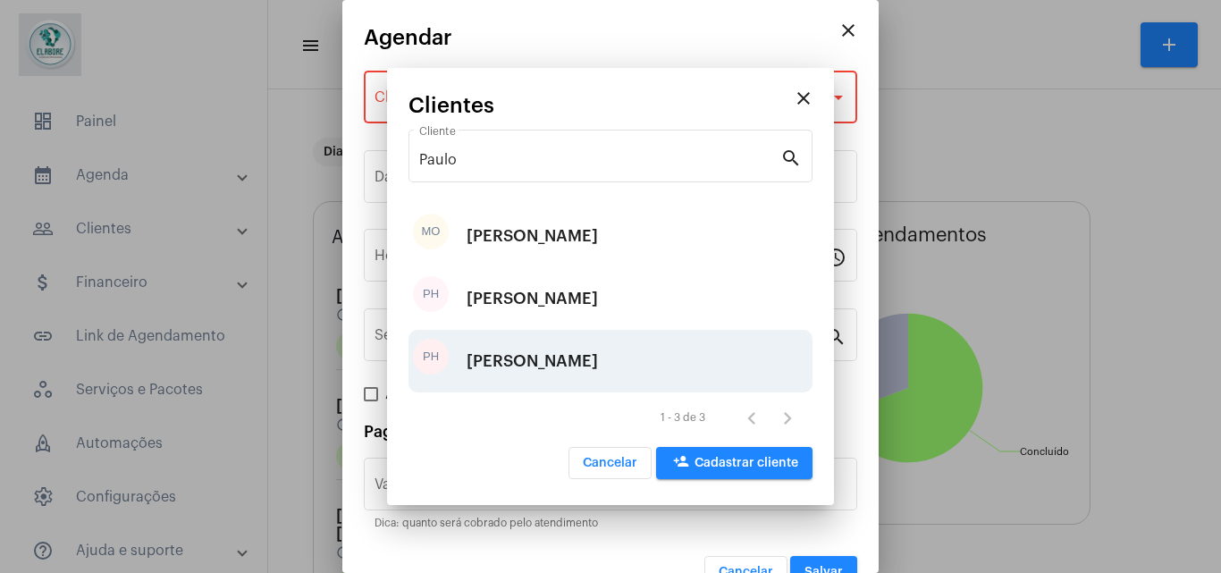
type input "R$"
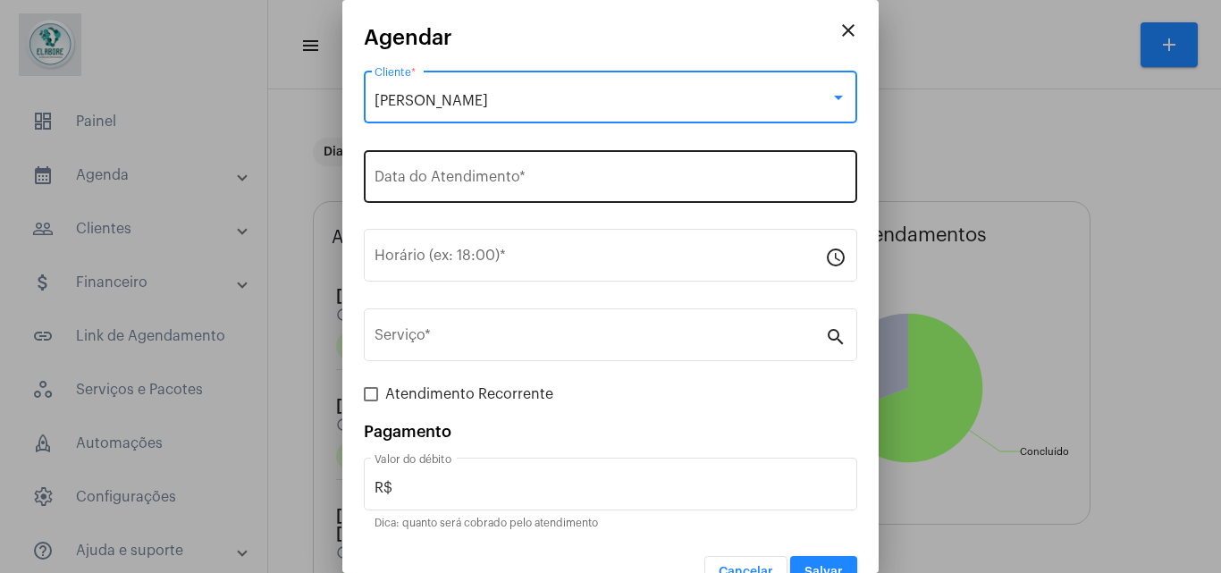
click at [484, 170] on div "Data do Atendimento *" at bounding box center [611, 175] width 472 height 56
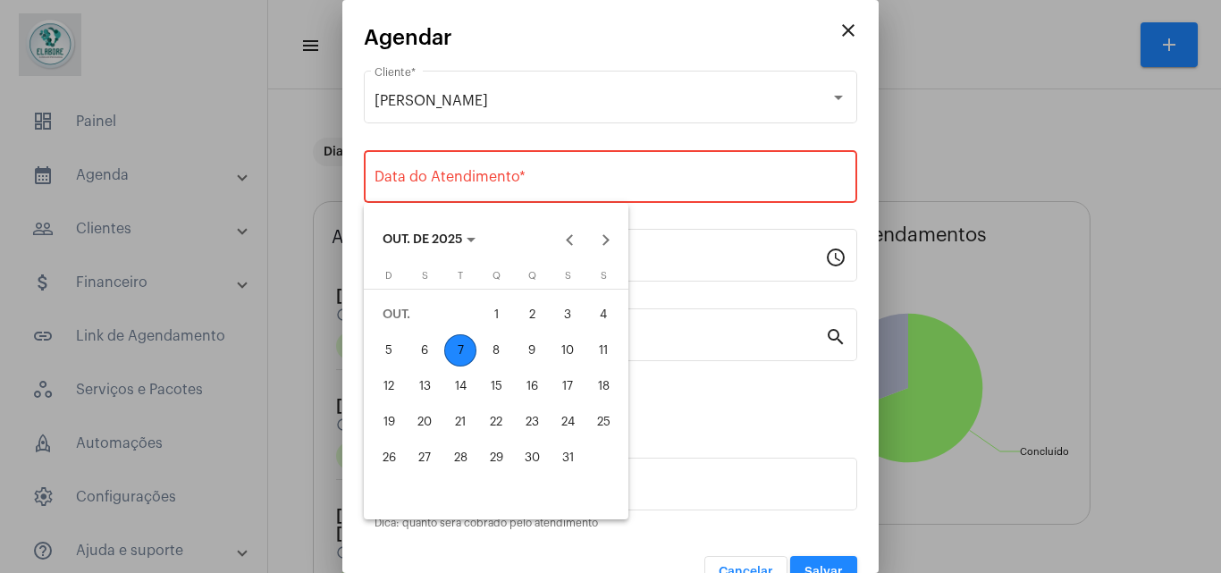
click at [502, 357] on div "8" at bounding box center [496, 350] width 32 height 32
type input "[DATE]"
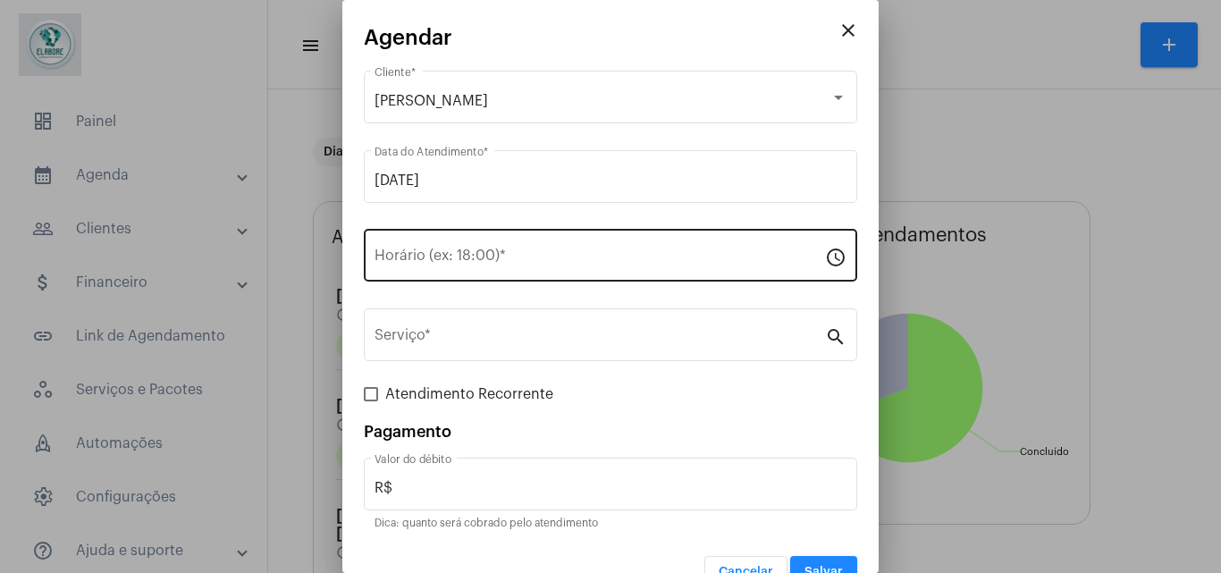
click at [480, 271] on div "Horário (ex: 18:00) *" at bounding box center [600, 253] width 451 height 56
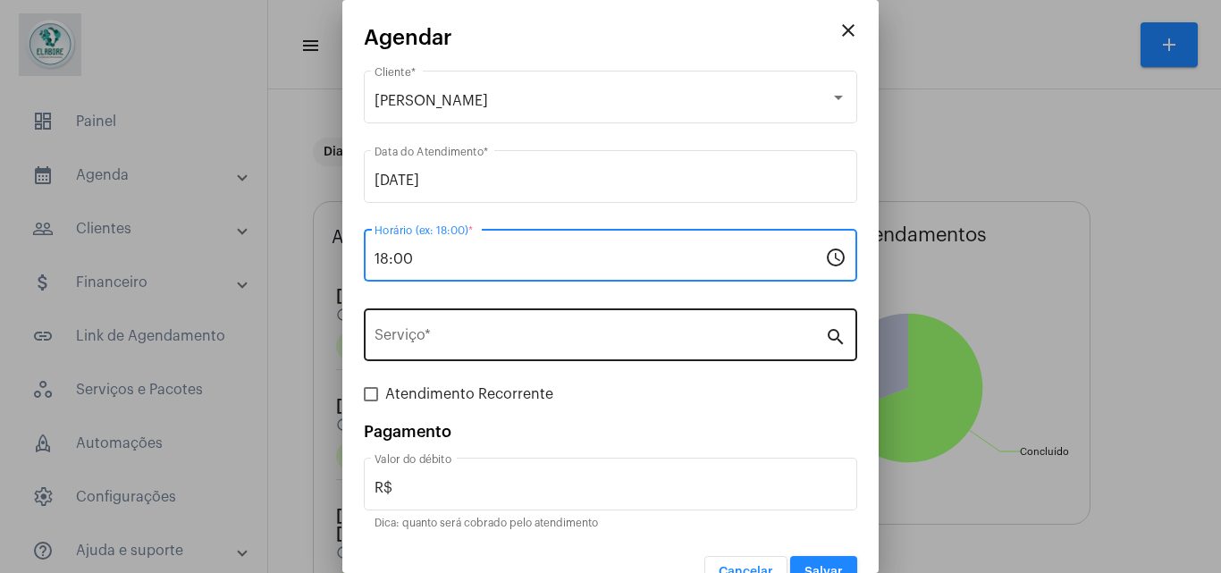
type input "18:00"
click at [482, 337] on input "Serviço *" at bounding box center [600, 339] width 451 height 16
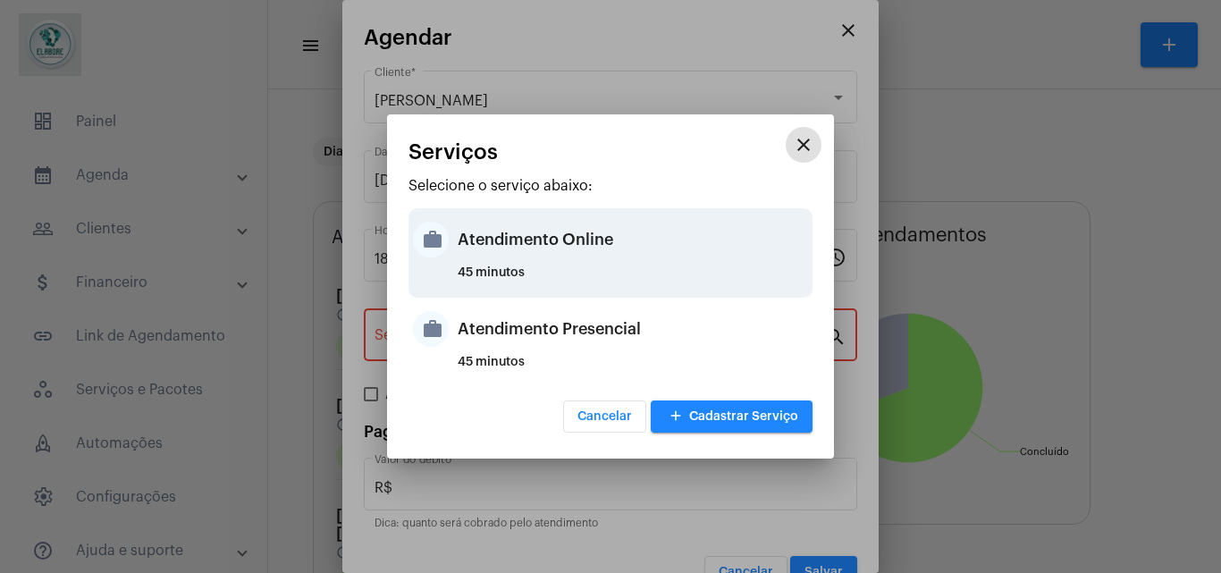
click at [505, 264] on div "Atendimento Online" at bounding box center [633, 240] width 350 height 54
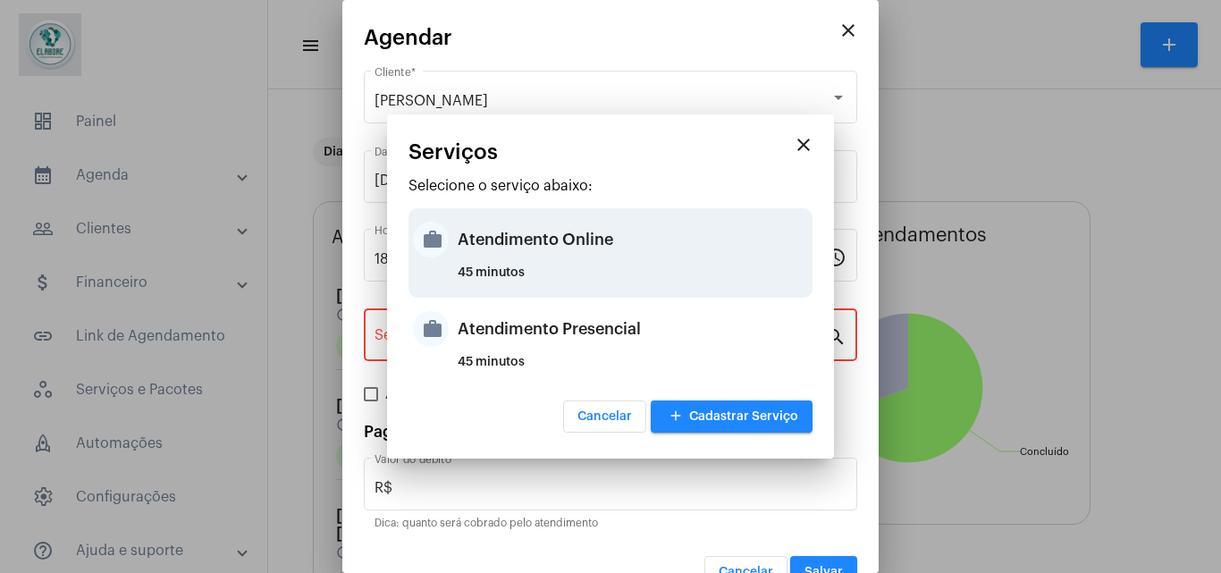
type input "Atendimento Online"
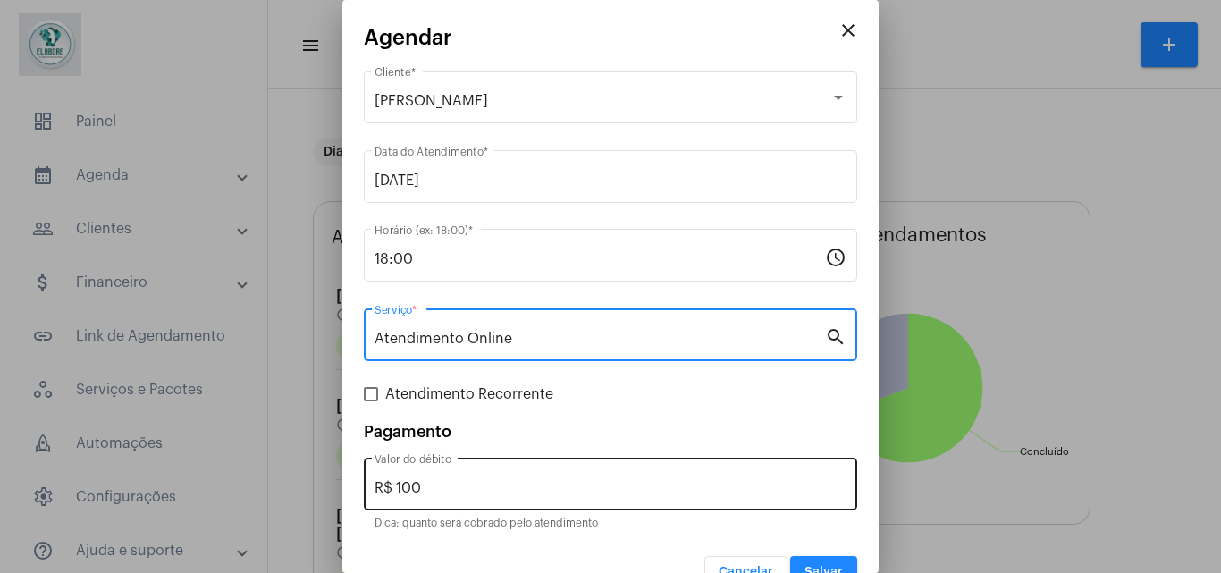
click at [469, 467] on div "R$ 100 Valor do débito" at bounding box center [611, 482] width 472 height 56
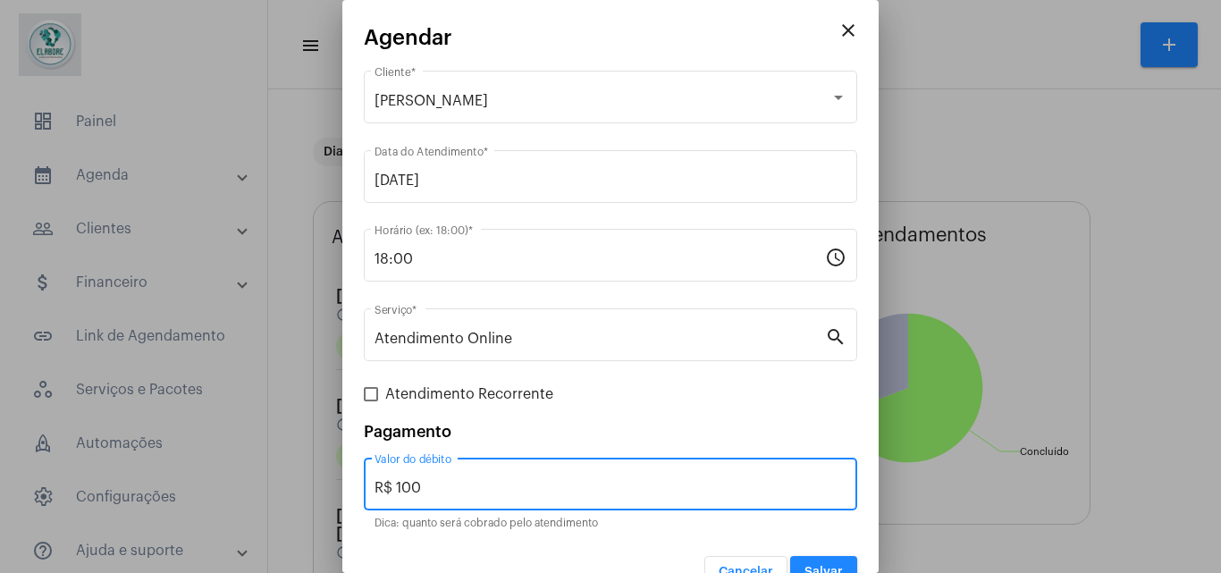
click at [469, 478] on div "R$ 100 Valor do débito" at bounding box center [611, 482] width 472 height 56
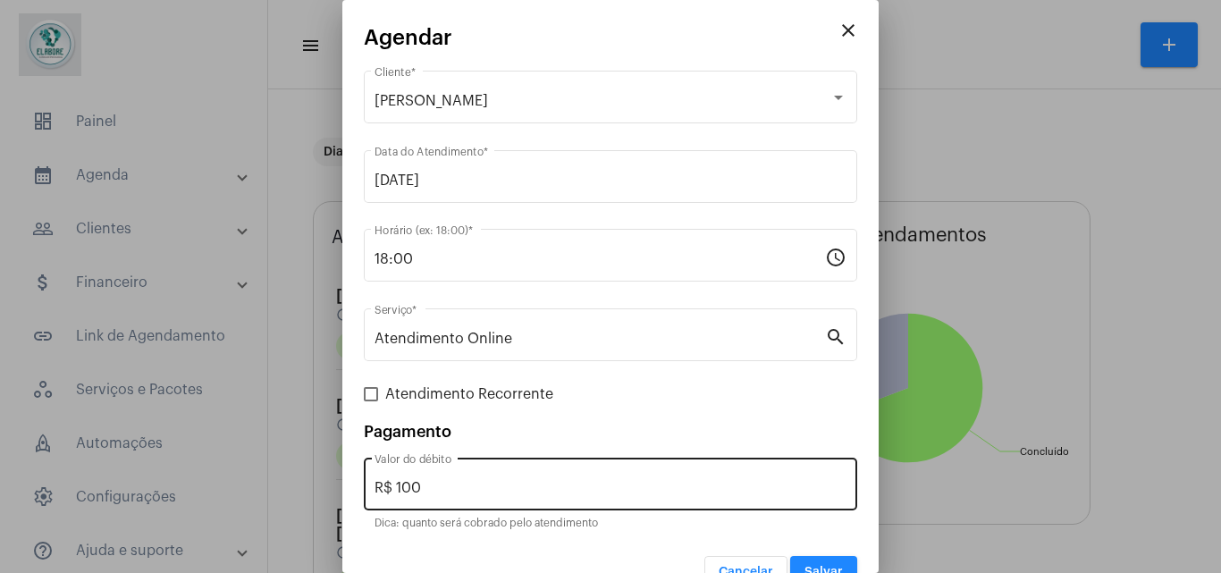
click at [469, 478] on div "R$ 100 Valor do débito" at bounding box center [611, 482] width 472 height 56
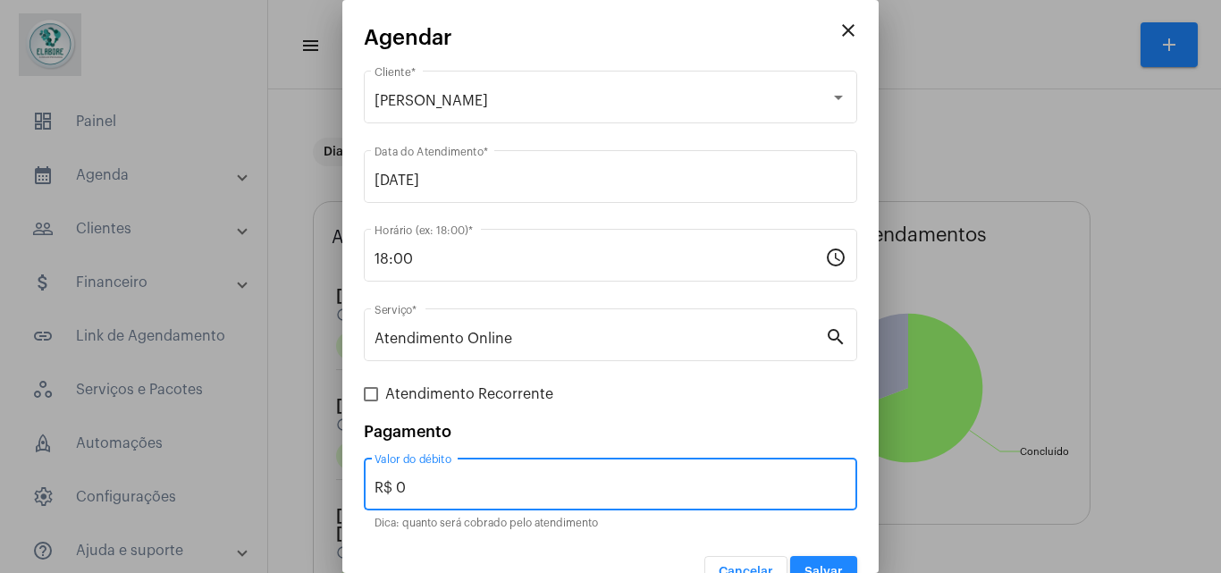
type input "R$ 0"
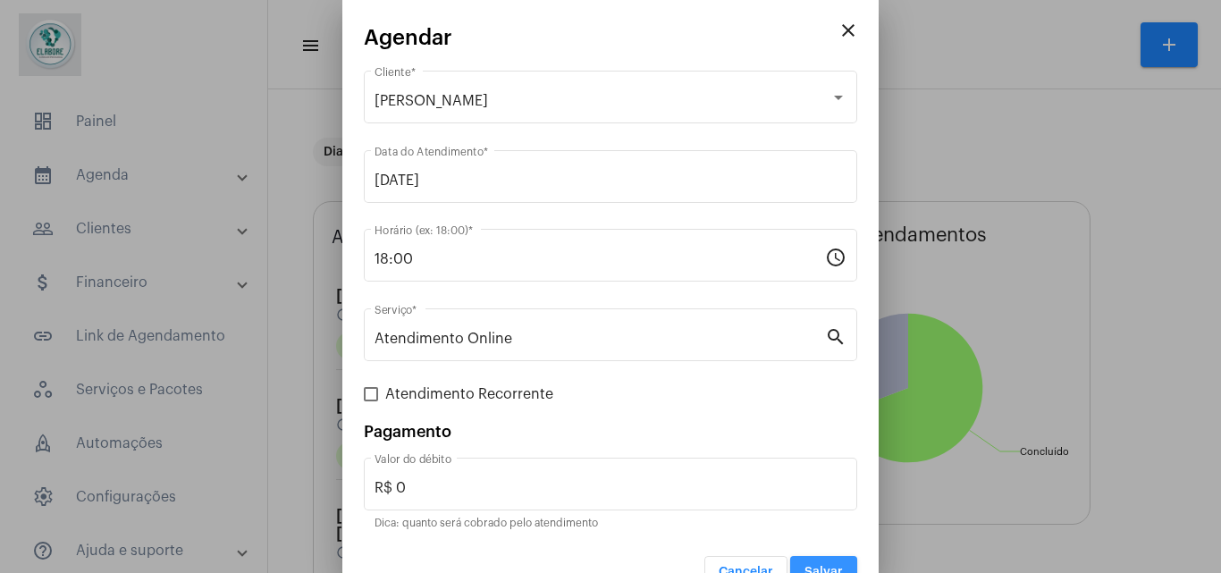
click at [836, 557] on button "Salvar" at bounding box center [823, 572] width 67 height 32
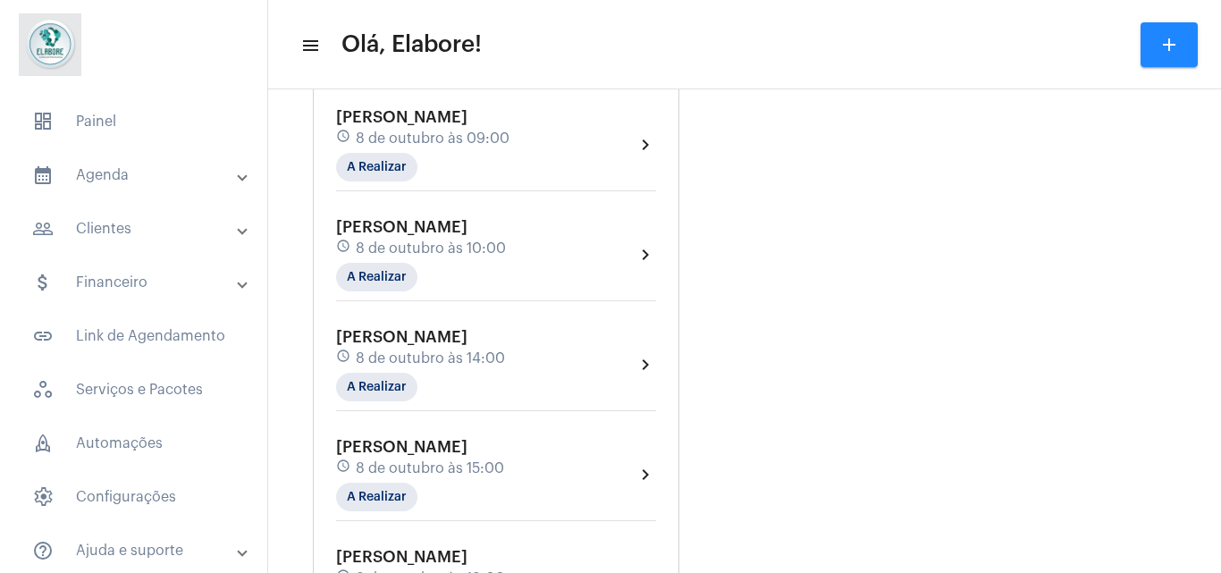
scroll to position [1230, 0]
